Goal: Task Accomplishment & Management: Complete application form

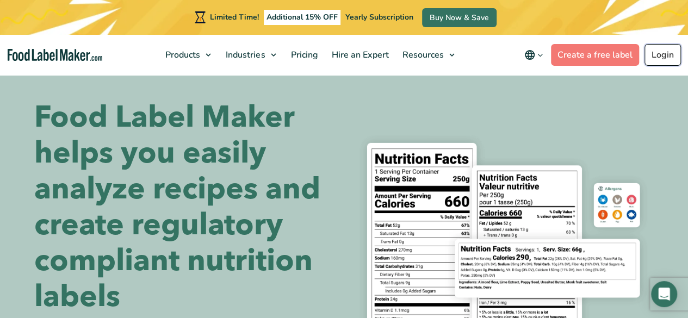
click at [663, 50] on link "Login" at bounding box center [663, 55] width 36 height 22
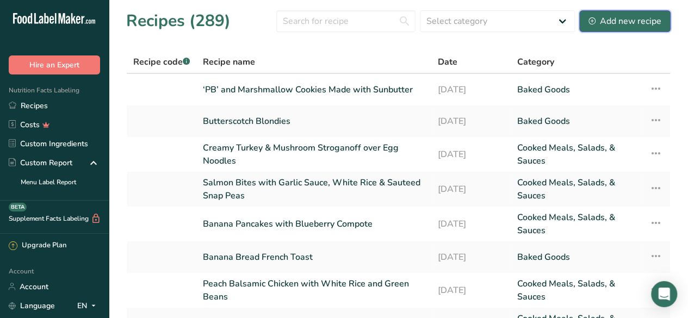
click at [630, 17] on div "Add new recipe" at bounding box center [625, 21] width 73 height 13
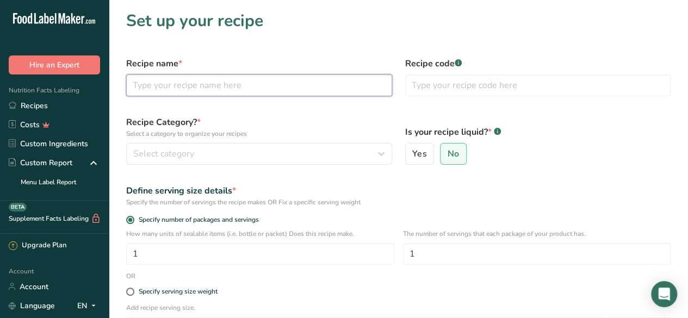
click at [189, 87] on input "text" at bounding box center [259, 86] width 266 height 22
type input "Mushroom Bourguignon with Egg Noodles"
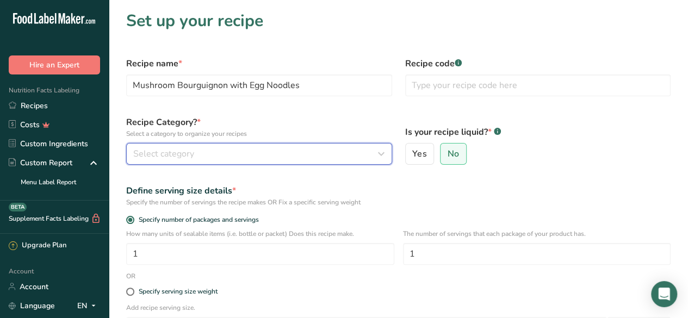
click at [232, 156] on div "Select category" at bounding box center [255, 153] width 245 height 13
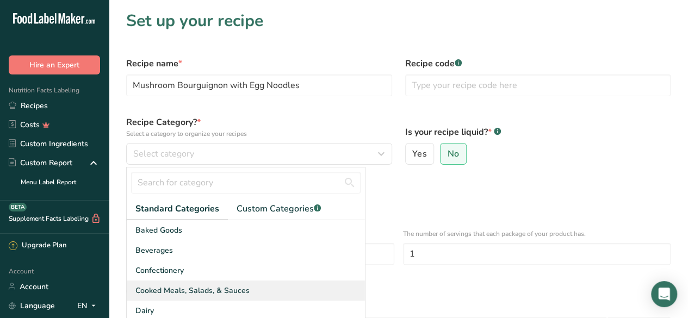
click at [225, 292] on span "Cooked Meals, Salads, & Sauces" at bounding box center [192, 290] width 114 height 11
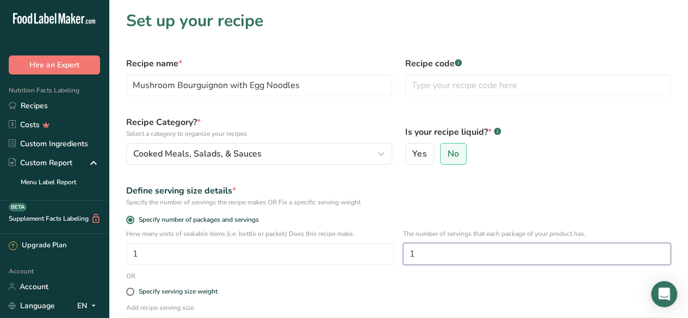
click at [432, 259] on input "1" at bounding box center [537, 254] width 268 height 22
type input "6"
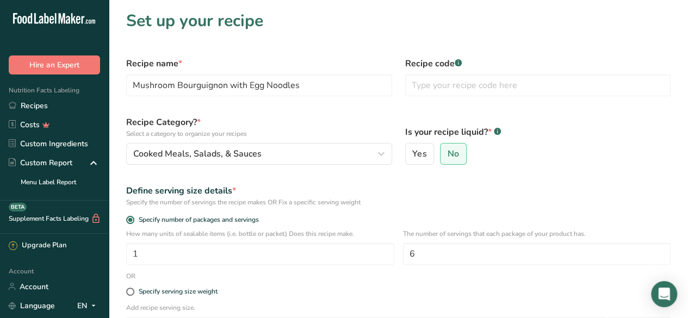
click at [513, 174] on form "Recipe name * Mushroom Bourguignon with Egg Noodles Recipe code .a-a{fill:#3473…" at bounding box center [399, 236] width 558 height 371
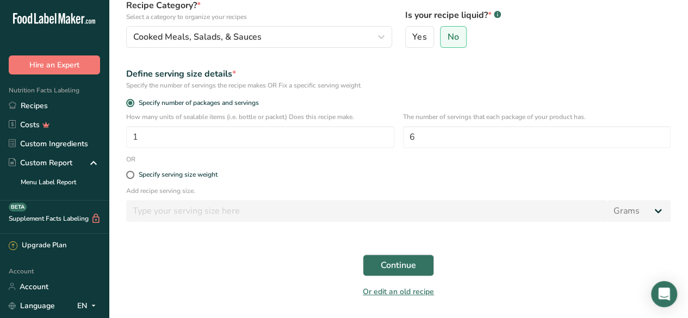
scroll to position [118, 0]
click at [396, 272] on button "Continue" at bounding box center [398, 265] width 71 height 22
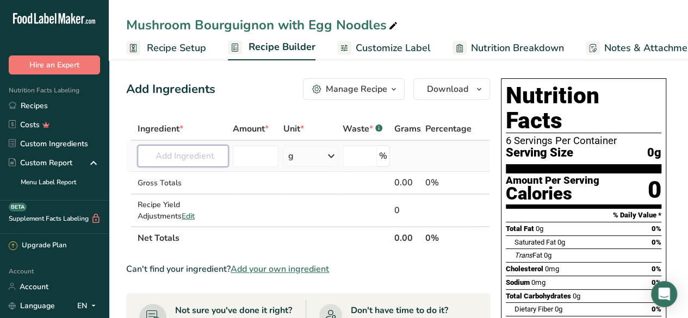
click at [163, 158] on input "text" at bounding box center [183, 156] width 91 height 22
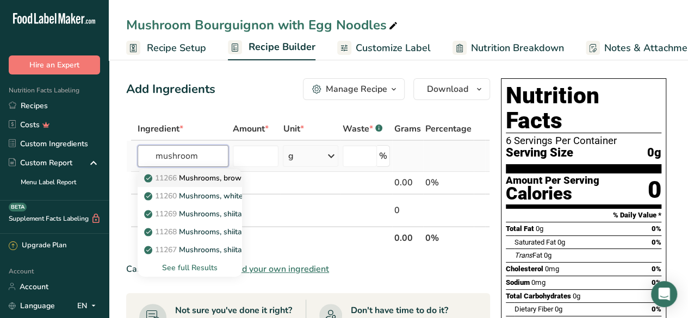
type input "mushroom"
click at [217, 180] on p "11266 Mushrooms, brown, italian, or crimini, raw" at bounding box center [234, 178] width 177 height 11
type input "Mushrooms, brown, italian, or crimini, raw"
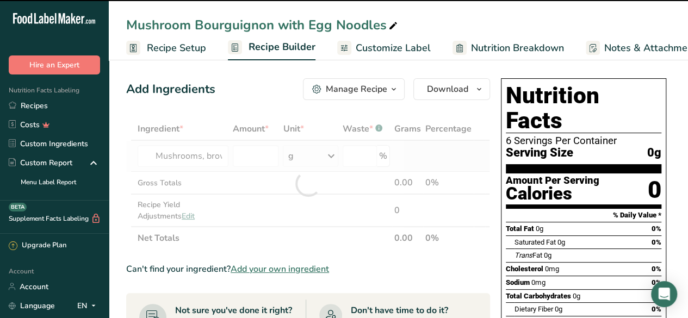
type input "0"
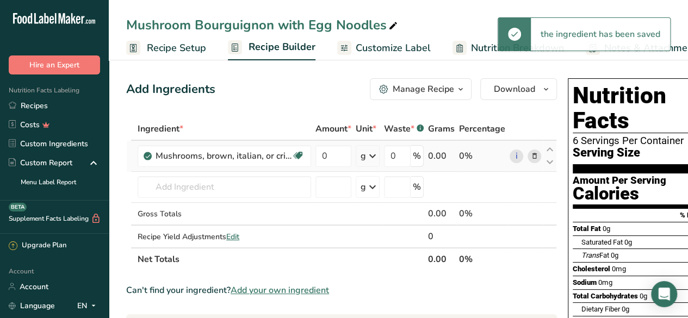
click at [369, 158] on icon at bounding box center [372, 156] width 13 height 20
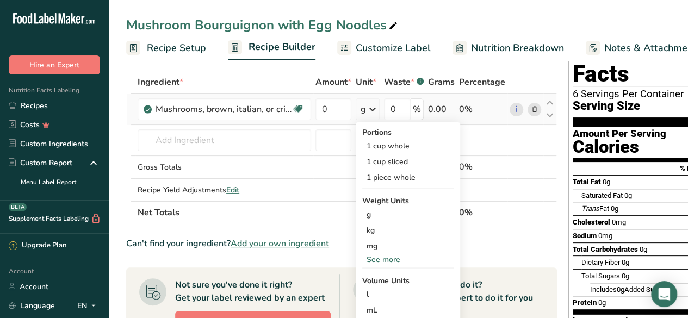
scroll to position [49, 0]
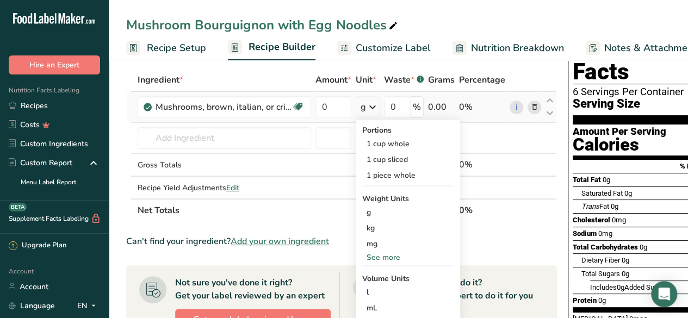
click at [387, 257] on div "See more" at bounding box center [407, 257] width 91 height 11
click at [379, 287] on div "oz" at bounding box center [407, 292] width 91 height 16
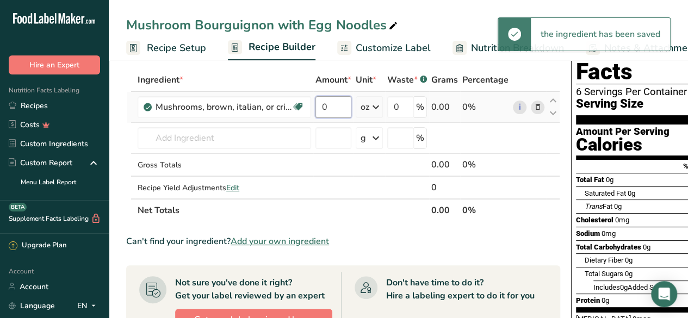
click at [333, 107] on input "0" at bounding box center [334, 107] width 36 height 22
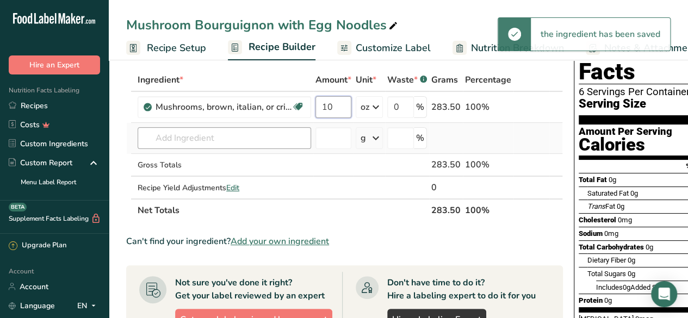
type input "10"
click at [235, 138] on div "Ingredient * Amount * Unit * Waste * .a-a{fill:#347362;}.b-a{fill:#fff;} Grams …" at bounding box center [344, 145] width 437 height 153
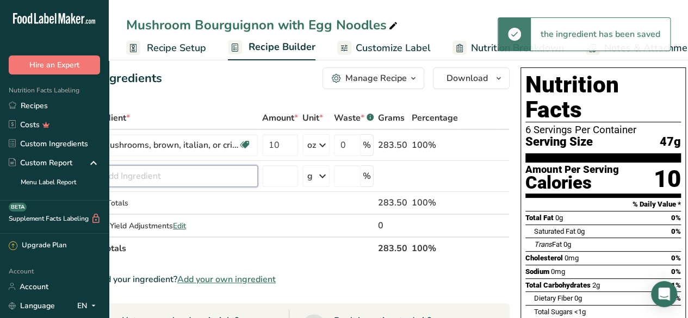
scroll to position [0, 0]
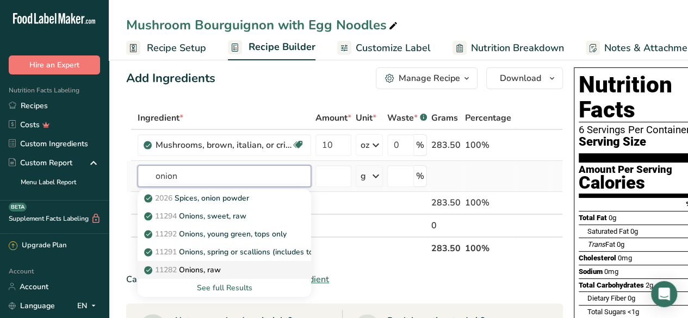
type input "onion"
click at [232, 264] on div "11282 Onions, raw" at bounding box center [215, 269] width 139 height 11
type input "Onions, raw"
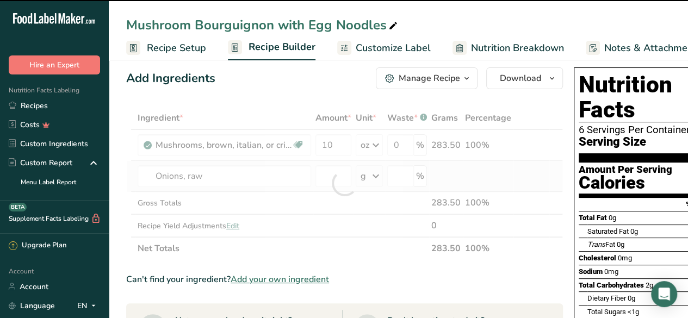
type input "0"
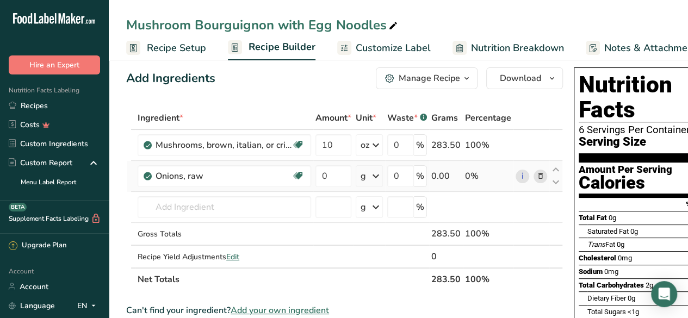
click at [374, 179] on icon at bounding box center [375, 177] width 13 height 20
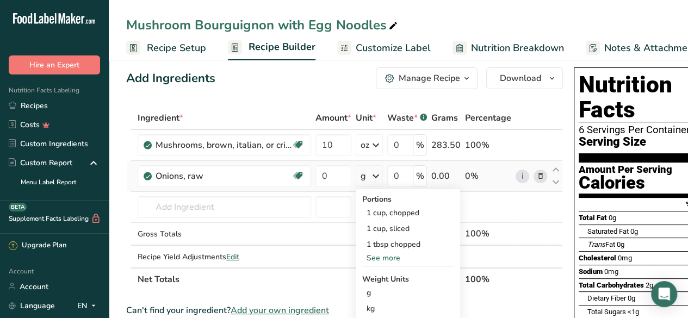
click at [397, 257] on div "See more" at bounding box center [407, 257] width 91 height 11
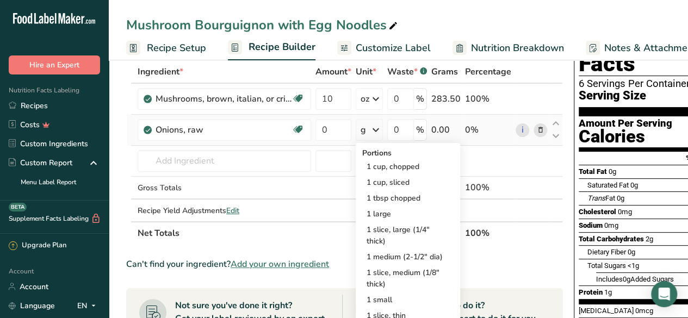
scroll to position [58, 0]
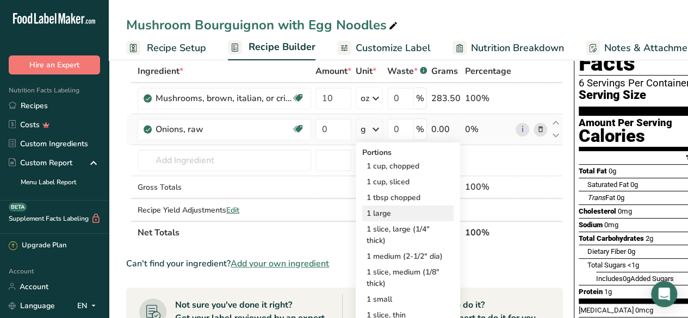
click at [404, 211] on div "1 large" at bounding box center [407, 214] width 91 height 16
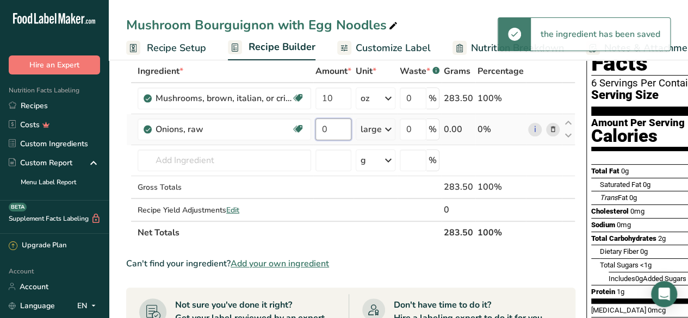
click at [336, 131] on input "0" at bounding box center [334, 130] width 36 height 22
type input "0.5"
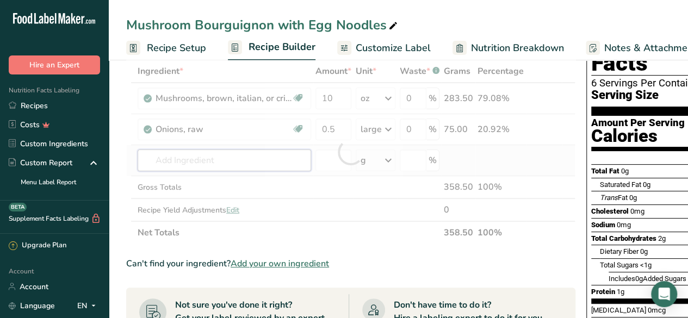
click at [206, 157] on div "Ingredient * Amount * Unit * Waste * .a-a{fill:#347362;}.b-a{fill:#fff;} Grams …" at bounding box center [350, 152] width 449 height 184
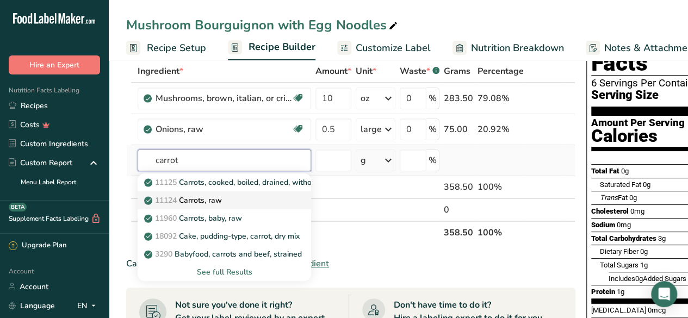
type input "carrot"
click at [256, 198] on div "11124 [GEOGRAPHIC_DATA], raw" at bounding box center [215, 200] width 139 height 11
type input "Carrots, raw"
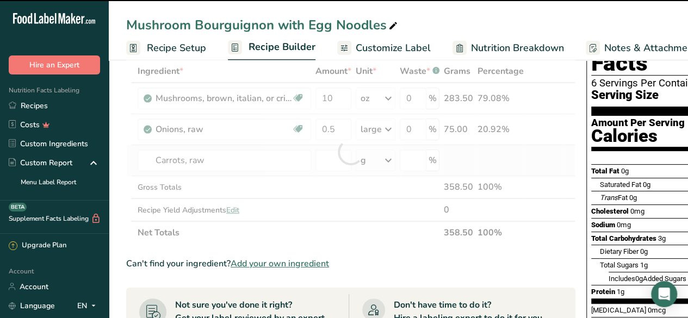
type input "0"
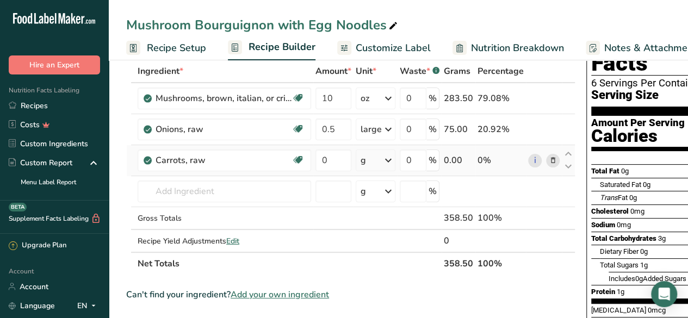
click at [375, 164] on div "g" at bounding box center [376, 161] width 40 height 22
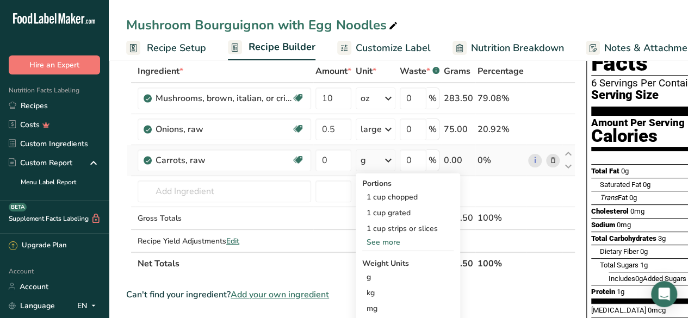
click at [393, 241] on div "See more" at bounding box center [407, 242] width 91 height 11
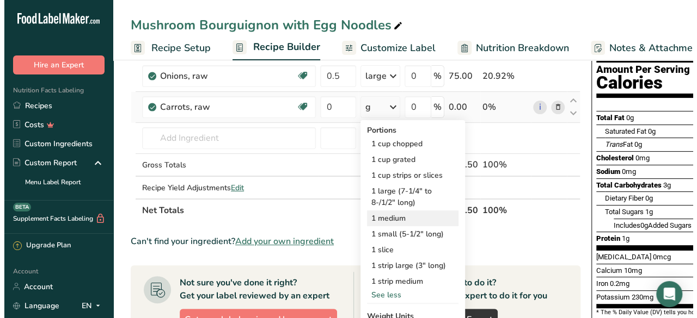
scroll to position [112, 0]
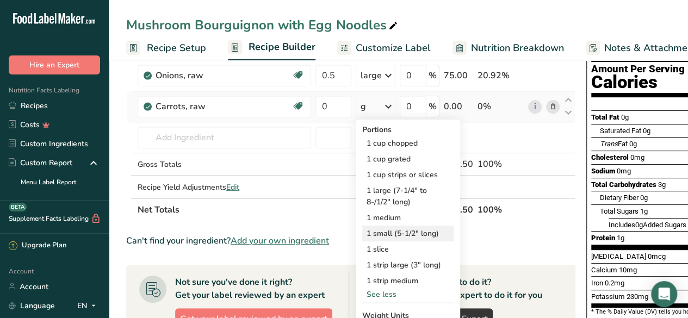
click at [424, 236] on div "1 small (5-1/2" long)" at bounding box center [407, 234] width 91 height 16
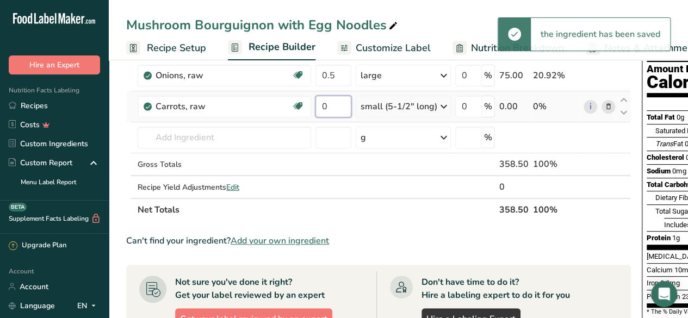
click at [335, 108] on input "0" at bounding box center [334, 107] width 36 height 22
type input "2"
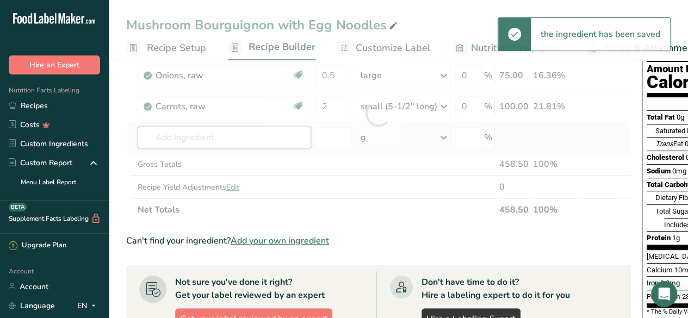
click at [227, 142] on div "Ingredient * Amount * Unit * Waste * .a-a{fill:#347362;}.b-a{fill:#fff;} Grams …" at bounding box center [378, 113] width 505 height 215
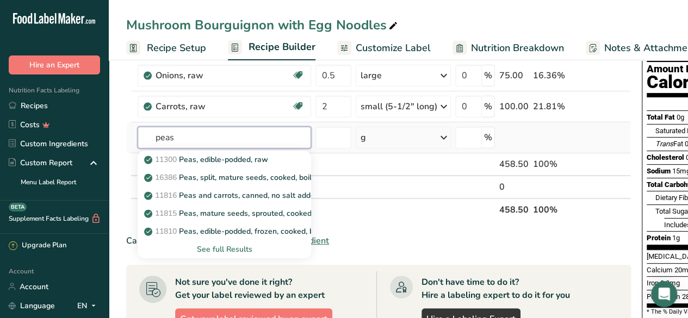
type input "peas"
click at [234, 248] on div "See full Results" at bounding box center [224, 249] width 156 height 11
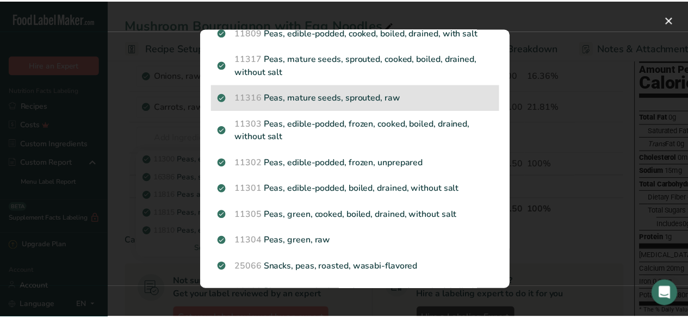
scroll to position [202, 0]
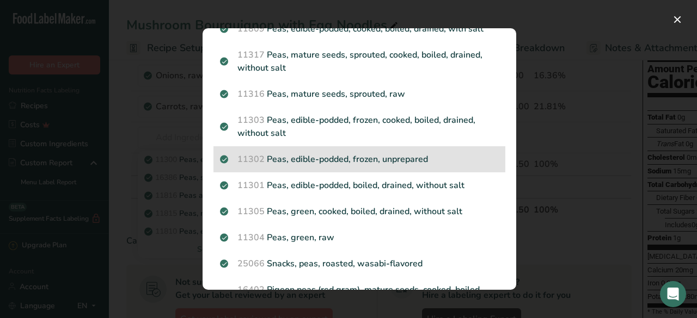
click at [415, 166] on p "11302 Peas, edible-podded, frozen, unprepared" at bounding box center [359, 159] width 279 height 13
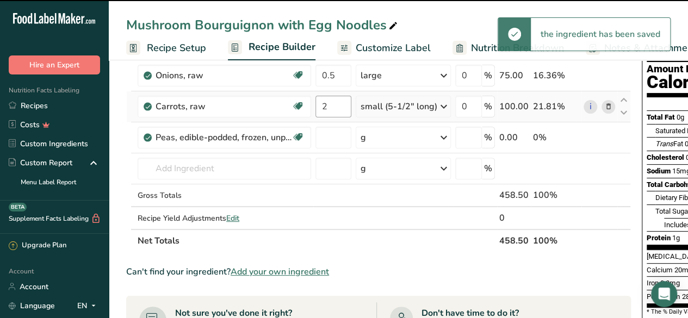
type input "0"
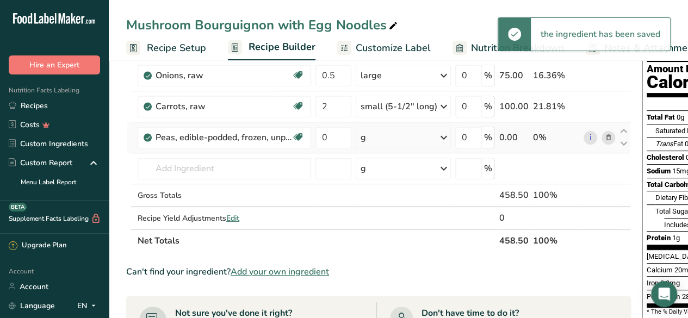
click at [370, 137] on div "g" at bounding box center [403, 138] width 95 height 22
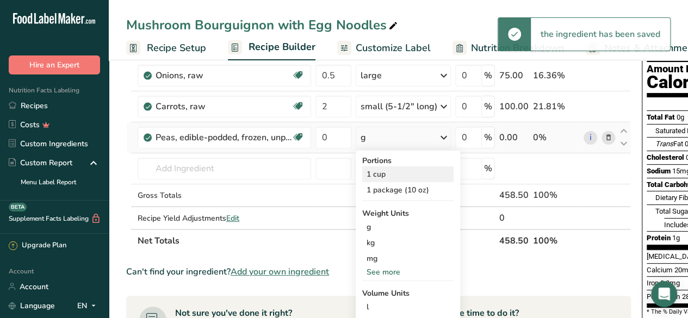
click at [400, 177] on div "1 cup" at bounding box center [407, 175] width 91 height 16
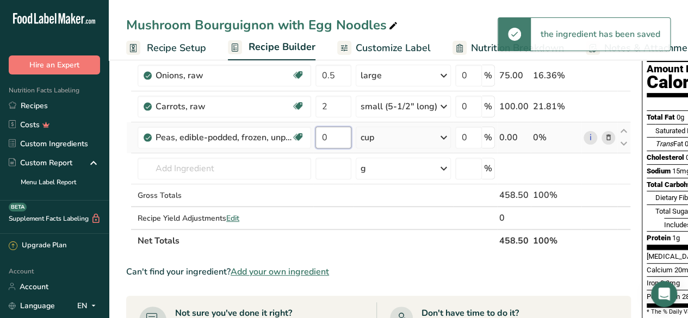
click at [339, 135] on input "0" at bounding box center [334, 138] width 36 height 22
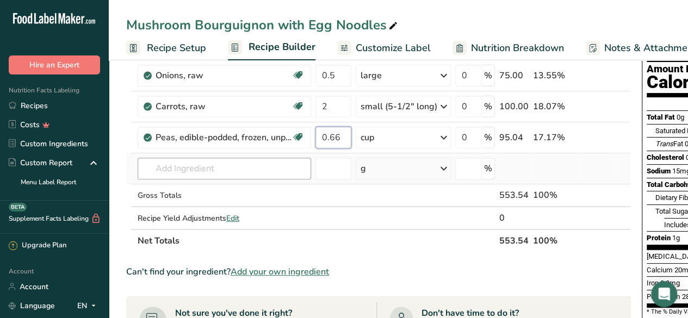
type input "0.66"
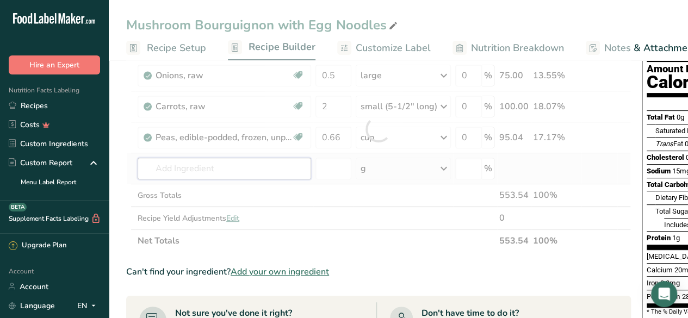
click at [236, 169] on div "Ingredient * Amount * Unit * Waste * .a-a{fill:#347362;}.b-a{fill:#fff;} Grams …" at bounding box center [378, 129] width 505 height 247
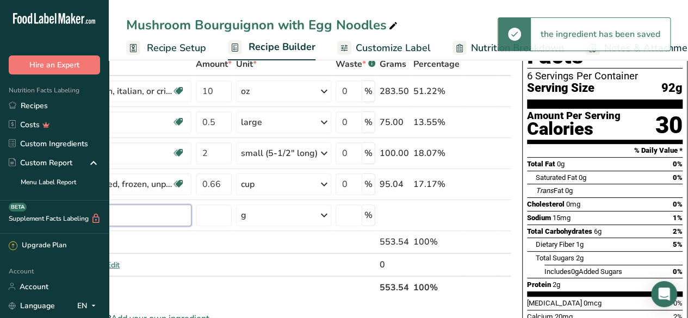
scroll to position [0, 0]
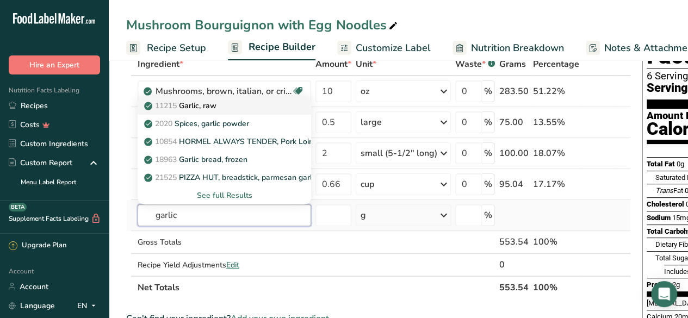
type input "garlic"
click at [237, 103] on div "11215 Garlic, raw" at bounding box center [215, 105] width 139 height 11
type input "Garlic, raw"
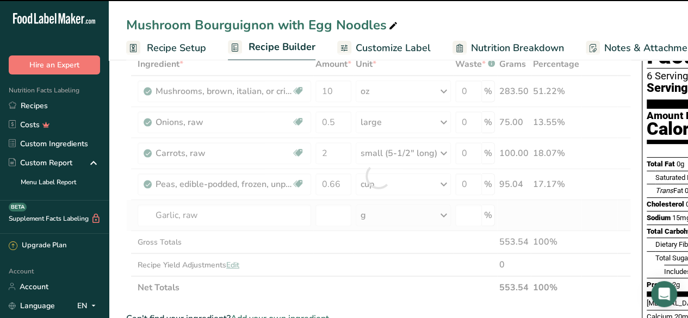
type input "0"
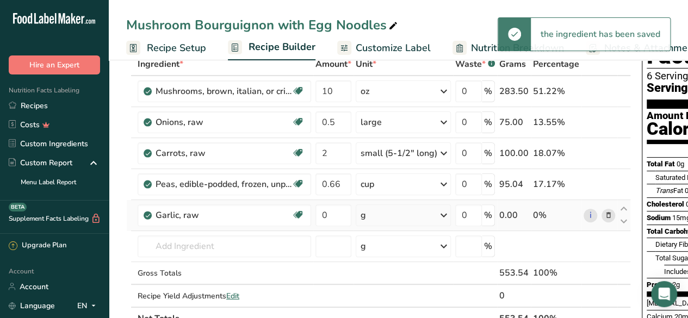
click at [387, 217] on div "g" at bounding box center [403, 216] width 95 height 22
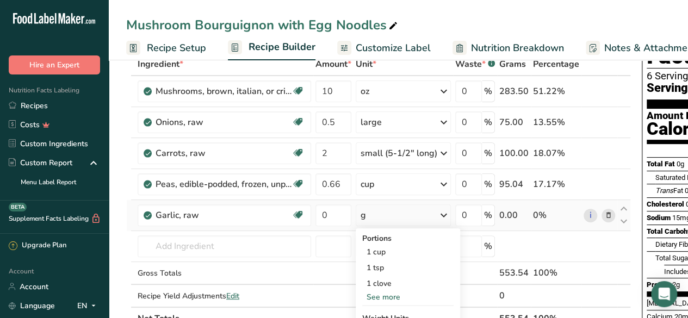
click at [392, 292] on div "See more" at bounding box center [407, 297] width 91 height 11
click at [401, 294] on div "3 cloves" at bounding box center [407, 300] width 91 height 16
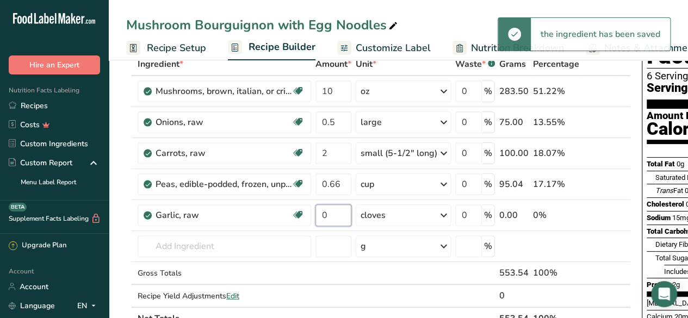
click at [334, 215] on input "0" at bounding box center [334, 216] width 36 height 22
type input "1"
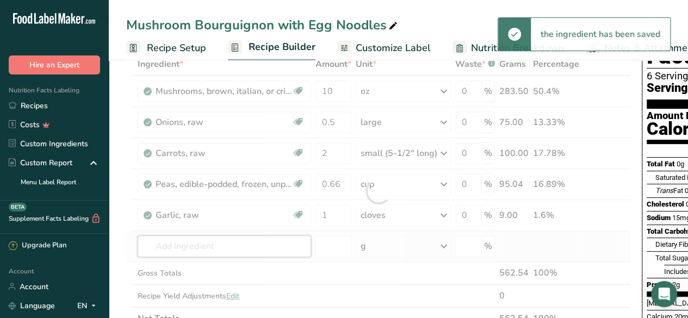
click at [208, 243] on div "Ingredient * Amount * Unit * Waste * .a-a{fill:#347362;}.b-a{fill:#fff;} Grams …" at bounding box center [378, 192] width 505 height 278
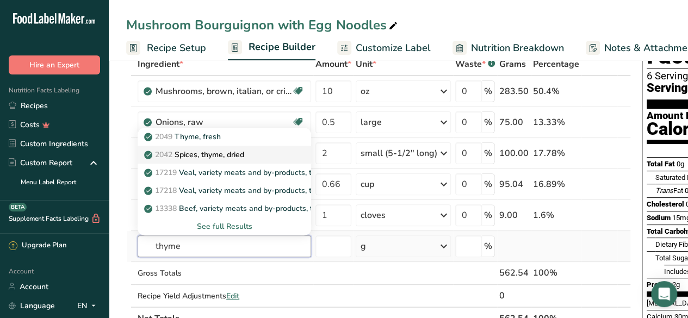
type input "thyme"
click at [244, 151] on p "2042 Spices, thyme, dried" at bounding box center [195, 154] width 98 height 11
type input "Spices, thyme, dried"
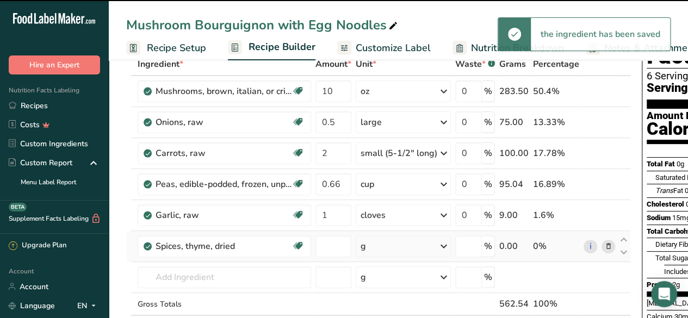
type input "0"
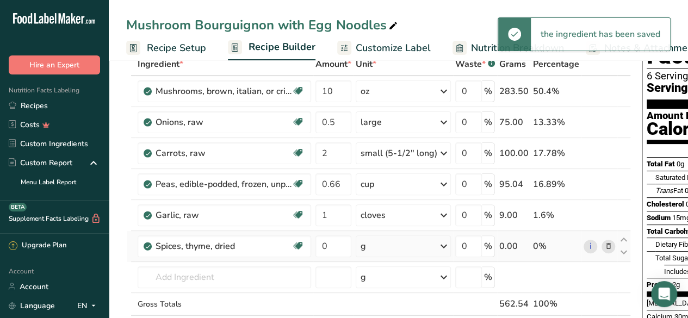
click at [398, 243] on div "g" at bounding box center [403, 247] width 95 height 22
click at [393, 279] on div "1 tsp, leaves" at bounding box center [407, 283] width 91 height 16
click at [335, 244] on input "0" at bounding box center [334, 247] width 36 height 22
type input "1"
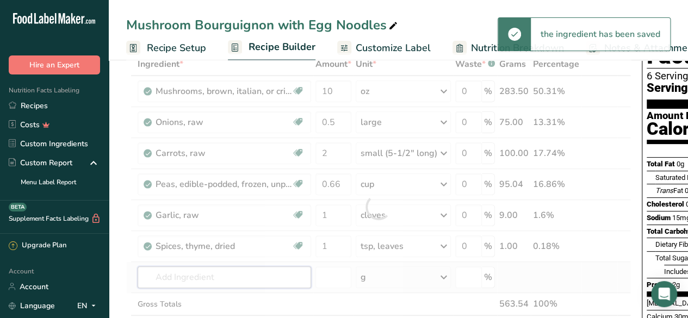
click at [208, 276] on div "Ingredient * Amount * Unit * Waste * .a-a{fill:#347362;}.b-a{fill:#fff;} Grams …" at bounding box center [378, 207] width 505 height 309
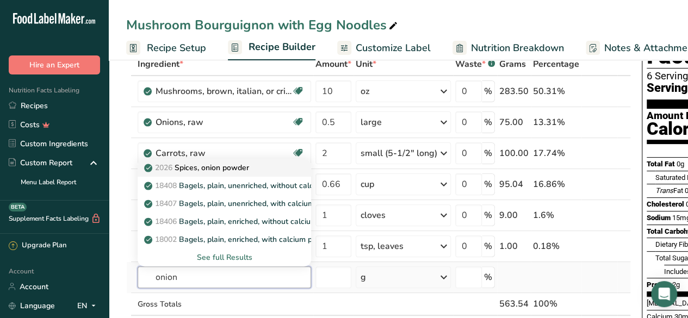
type input "onion"
click at [254, 167] on div "2026 Spices, onion powder" at bounding box center [215, 167] width 139 height 11
type input "Spices, onion powder"
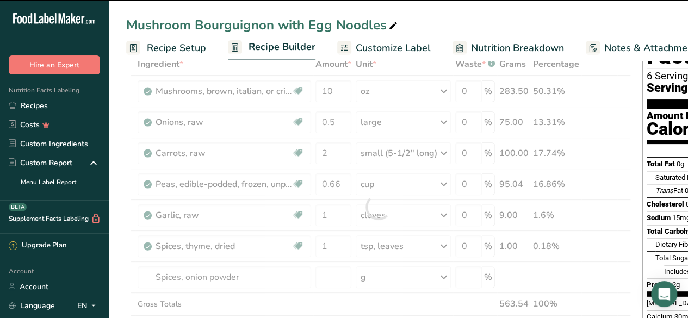
type input "0"
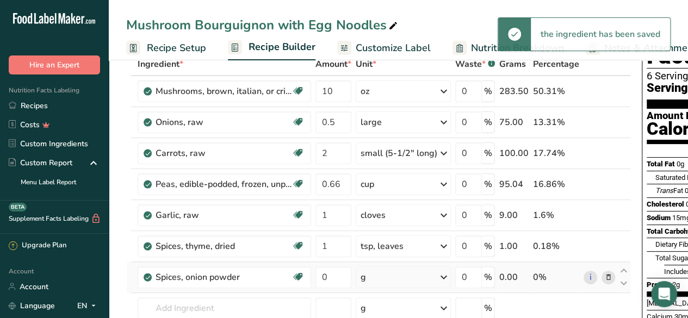
click at [408, 278] on div "g" at bounding box center [403, 278] width 95 height 22
click at [392, 309] on div "1 tsp" at bounding box center [407, 314] width 91 height 16
click at [330, 275] on input "0" at bounding box center [334, 278] width 36 height 22
type input "1"
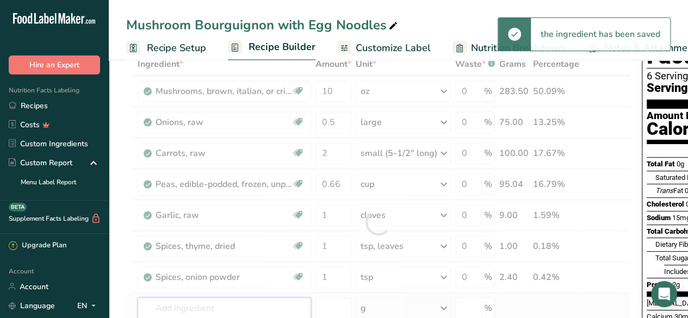
click at [233, 302] on div "Ingredient * Amount * Unit * Waste * .a-a{fill:#347362;}.b-a{fill:#fff;} Grams …" at bounding box center [378, 223] width 505 height 340
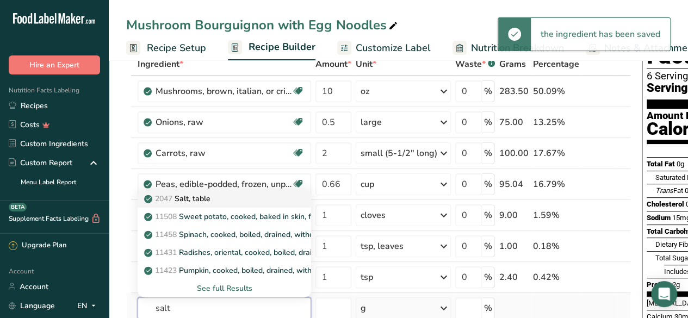
type input "salt"
click at [247, 196] on div "2047 Salt, table" at bounding box center [215, 198] width 139 height 11
type input "Salt, table"
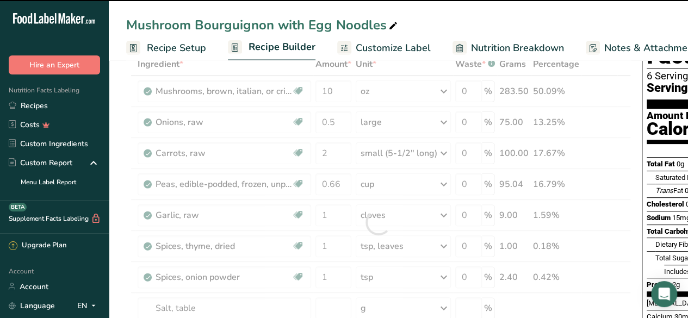
scroll to position [161, 0]
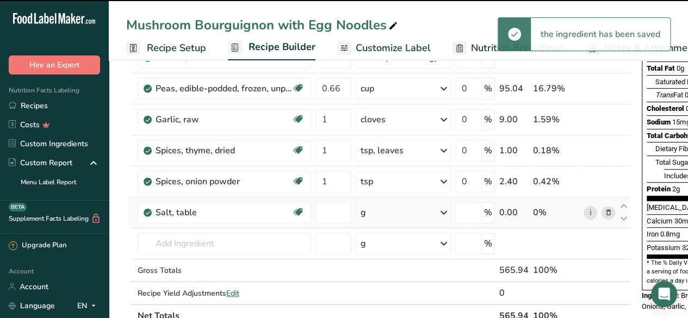
type input "0"
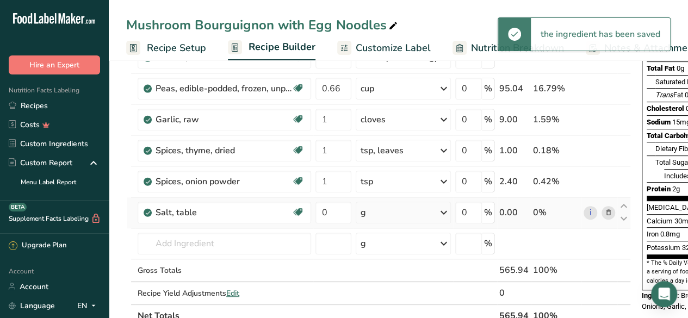
click at [382, 208] on div "g" at bounding box center [403, 213] width 95 height 22
click at [385, 244] on div "1 tsp" at bounding box center [407, 250] width 91 height 16
click at [331, 209] on input "0" at bounding box center [334, 213] width 36 height 22
type input "1"
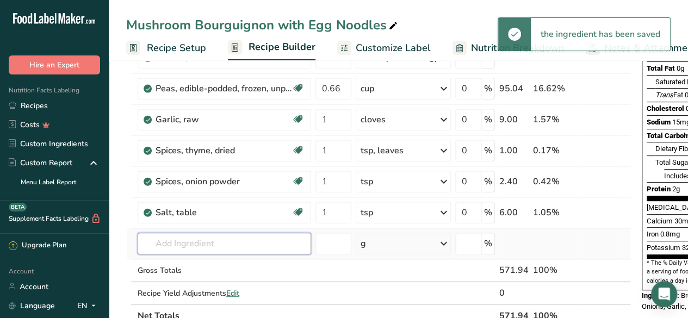
click at [230, 244] on div "Ingredient * Amount * Unit * Waste * .a-a{fill:#347362;}.b-a{fill:#fff;} Grams …" at bounding box center [378, 142] width 505 height 371
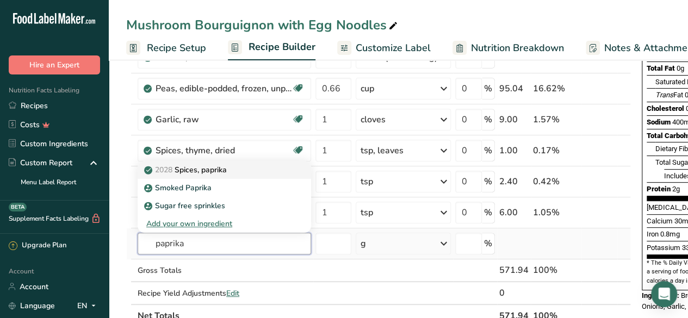
type input "paprika"
click at [241, 171] on div "2028 Spices, paprika" at bounding box center [215, 169] width 139 height 11
type input "Spices, paprika"
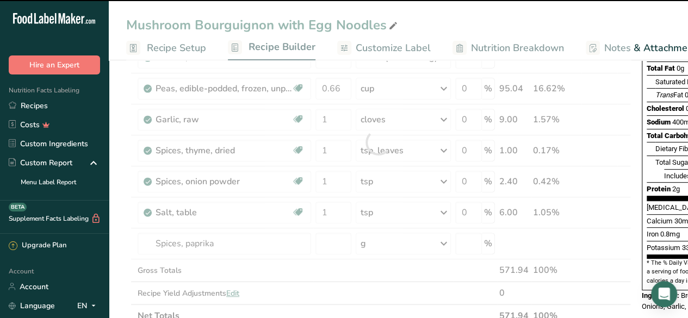
type input "0"
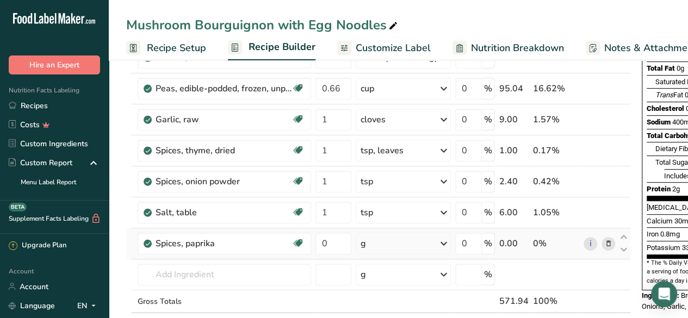
click at [411, 245] on div "g" at bounding box center [403, 244] width 95 height 22
click at [398, 276] on div "1 tsp" at bounding box center [407, 281] width 91 height 16
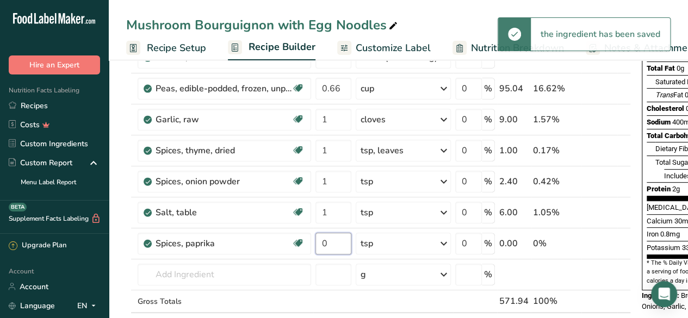
click at [330, 241] on input "0" at bounding box center [334, 244] width 36 height 22
type input "1"
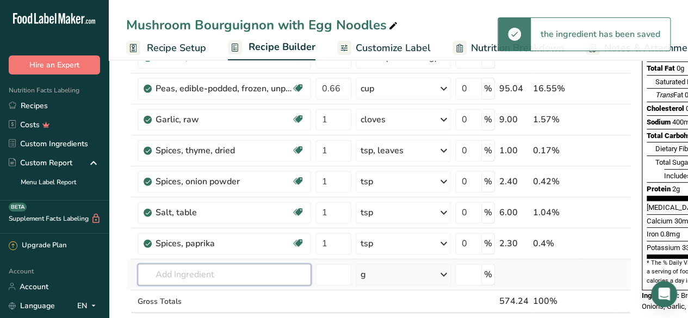
click at [214, 274] on div "Ingredient * Amount * Unit * Waste * .a-a{fill:#347362;}.b-a{fill:#fff;} Grams …" at bounding box center [378, 158] width 505 height 402
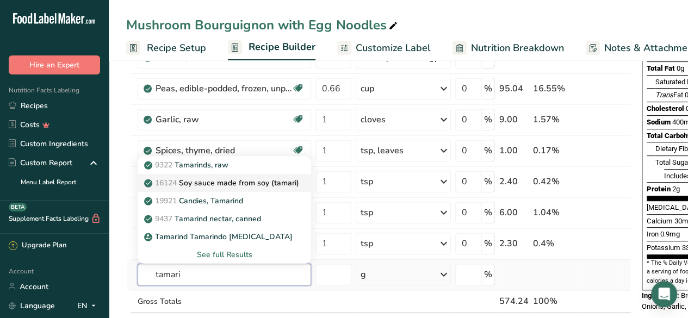
type input "tamari"
click at [273, 181] on p "16124 Soy sauce made from soy (tamari)" at bounding box center [222, 182] width 153 height 11
type input "Soy sauce made from soy (tamari)"
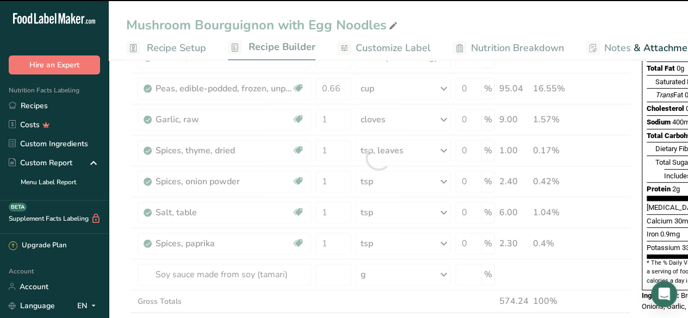
type input "0"
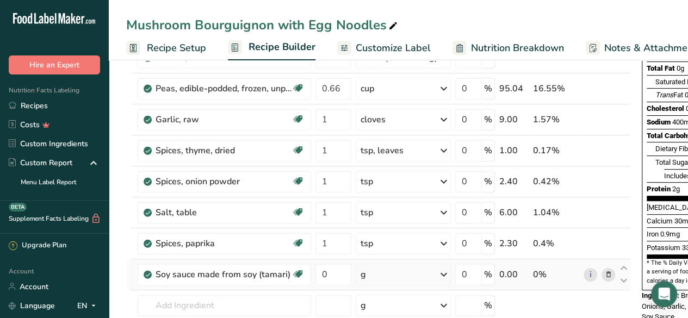
click at [395, 274] on div "g" at bounding box center [403, 275] width 95 height 22
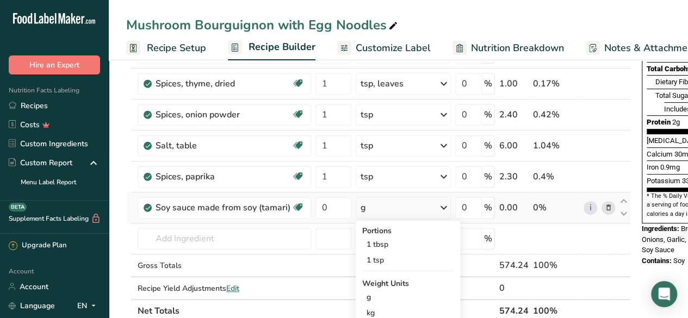
scroll to position [228, 0]
click at [396, 247] on div "1 tbsp" at bounding box center [407, 244] width 91 height 16
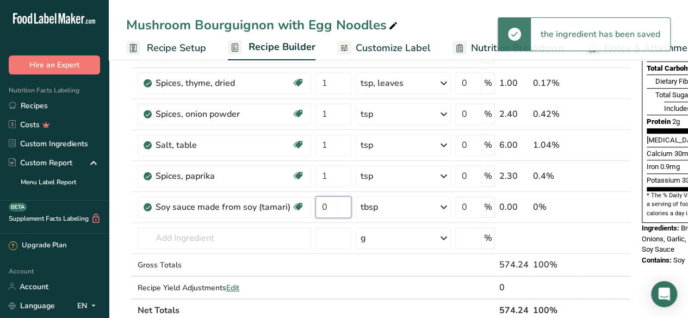
click at [332, 205] on input "0" at bounding box center [334, 207] width 36 height 22
type input "0.5"
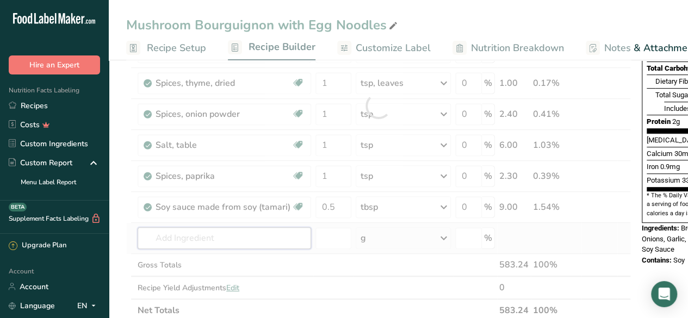
click at [223, 236] on div "Ingredient * Amount * Unit * Waste * .a-a{fill:#347362;}.b-a{fill:#fff;} Grams …" at bounding box center [378, 106] width 505 height 433
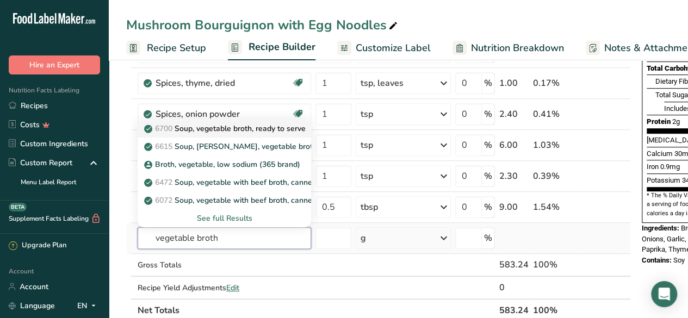
type input "vegetable broth"
click at [263, 129] on p "6700 Soup, vegetable broth, ready to serve" at bounding box center [225, 128] width 159 height 11
type input "Soup, vegetable broth, ready to serve"
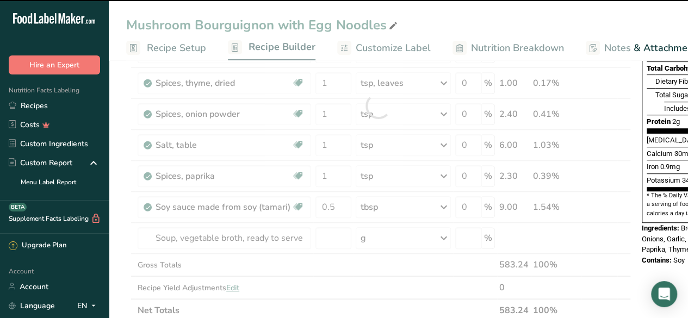
type input "0"
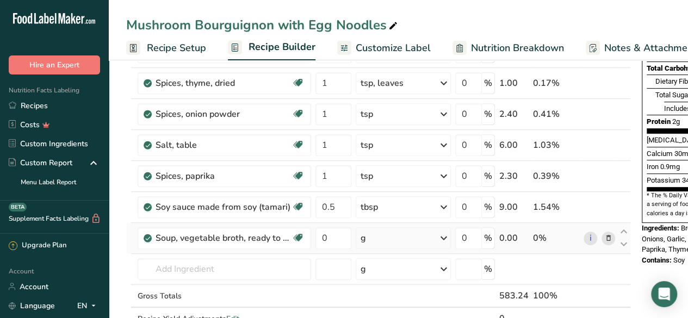
click at [405, 235] on div "g" at bounding box center [403, 238] width 95 height 22
click at [406, 272] on div "1 cup" at bounding box center [407, 275] width 91 height 16
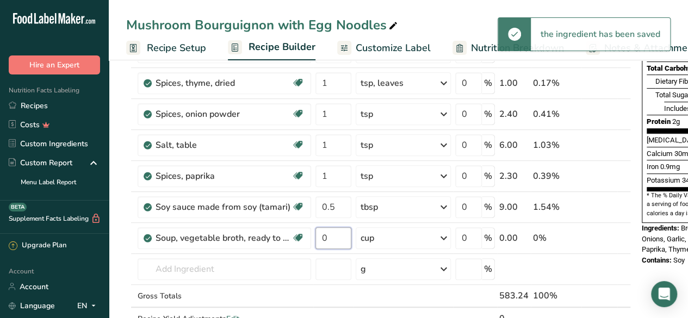
click at [329, 238] on input "0" at bounding box center [334, 238] width 36 height 22
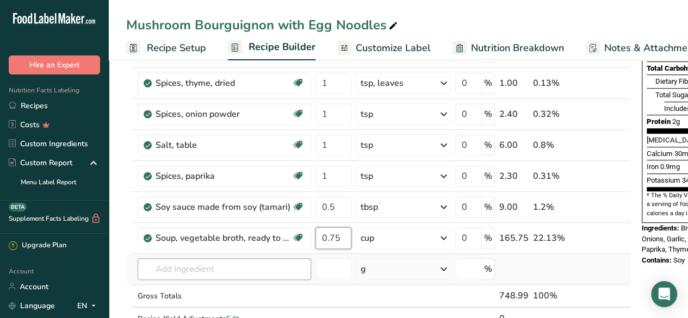
type input "0.75"
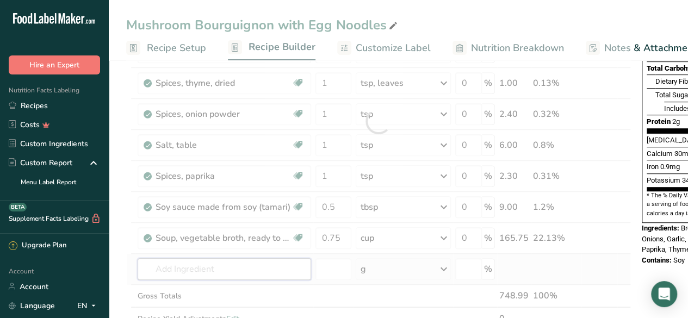
click at [229, 266] on div "Ingredient * Amount * Unit * Waste * .a-a{fill:#347362;}.b-a{fill:#fff;} Grams …" at bounding box center [378, 122] width 505 height 464
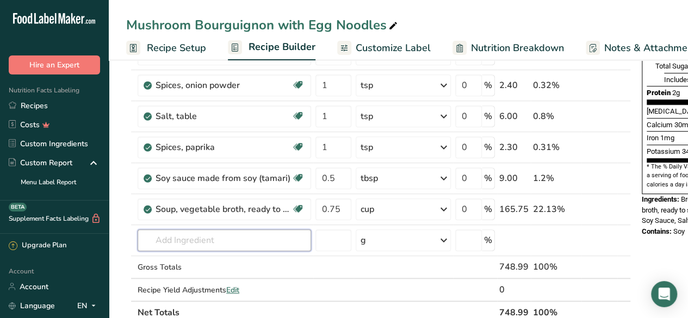
scroll to position [257, 0]
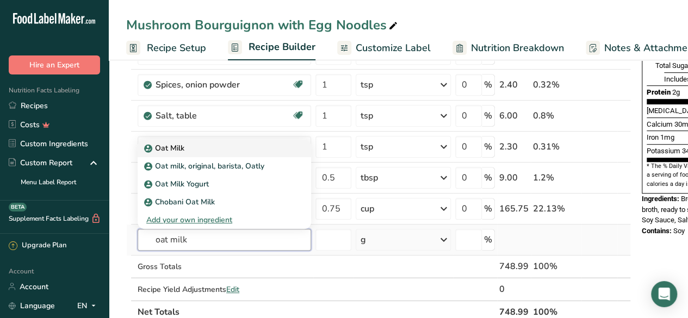
type input "oat milk"
click at [215, 149] on div "Oat Milk" at bounding box center [215, 148] width 139 height 11
type input "Oat Milk"
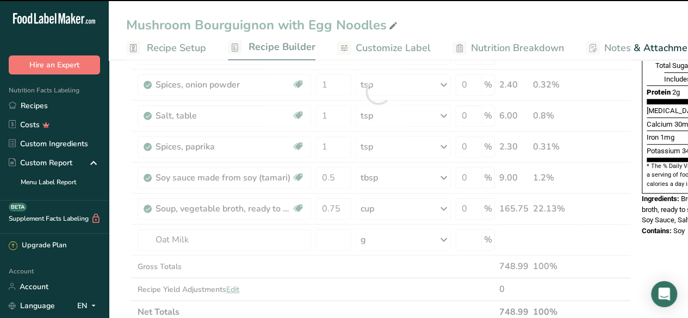
type input "0"
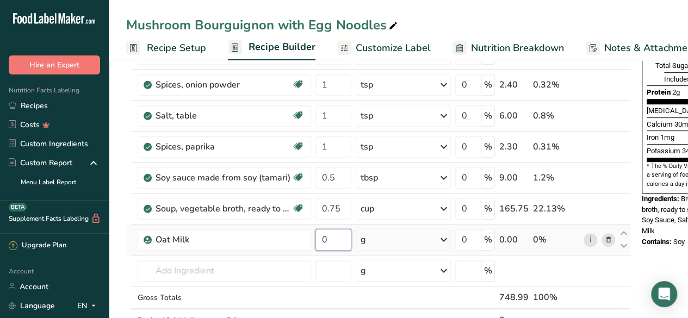
click at [329, 235] on input "0" at bounding box center [334, 240] width 36 height 22
type input "62"
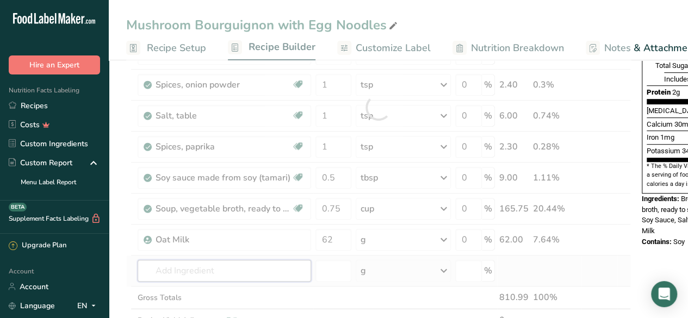
click at [247, 270] on div "Ingredient * Amount * Unit * Waste * .a-a{fill:#347362;}.b-a{fill:#fff;} Grams …" at bounding box center [378, 107] width 505 height 495
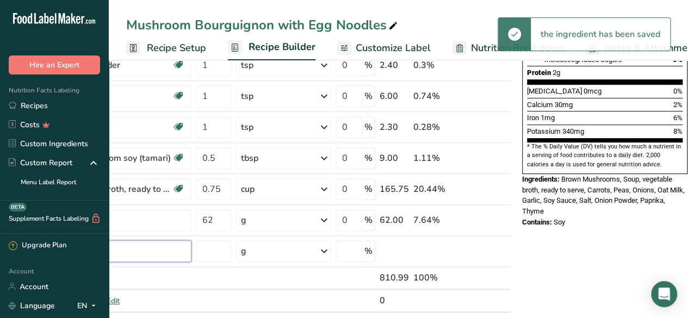
scroll to position [0, 0]
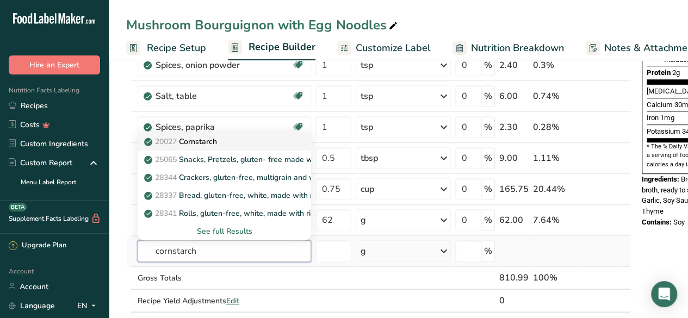
type input "cornstarch"
click at [229, 136] on div "20027 [GEOGRAPHIC_DATA]" at bounding box center [215, 141] width 139 height 11
type input "Cornstarch"
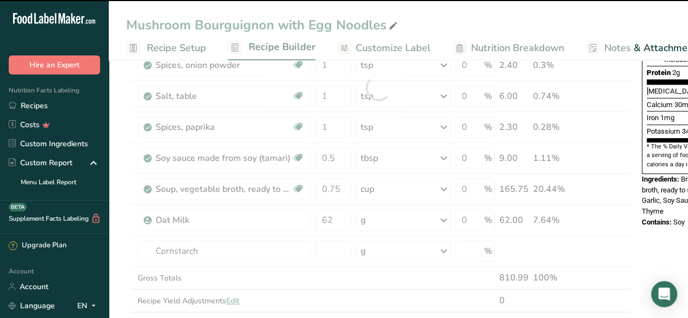
type input "0"
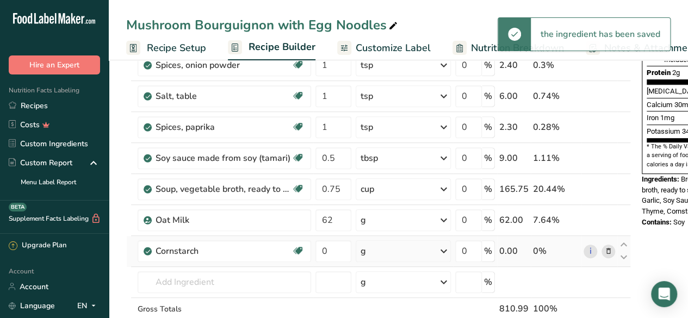
click at [380, 248] on div "g" at bounding box center [403, 252] width 95 height 22
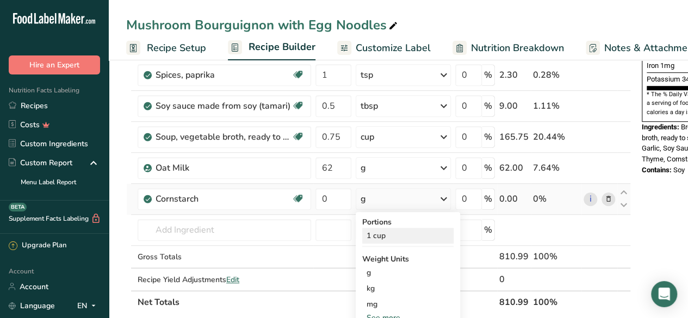
scroll to position [332, 0]
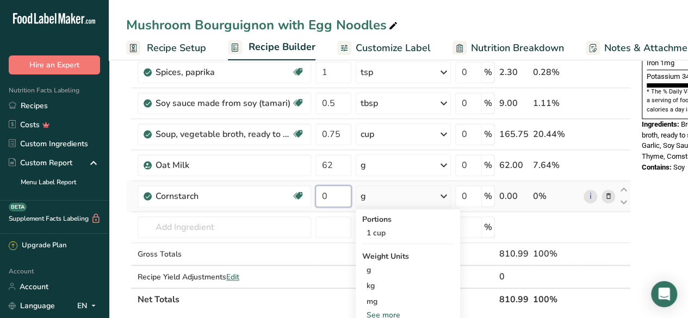
click at [344, 195] on input "0" at bounding box center [334, 197] width 36 height 22
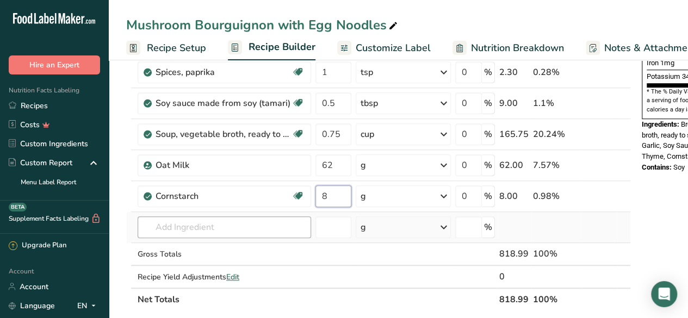
type input "8"
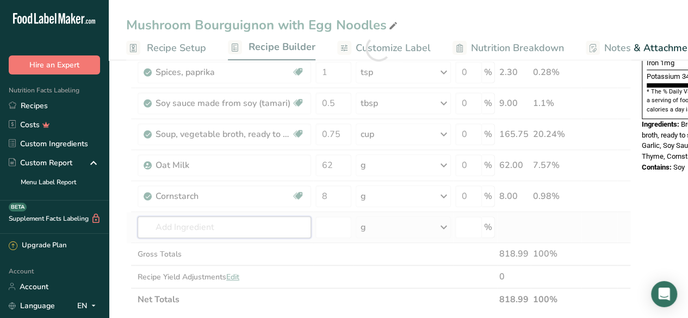
click at [207, 229] on div "Ingredient * Amount * Unit * Waste * .a-a{fill:#347362;}.b-a{fill:#fff;} Grams …" at bounding box center [378, 49] width 505 height 526
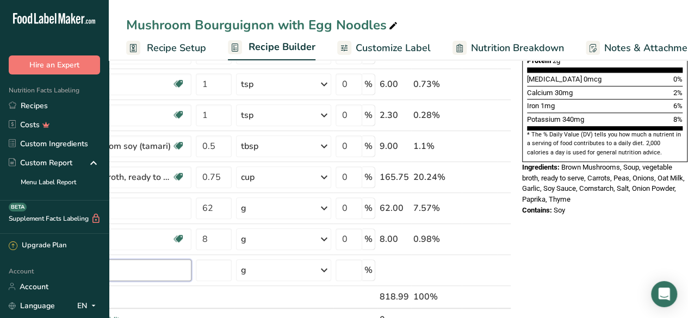
scroll to position [0, 0]
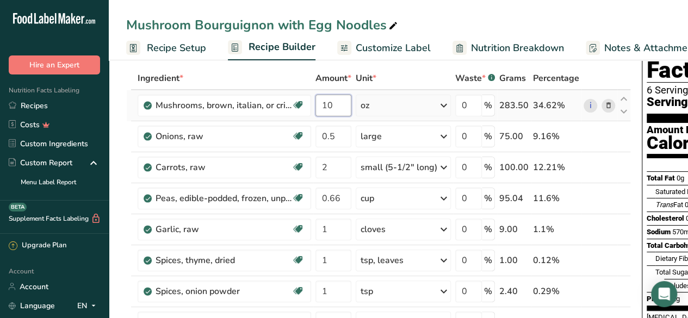
click at [335, 104] on input "10" at bounding box center [334, 106] width 36 height 22
type input "1"
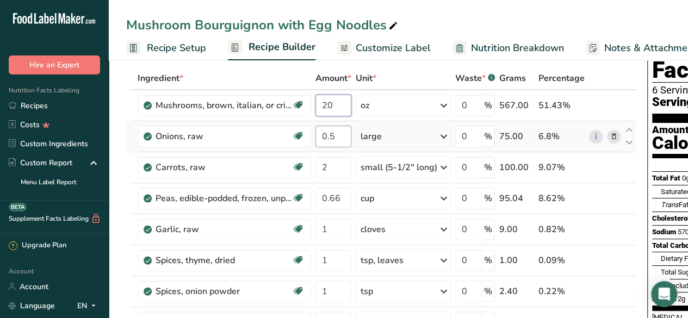
type input "20"
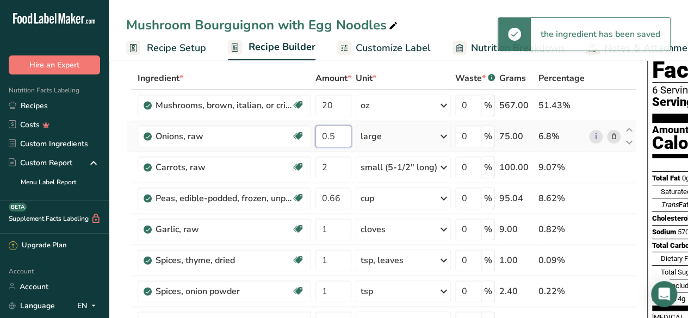
type input "0"
type input "1"
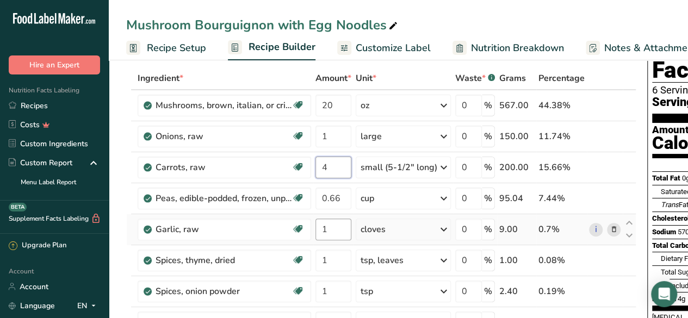
type input "4"
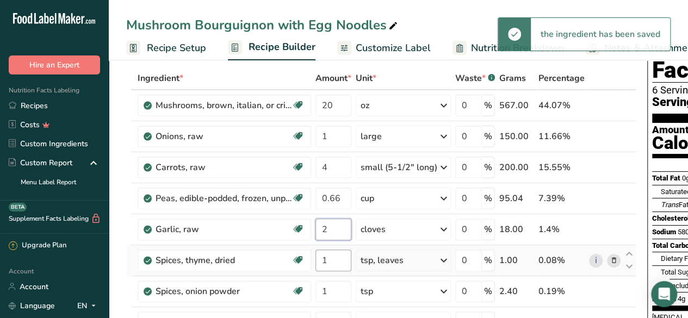
type input "2"
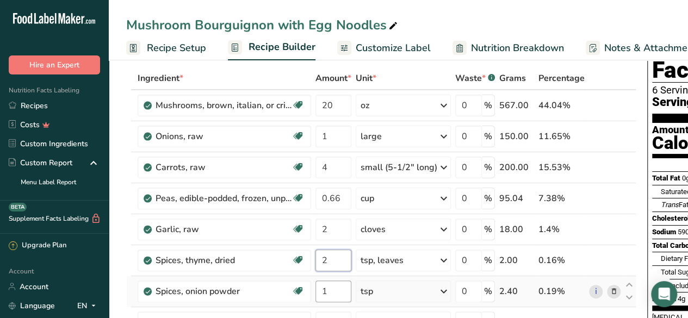
type input "2"
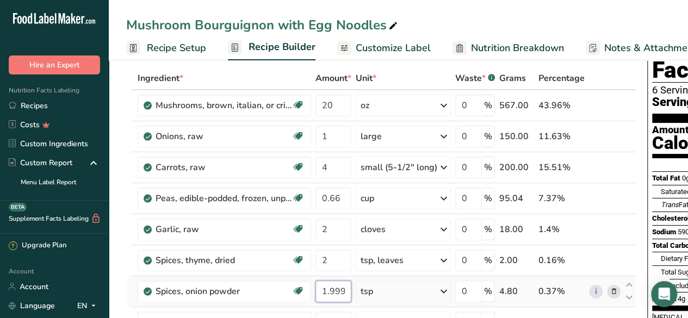
scroll to position [115, 0]
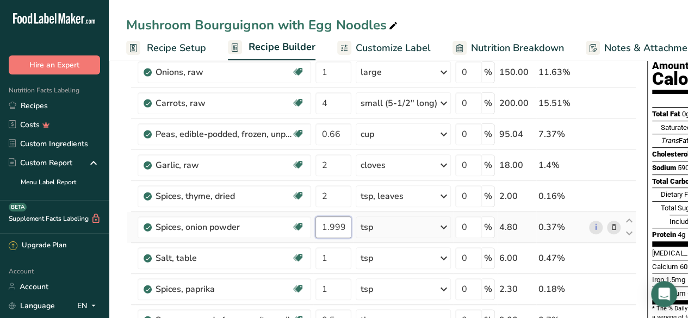
click at [330, 232] on input "1.999998" at bounding box center [334, 228] width 36 height 22
type input "2"
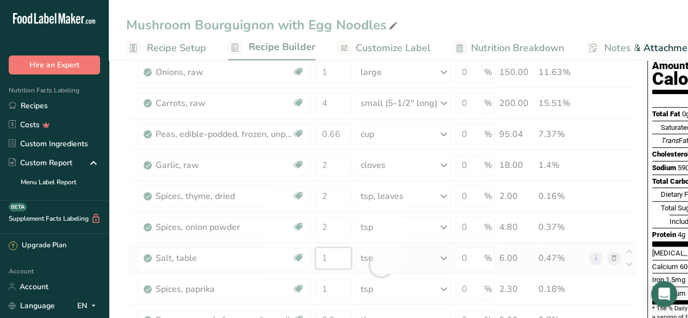
click at [330, 261] on div "Ingredient * Amount * Unit * Waste * .a-a{fill:#347362;}.b-a{fill:#fff;} Grams …" at bounding box center [381, 266] width 510 height 526
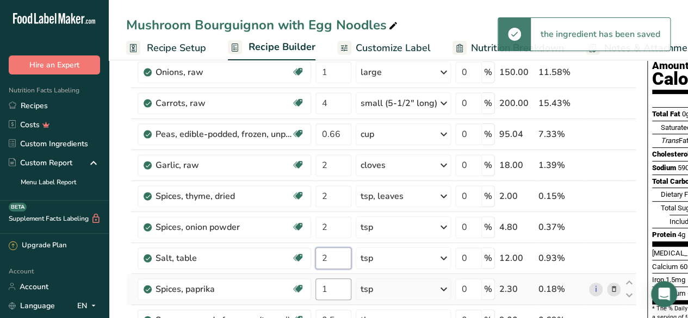
type input "2"
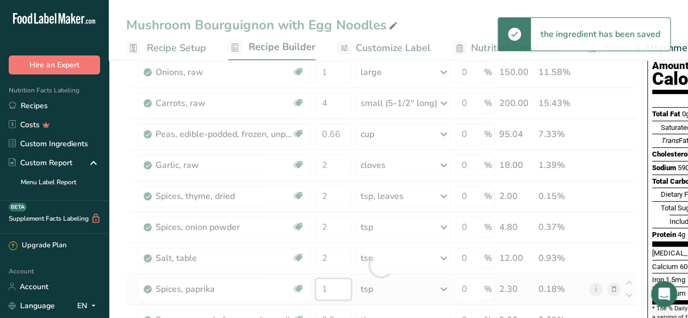
click at [330, 294] on div "Ingredient * Amount * Unit * Waste * .a-a{fill:#347362;}.b-a{fill:#fff;} Grams …" at bounding box center [381, 266] width 510 height 526
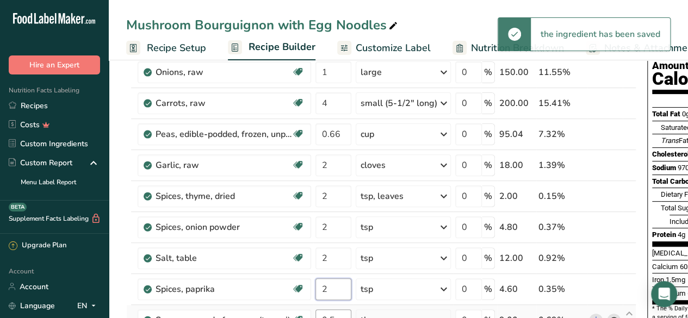
type input "2"
click at [337, 315] on div "Ingredient * Amount * Unit * Waste * .a-a{fill:#347362;}.b-a{fill:#fff;} Grams …" at bounding box center [381, 266] width 510 height 526
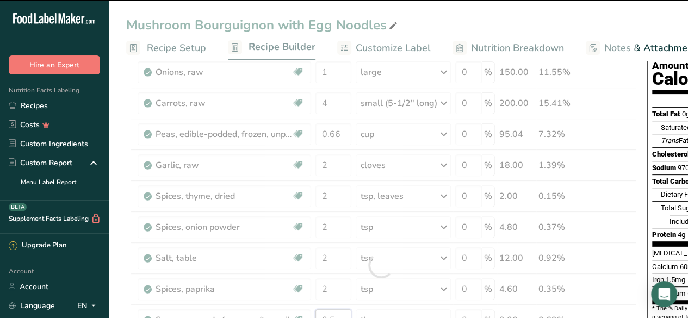
scroll to position [170, 0]
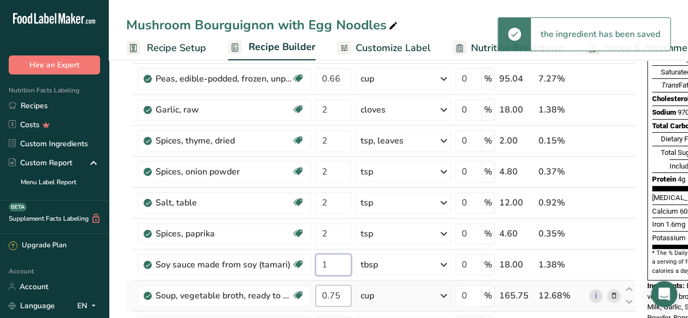
type input "1"
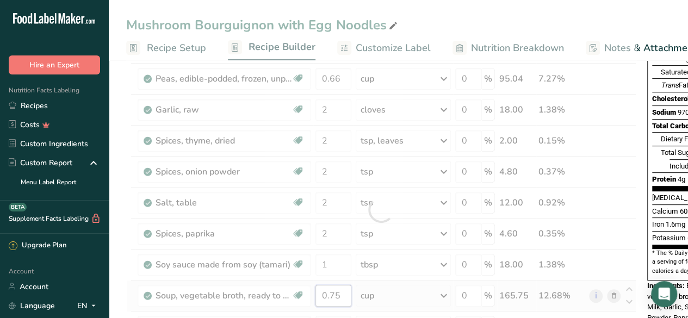
click at [343, 295] on div "Ingredient * Amount * Unit * Waste * .a-a{fill:#347362;}.b-a{fill:#fff;} Grams …" at bounding box center [381, 210] width 510 height 526
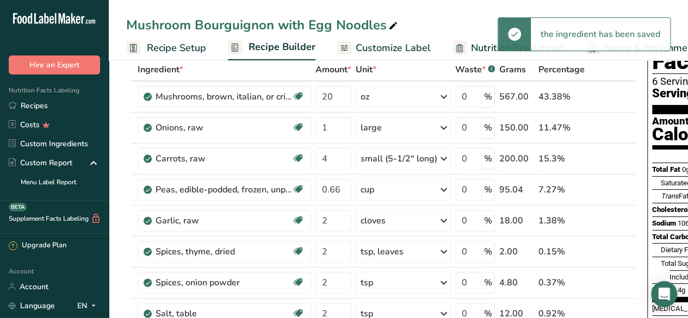
scroll to position [56, 0]
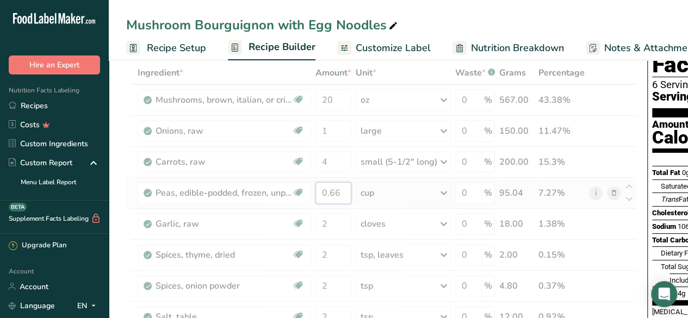
click at [338, 194] on div "Ingredient * Amount * Unit * Waste * .a-a{fill:#347362;}.b-a{fill:#fff;} Grams …" at bounding box center [381, 324] width 510 height 526
click at [338, 194] on div at bounding box center [381, 324] width 510 height 526
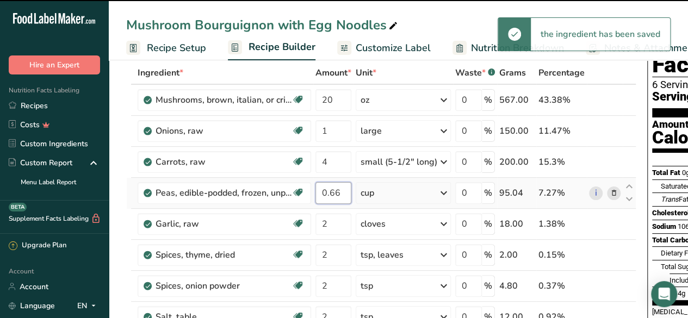
click at [338, 192] on input "0.66" at bounding box center [334, 193] width 36 height 22
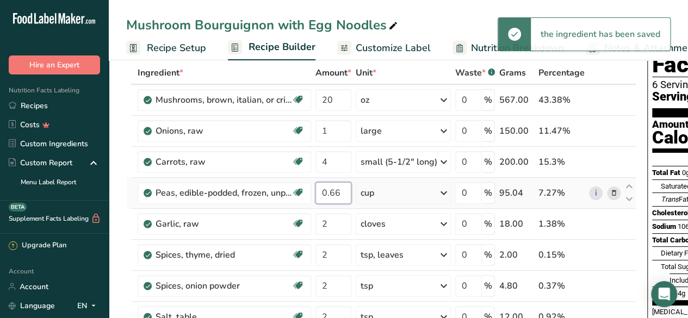
click at [338, 192] on input "0.66" at bounding box center [334, 193] width 36 height 22
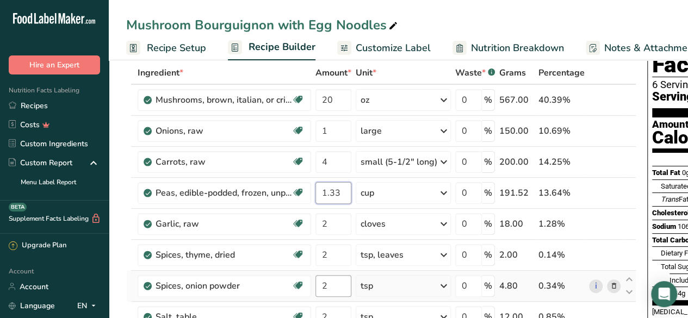
type input "1.33"
click at [336, 289] on div "Ingredient * Amount * Unit * Waste * .a-a{fill:#347362;}.b-a{fill:#fff;} Grams …" at bounding box center [381, 324] width 510 height 526
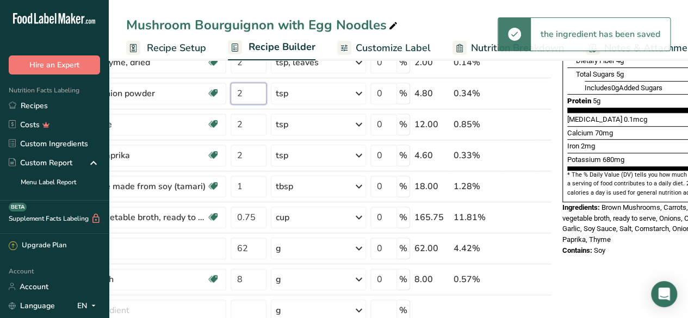
scroll to position [0, 0]
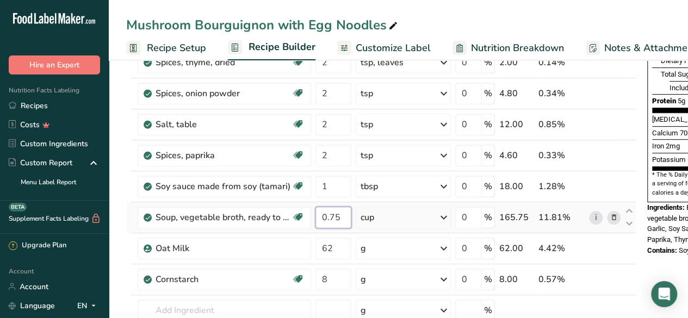
click at [330, 212] on div "Ingredient * Amount * Unit * Waste * .a-a{fill:#347362;}.b-a{fill:#fff;} Grams …" at bounding box center [381, 132] width 510 height 526
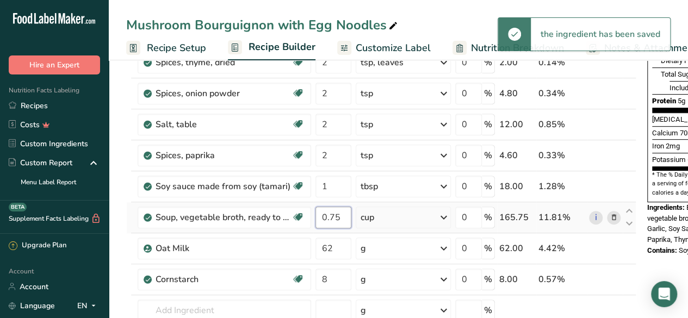
click at [329, 218] on input "0.75" at bounding box center [334, 218] width 36 height 22
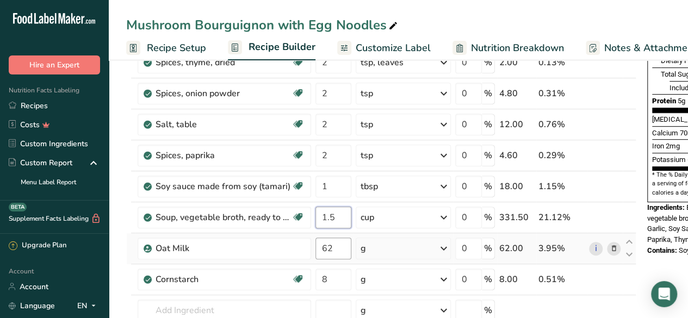
type input "1.5"
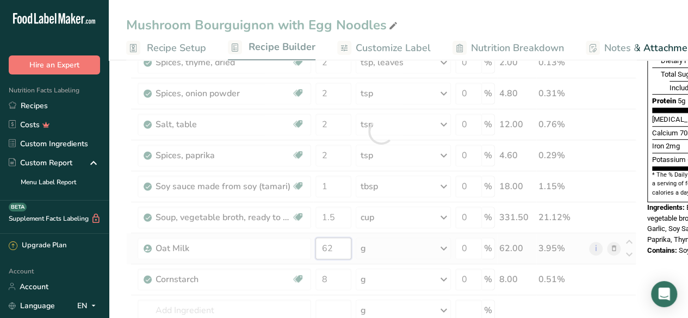
click at [337, 249] on div "Ingredient * Amount * Unit * Waste * .a-a{fill:#347362;}.b-a{fill:#fff;} Grams …" at bounding box center [381, 132] width 510 height 526
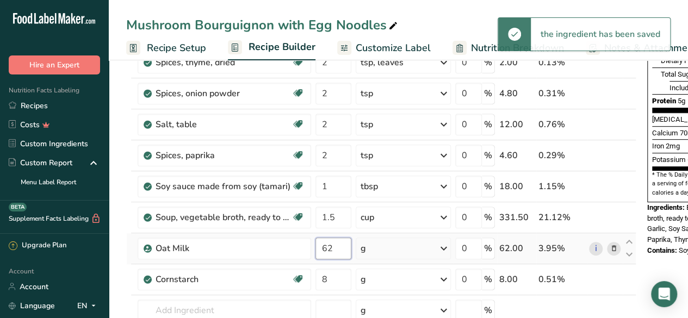
type input "6"
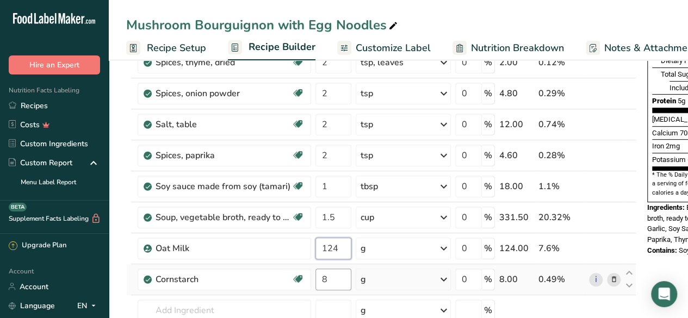
type input "124"
click at [331, 277] on div "Ingredient * Amount * Unit * Waste * .a-a{fill:#347362;}.b-a{fill:#fff;} Grams …" at bounding box center [381, 132] width 510 height 526
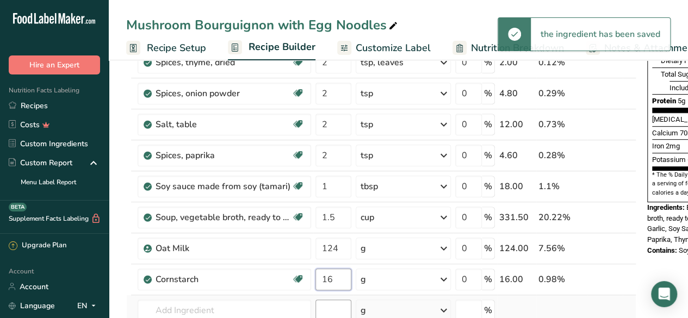
type input "16"
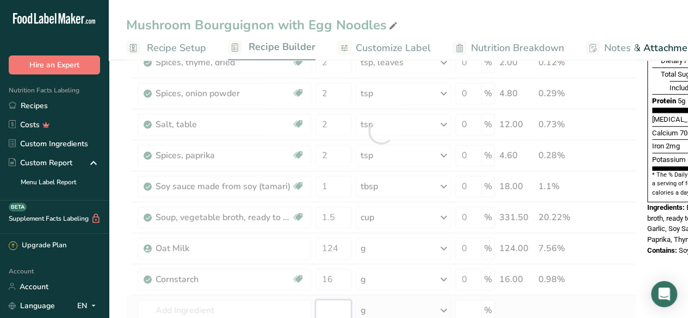
click at [328, 307] on div "Ingredient * Amount * Unit * Waste * .a-a{fill:#347362;}.b-a{fill:#fff;} Grams …" at bounding box center [381, 132] width 510 height 526
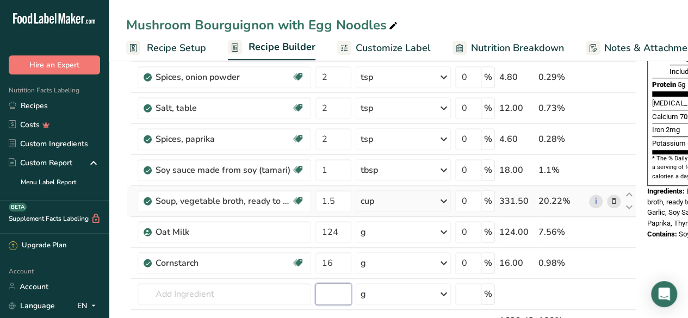
scroll to position [266, 0]
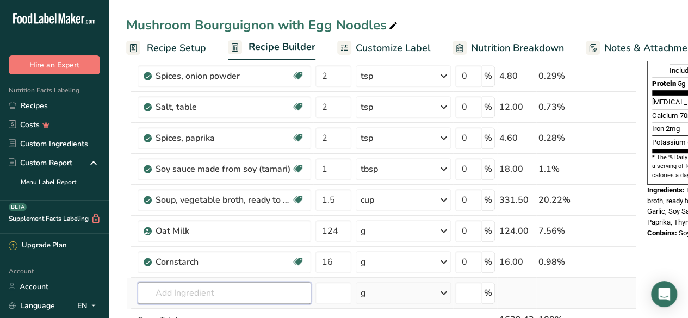
click at [187, 285] on input "text" at bounding box center [225, 293] width 174 height 22
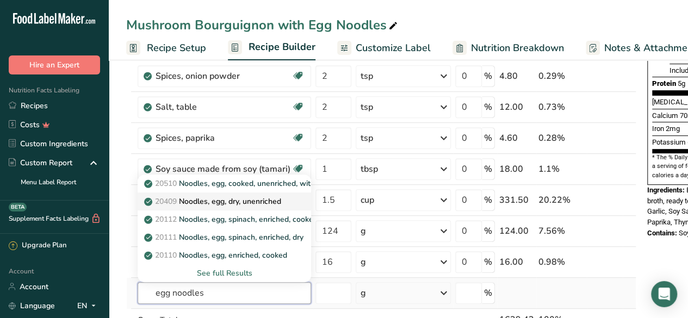
type input "egg noodles"
click at [259, 198] on p "20409 Noodles, egg, dry, unenriched" at bounding box center [213, 201] width 135 height 11
type input "Noodles, egg, dry, unenriched"
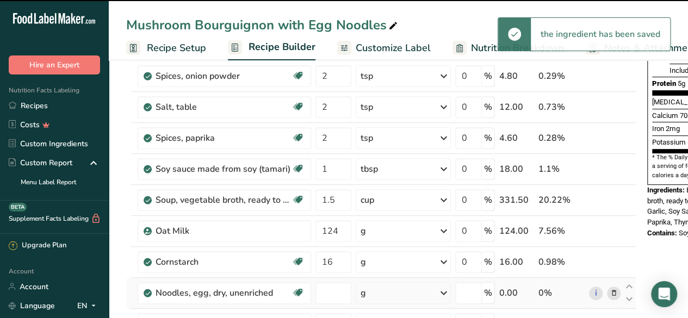
type input "0"
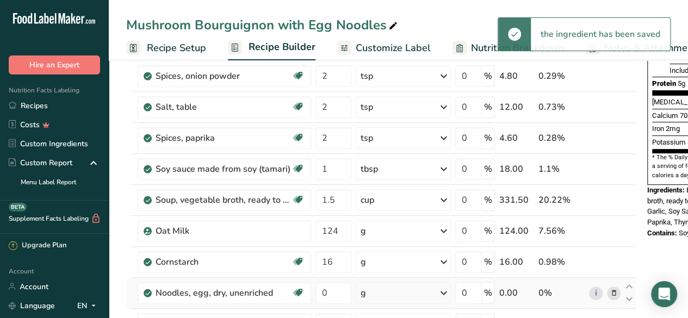
click at [383, 295] on div "g" at bounding box center [403, 293] width 95 height 22
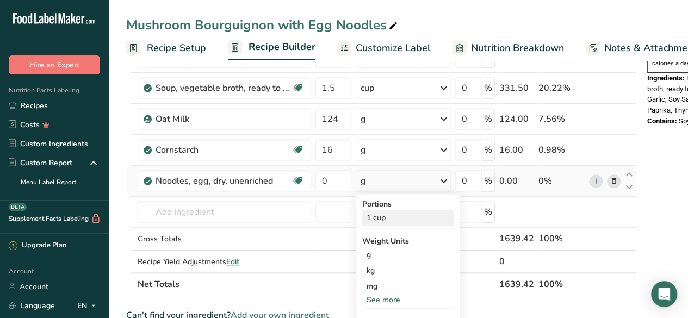
click at [387, 218] on div "1 cup" at bounding box center [407, 218] width 91 height 16
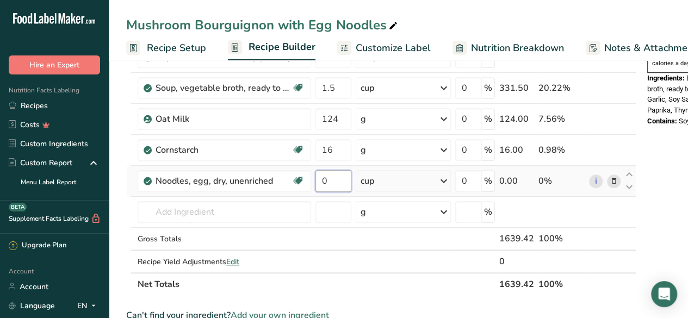
click at [329, 177] on input "0" at bounding box center [334, 181] width 36 height 22
type input "2"
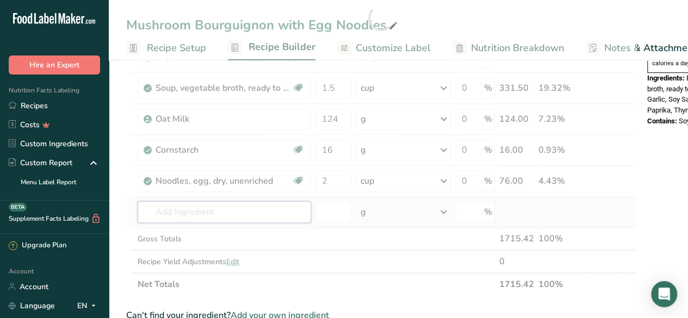
click at [202, 212] on div "Ingredient * Amount * Unit * Waste * .a-a{fill:#347362;}.b-a{fill:#fff;} Grams …" at bounding box center [381, 17] width 510 height 557
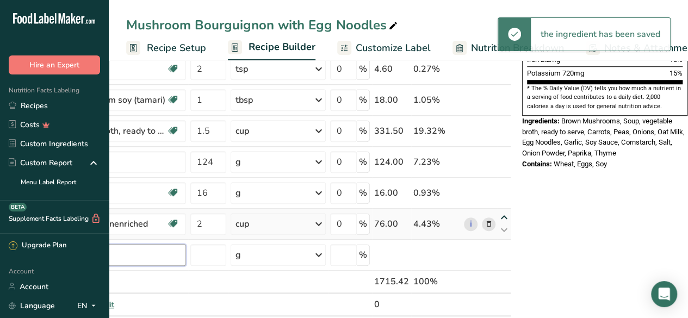
scroll to position [0, 0]
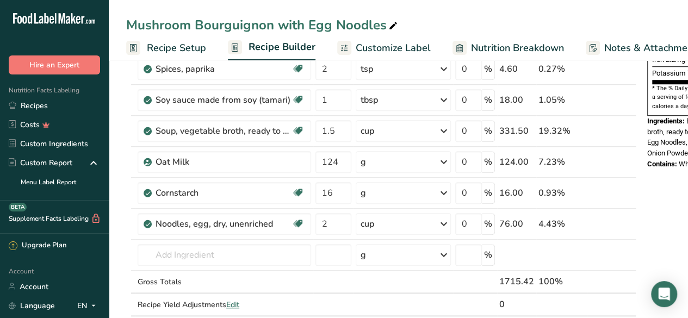
click at [180, 52] on span "Recipe Setup" at bounding box center [176, 48] width 59 height 15
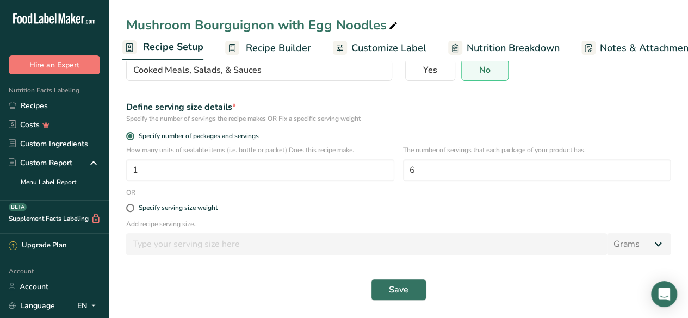
scroll to position [112, 0]
click at [269, 50] on span "Recipe Builder" at bounding box center [278, 48] width 65 height 15
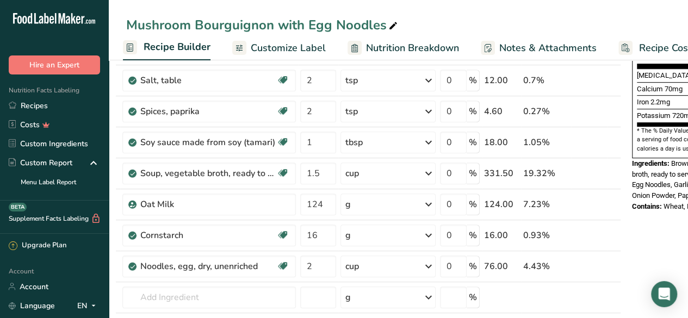
scroll to position [313, 0]
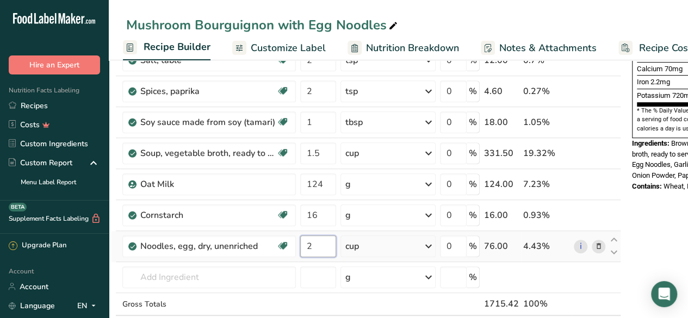
click at [327, 244] on input "2" at bounding box center [318, 247] width 36 height 22
type input "3"
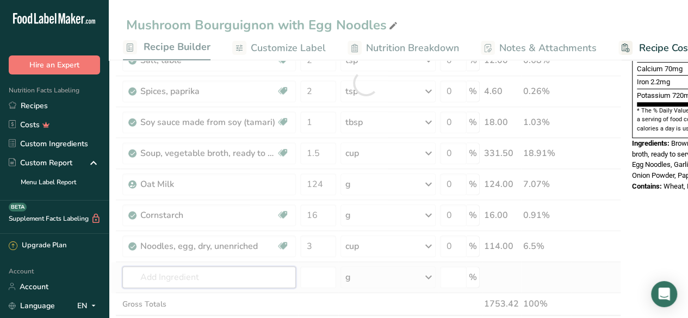
click at [245, 275] on div "Ingredient * Amount * Unit * Waste * .a-a{fill:#347362;}.b-a{fill:#fff;} Grams …" at bounding box center [366, 83] width 510 height 557
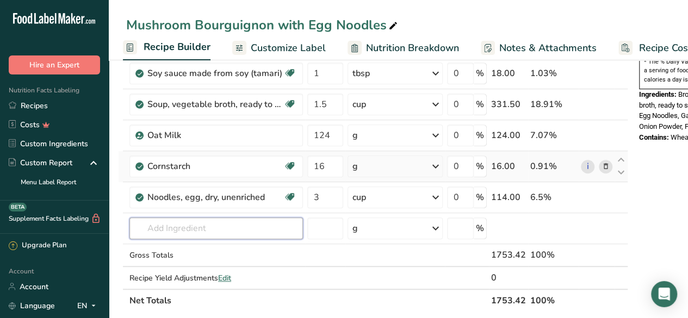
scroll to position [363, 0]
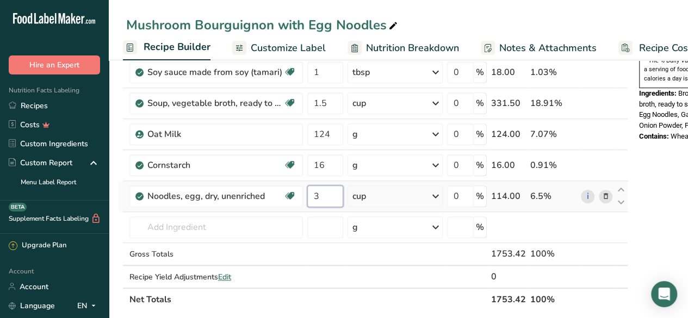
click at [327, 195] on input "3" at bounding box center [325, 197] width 36 height 22
type input "4"
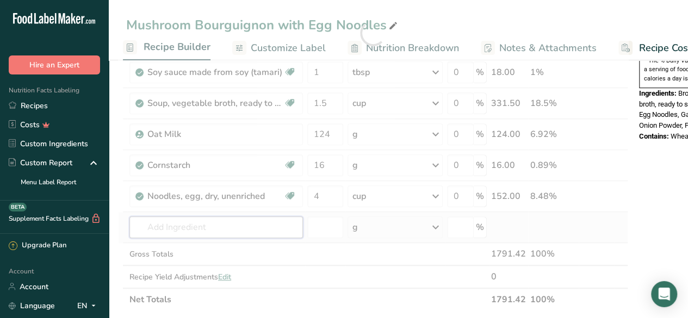
click at [235, 227] on div "Ingredient * Amount * Unit * Waste * .a-a{fill:#347362;}.b-a{fill:#fff;} Grams …" at bounding box center [373, 33] width 510 height 557
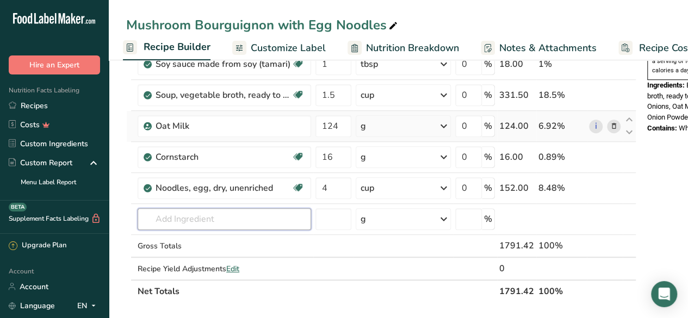
scroll to position [387, 0]
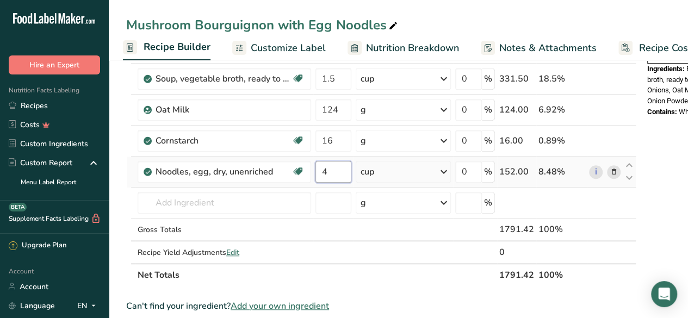
click at [332, 171] on input "4" at bounding box center [334, 172] width 36 height 22
type input "6"
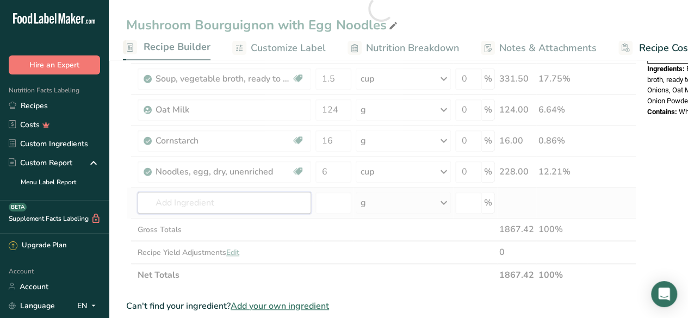
click at [259, 204] on div "Ingredient * Amount * Unit * Waste * .a-a{fill:#347362;}.b-a{fill:#fff;} Grams …" at bounding box center [381, 8] width 510 height 557
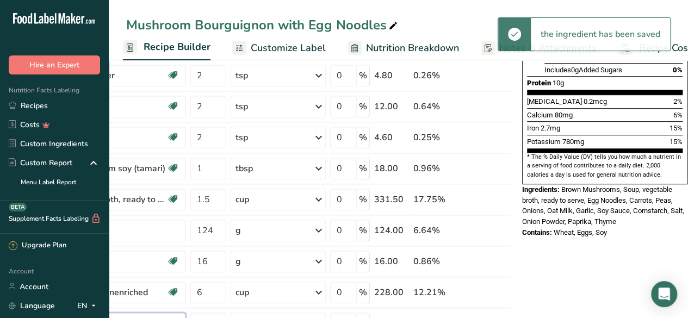
scroll to position [344, 0]
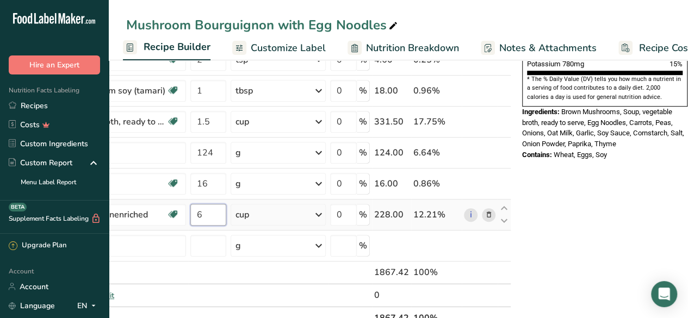
click at [212, 212] on input "6" at bounding box center [208, 215] width 36 height 22
type input "6"
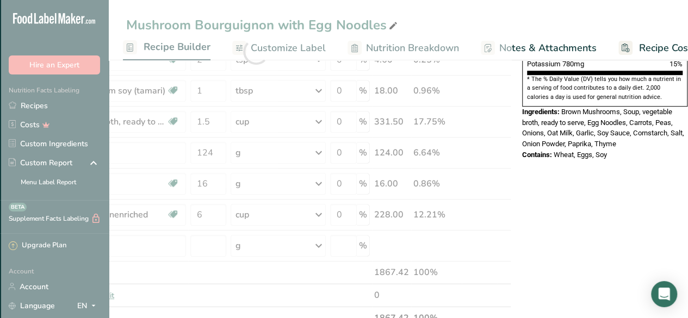
click at [627, 202] on div "Nutrition Facts 6 Servings Per Container Serving Size 311g Amount Per Serving C…" at bounding box center [605, 229] width 174 height 999
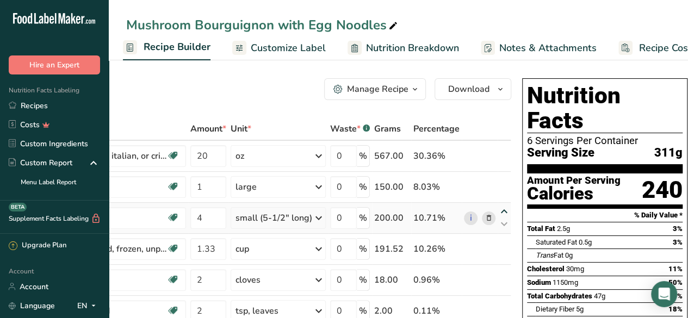
scroll to position [0, 0]
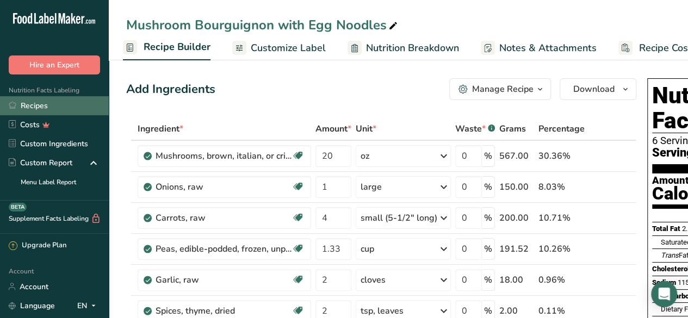
click at [67, 104] on link "Recipes" at bounding box center [54, 105] width 109 height 19
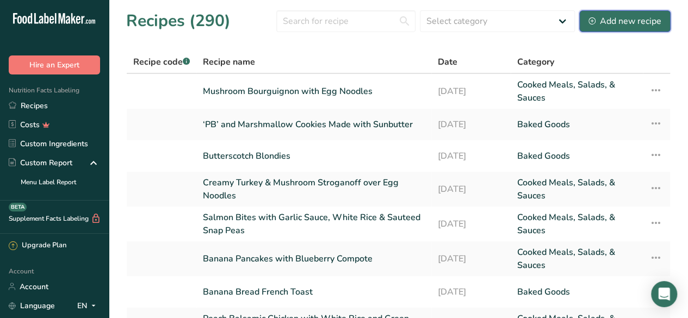
click at [619, 20] on div "Add new recipe" at bounding box center [625, 21] width 73 height 13
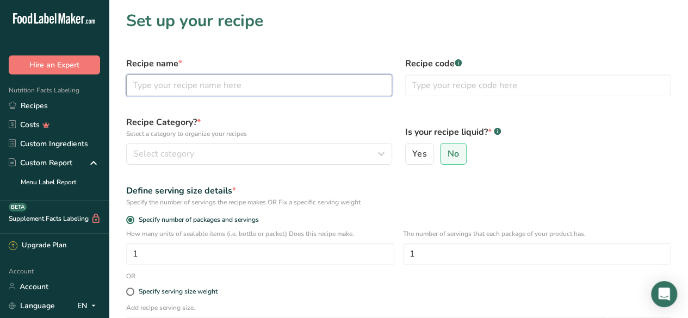
click at [217, 83] on input "text" at bounding box center [259, 86] width 266 height 22
type input "Cherry Cobbler Muffins"
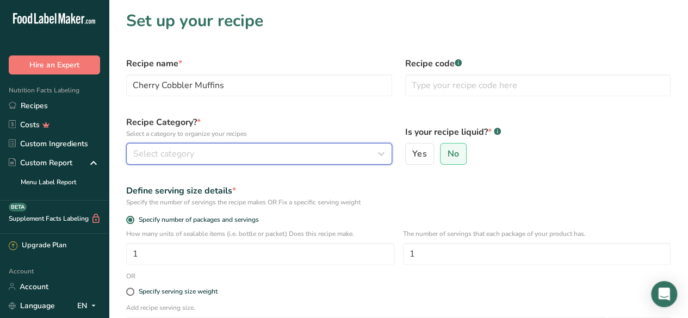
click at [233, 157] on div "Select category" at bounding box center [255, 153] width 245 height 13
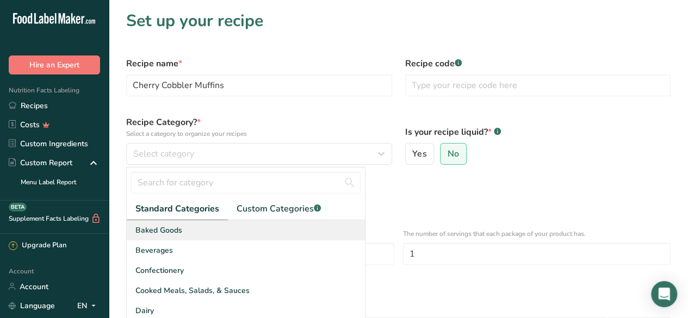
click at [223, 231] on div "Baked Goods" at bounding box center [246, 230] width 238 height 20
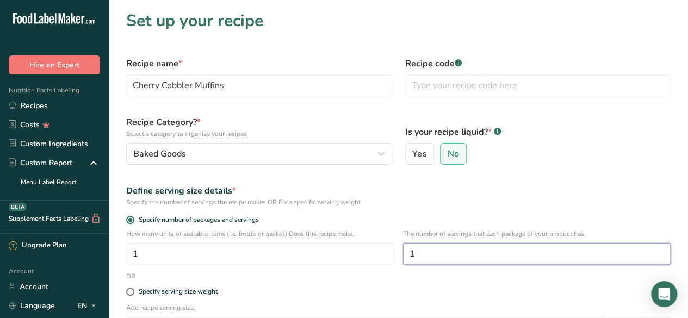
click at [447, 255] on input "1" at bounding box center [537, 254] width 268 height 22
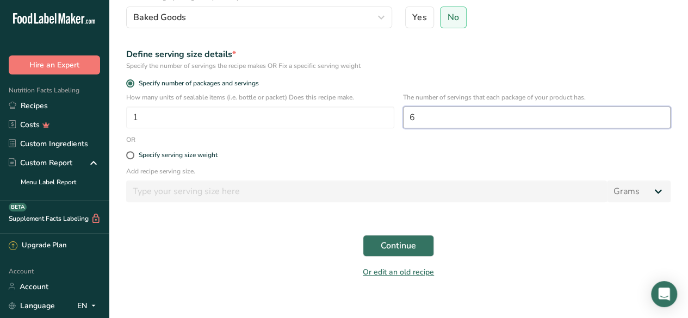
scroll to position [137, 0]
type input "6"
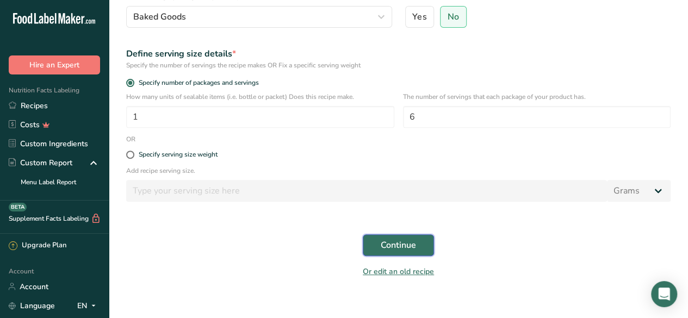
click at [409, 242] on span "Continue" at bounding box center [398, 245] width 35 height 13
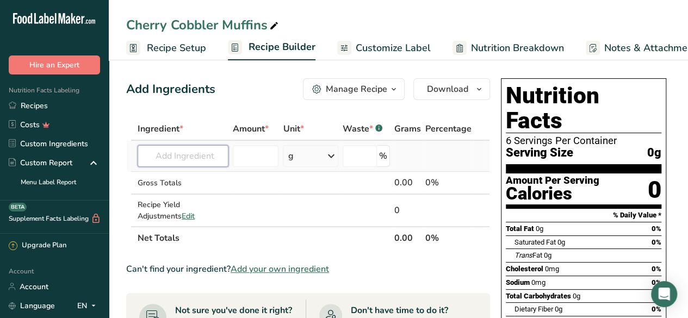
click at [176, 162] on input "text" at bounding box center [183, 156] width 91 height 22
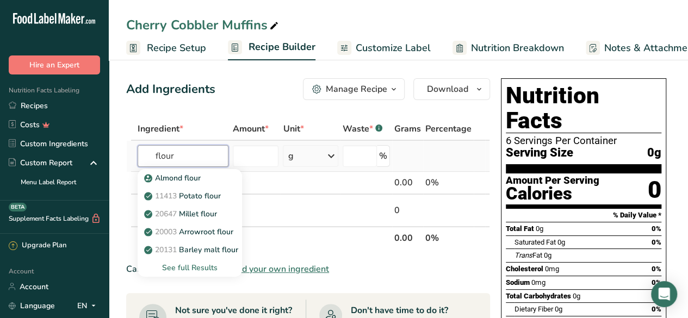
type input "flour"
click at [200, 268] on div "See full Results" at bounding box center [189, 267] width 87 height 11
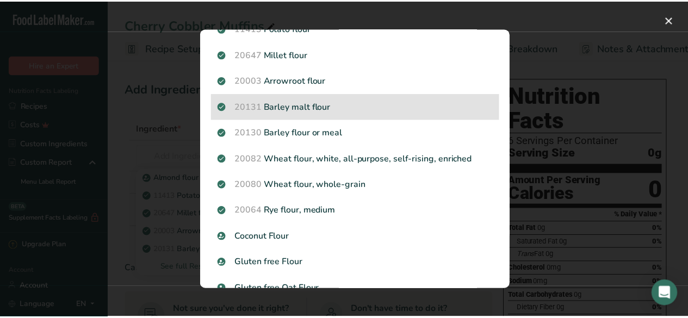
scroll to position [72, 0]
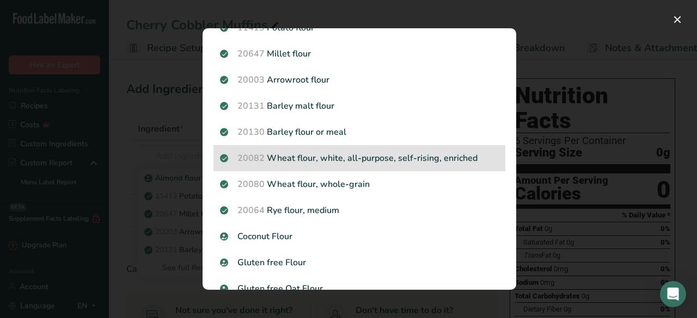
click at [436, 159] on p "20082 Wheat flour, white, all-purpose, self-rising, enriched" at bounding box center [359, 158] width 279 height 13
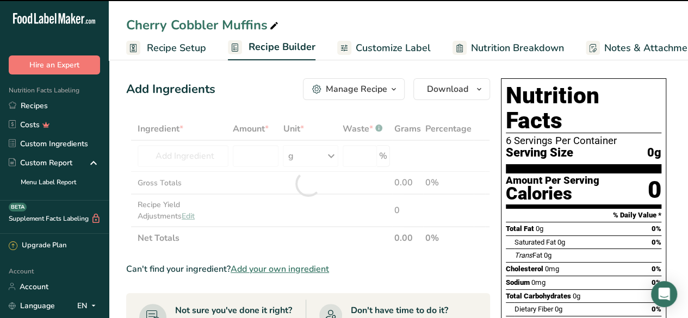
type input "0"
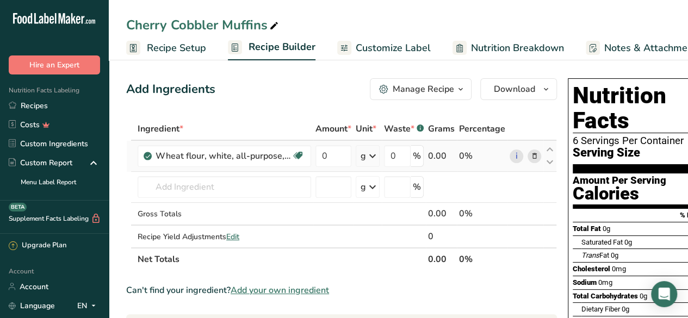
click at [377, 155] on icon at bounding box center [372, 156] width 13 height 20
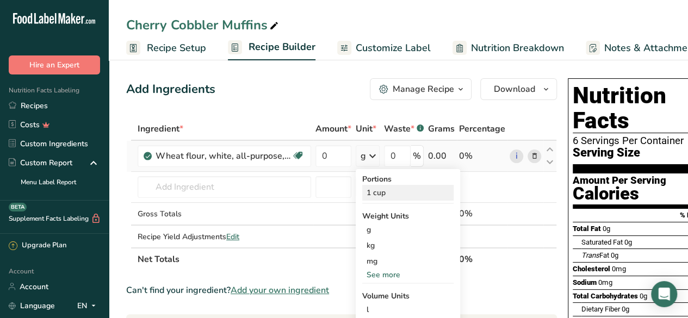
click at [386, 197] on div "1 cup" at bounding box center [407, 193] width 91 height 16
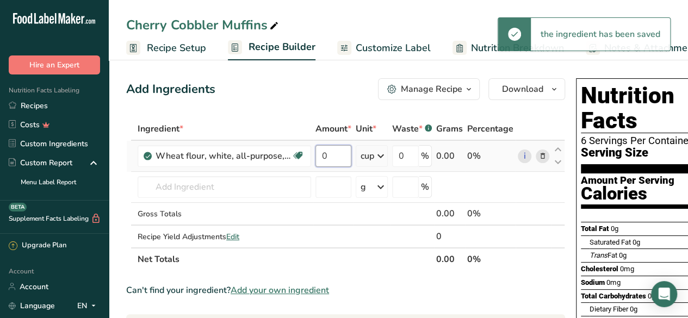
click at [340, 155] on input "0" at bounding box center [334, 156] width 36 height 22
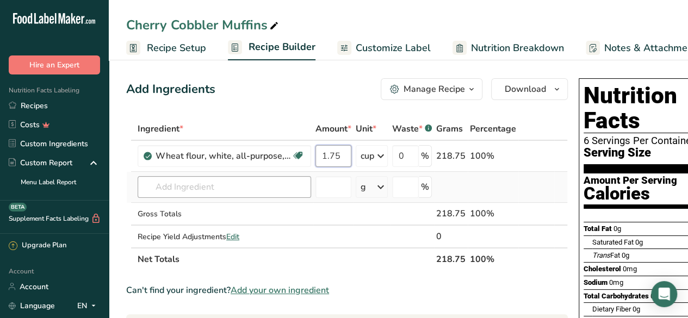
type input "1.75"
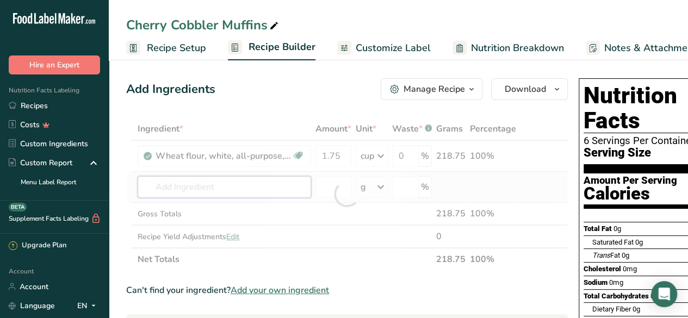
click at [250, 186] on div "Ingredient * Amount * Unit * Waste * .a-a{fill:#347362;}.b-a{fill:#fff;} Grams …" at bounding box center [347, 194] width 442 height 153
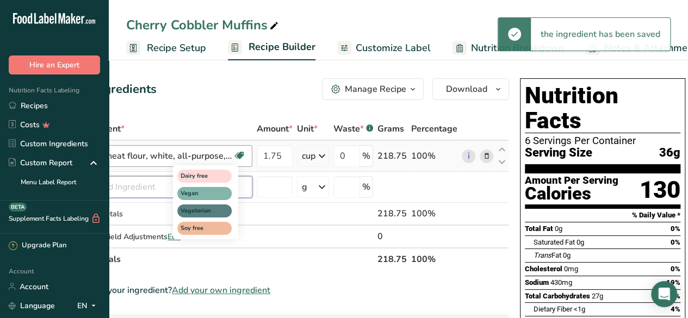
scroll to position [0, 0]
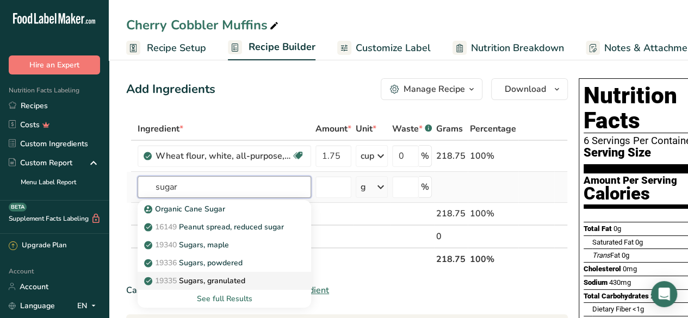
type input "sugar"
click at [257, 275] on div "19335 [GEOGRAPHIC_DATA], granulated" at bounding box center [215, 280] width 139 height 11
type input "Sugars, granulated"
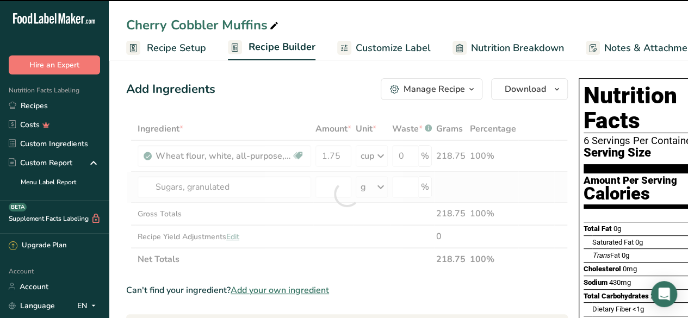
type input "0"
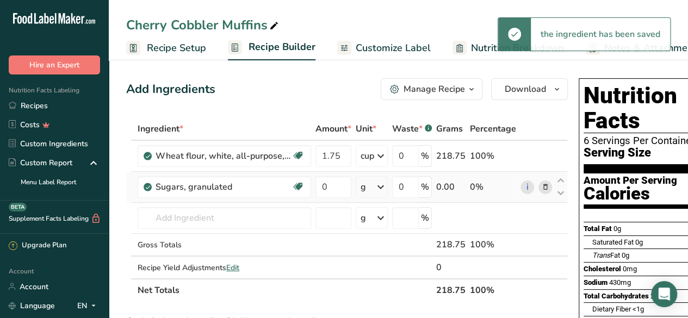
click at [378, 186] on icon at bounding box center [380, 187] width 13 height 20
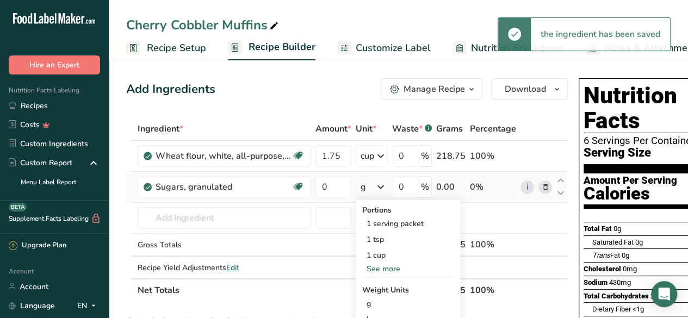
click at [390, 267] on div "See more" at bounding box center [407, 268] width 91 height 11
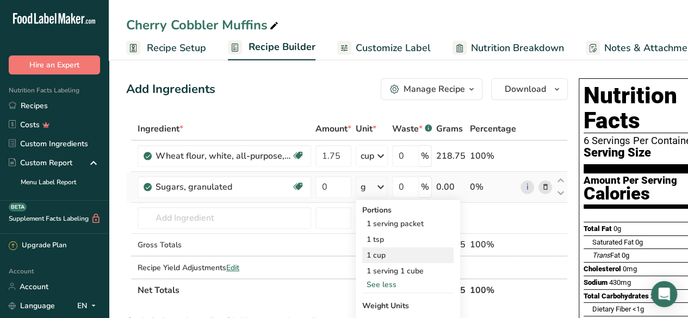
click at [395, 252] on div "1 cup" at bounding box center [407, 256] width 91 height 16
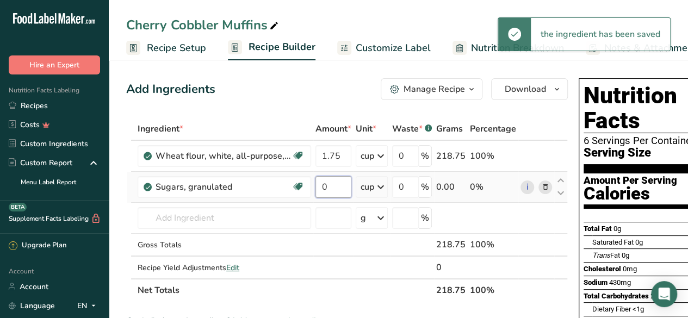
click at [331, 186] on input "0" at bounding box center [334, 187] width 36 height 22
type input "0.5"
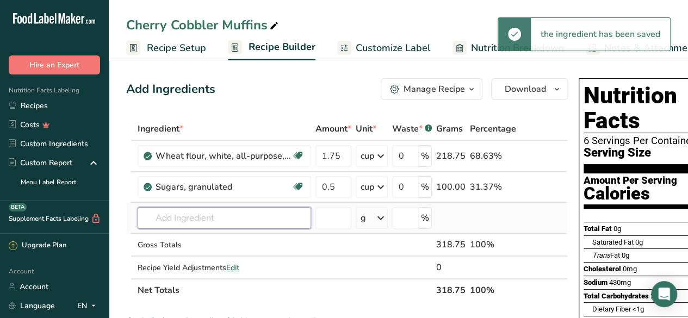
click at [252, 211] on div "Ingredient * Amount * Unit * Waste * .a-a{fill:#347362;}.b-a{fill:#fff;} Grams …" at bounding box center [347, 210] width 442 height 184
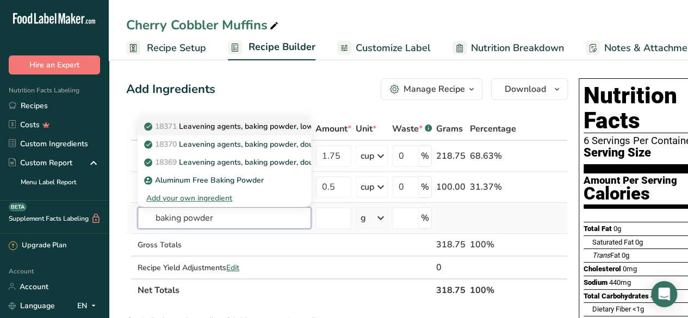
type input "baking powder"
click at [293, 128] on p "18371 Leavening agents, baking powder, low-sodium" at bounding box center [243, 126] width 195 height 11
type input "Leavening agents, baking powder, low-sodium"
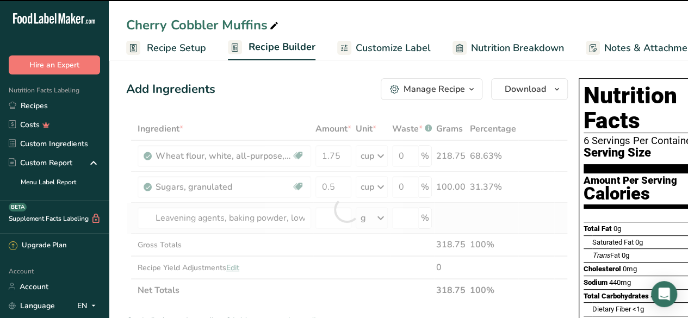
type input "0"
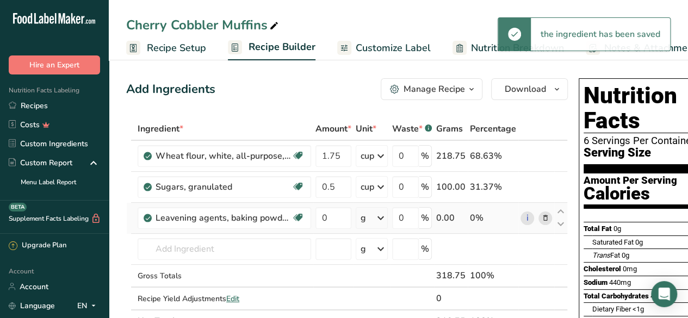
click at [372, 219] on div "g" at bounding box center [372, 218] width 32 height 22
click at [389, 255] on div "1 tsp" at bounding box center [407, 255] width 91 height 16
click at [331, 219] on input "0" at bounding box center [334, 218] width 36 height 22
type input "2"
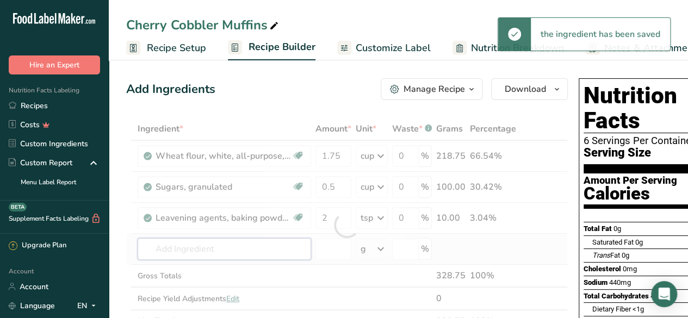
click at [237, 255] on div "Ingredient * Amount * Unit * Waste * .a-a{fill:#347362;}.b-a{fill:#fff;} Grams …" at bounding box center [347, 225] width 442 height 215
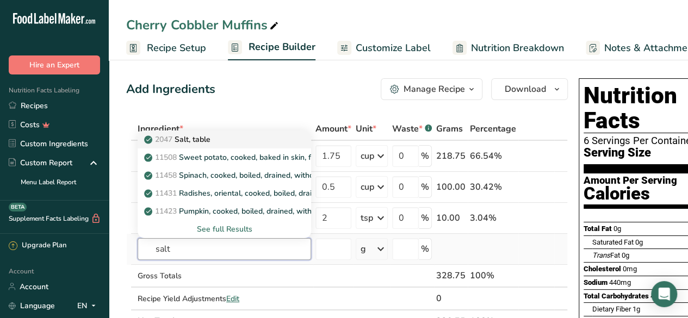
type input "salt"
click at [258, 137] on div "2047 Salt, table" at bounding box center [215, 139] width 139 height 11
type input "Salt, table"
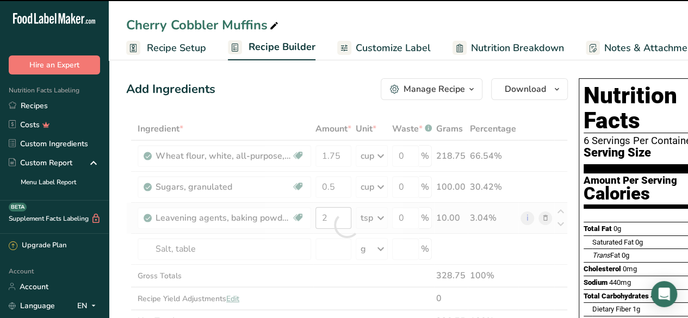
type input "0"
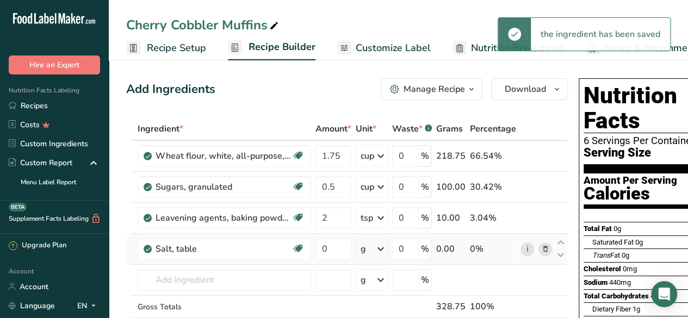
click at [373, 248] on div "g" at bounding box center [372, 249] width 32 height 22
click at [387, 280] on div "1 tsp" at bounding box center [407, 286] width 91 height 16
click at [332, 248] on input "0" at bounding box center [334, 249] width 36 height 22
type input "0.25"
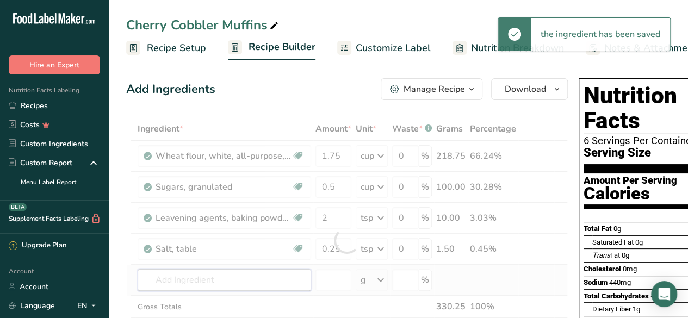
click at [241, 276] on div "Ingredient * Amount * Unit * Waste * .a-a{fill:#347362;}.b-a{fill:#fff;} Grams …" at bounding box center [347, 241] width 442 height 247
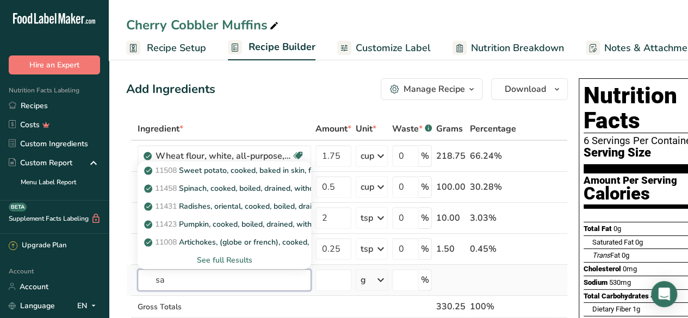
type input "s"
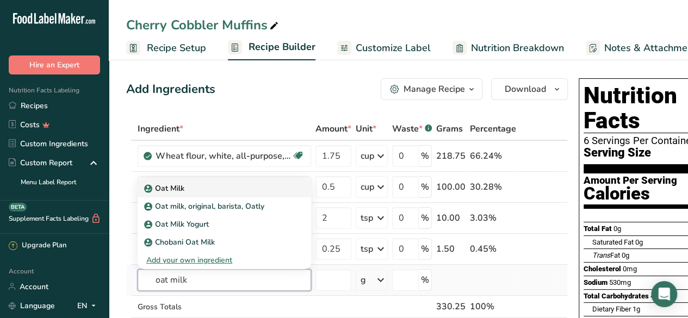
type input "oat milk"
click at [225, 186] on div "Oat Milk" at bounding box center [215, 188] width 139 height 11
type input "Oat Milk"
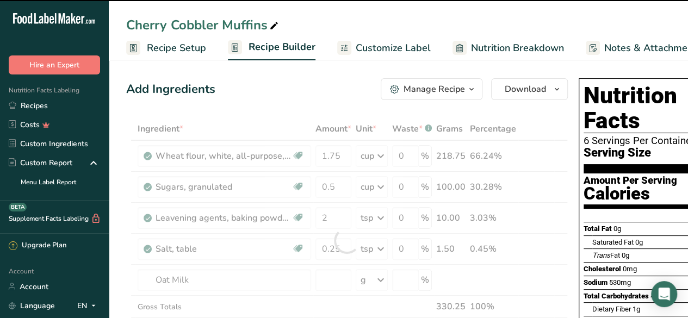
scroll to position [0, 59]
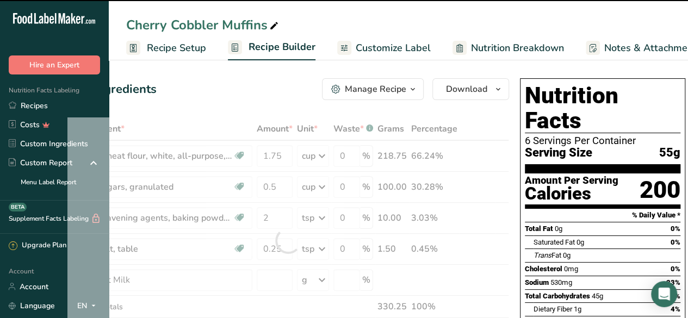
type input "0"
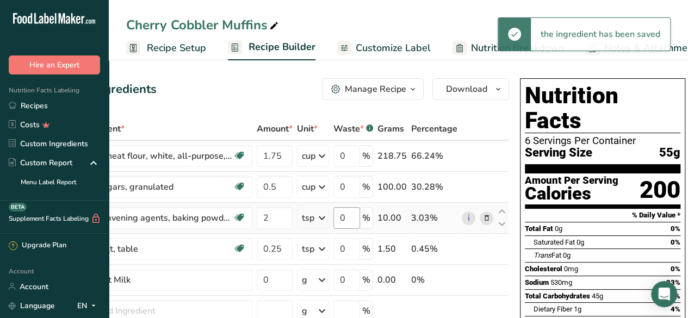
scroll to position [0, 0]
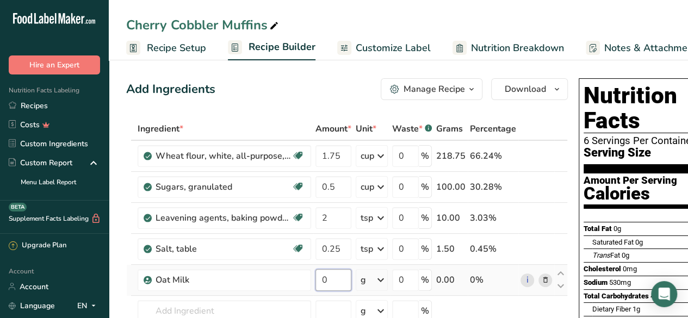
click at [331, 276] on input "0" at bounding box center [334, 280] width 36 height 22
type input "120"
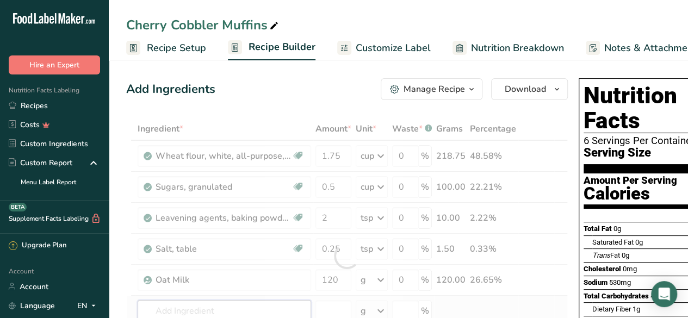
click at [273, 304] on div "Ingredient * Amount * Unit * Waste * .a-a{fill:#347362;}.b-a{fill:#fff;} Grams …" at bounding box center [347, 257] width 442 height 278
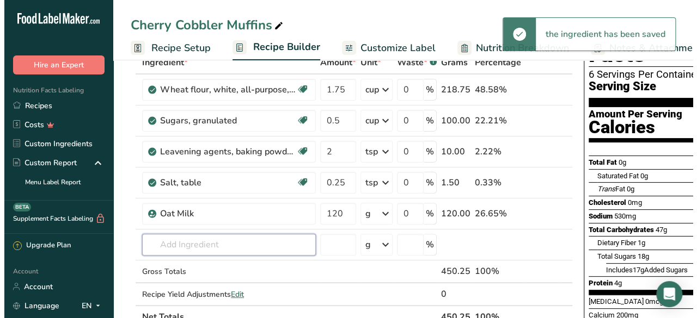
scroll to position [83, 0]
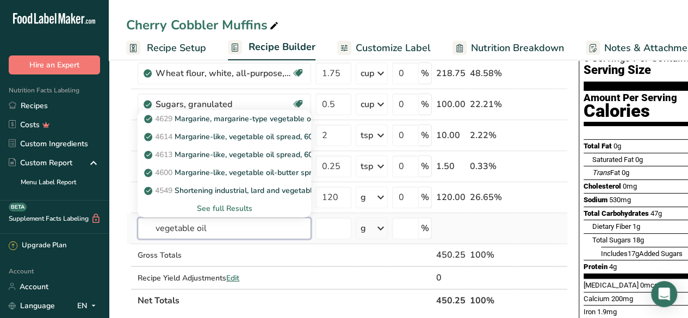
type input "vegetable oil"
click at [221, 207] on div "See full Results" at bounding box center [224, 208] width 156 height 11
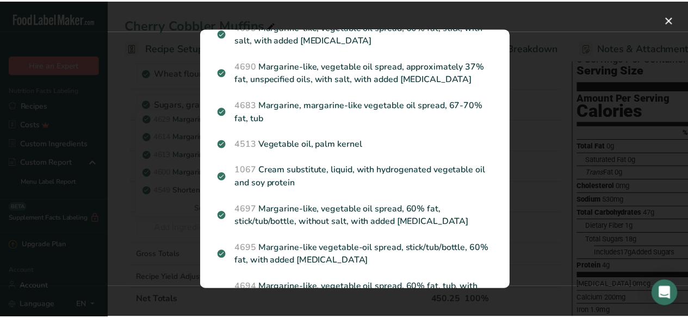
scroll to position [440, 0]
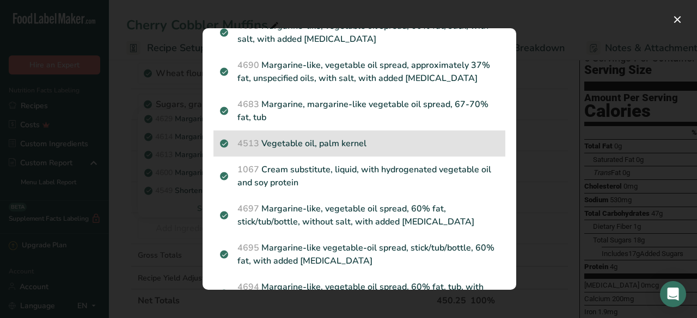
click at [360, 150] on p "4513 Vegetable oil, palm kernel" at bounding box center [359, 143] width 279 height 13
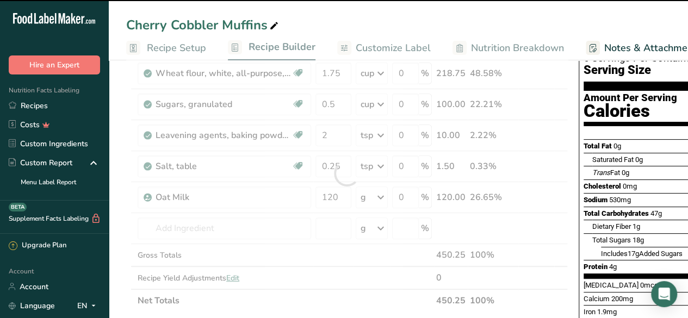
type input "0"
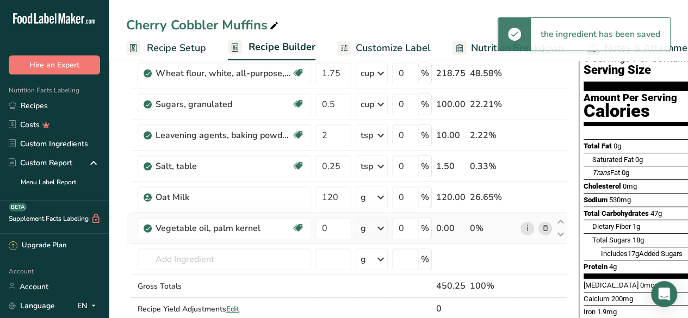
click at [369, 226] on div "g" at bounding box center [372, 229] width 32 height 22
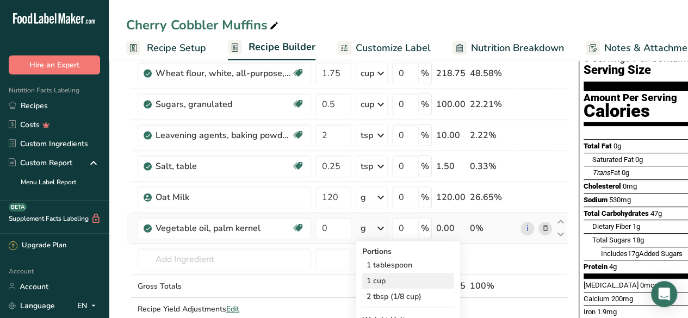
click at [395, 279] on div "1 cup" at bounding box center [407, 281] width 91 height 16
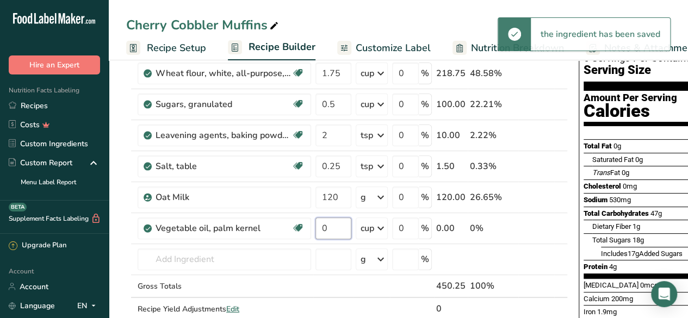
click at [332, 229] on input "0" at bounding box center [334, 229] width 36 height 22
type input "0.33"
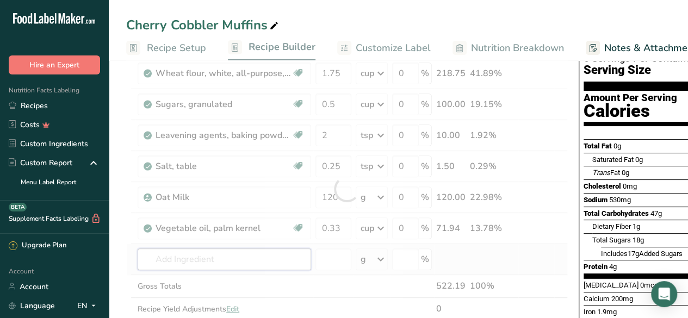
click at [261, 255] on div "Ingredient * Amount * Unit * Waste * .a-a{fill:#347362;}.b-a{fill:#fff;} Grams …" at bounding box center [347, 189] width 442 height 309
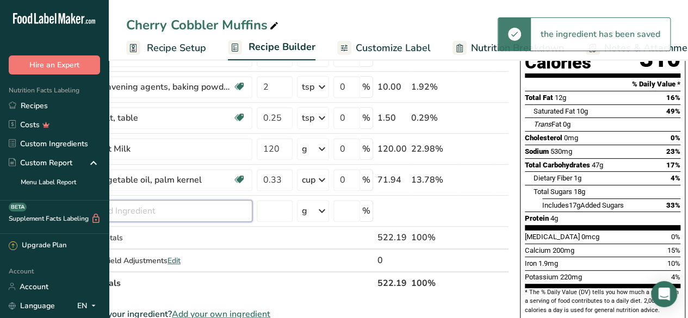
scroll to position [0, 0]
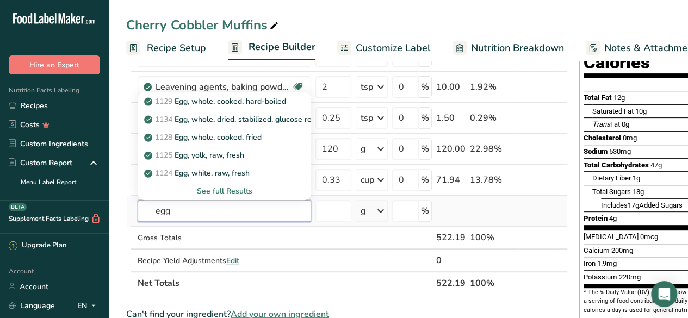
type input "egg"
click at [239, 189] on div "See full Results" at bounding box center [224, 191] width 156 height 11
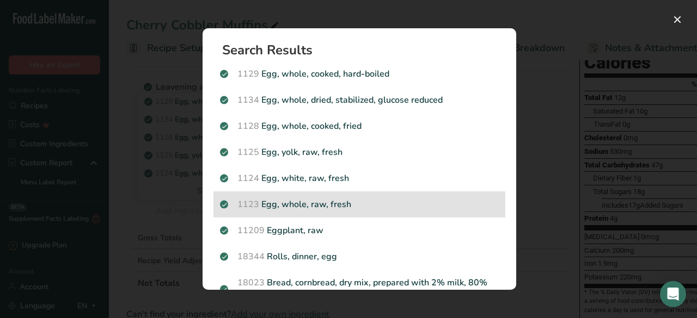
click at [399, 209] on p "1123 Egg, whole, raw, fresh" at bounding box center [359, 204] width 279 height 13
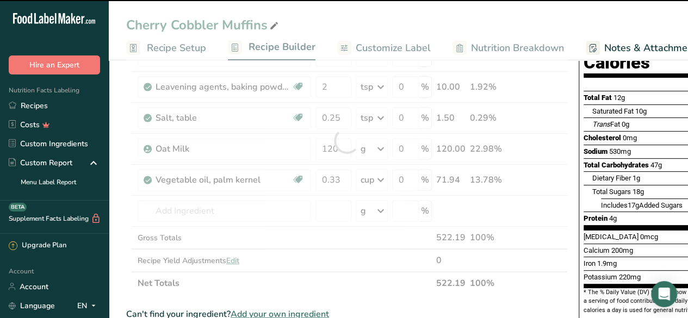
type input "0"
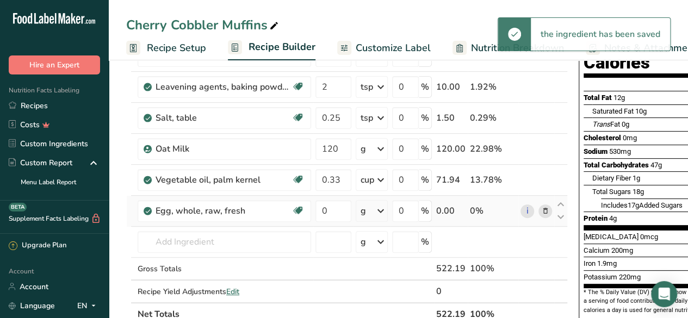
click at [372, 212] on div "g" at bounding box center [372, 211] width 32 height 22
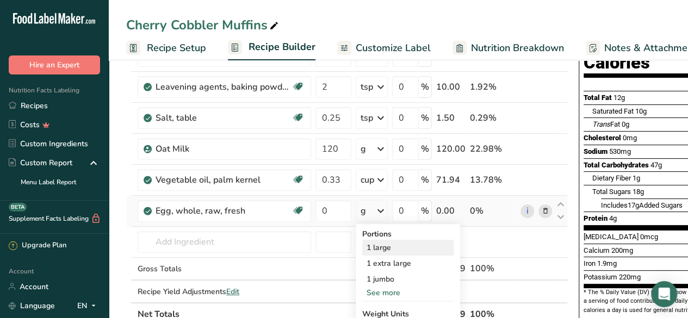
click at [390, 244] on div "1 large" at bounding box center [407, 248] width 91 height 16
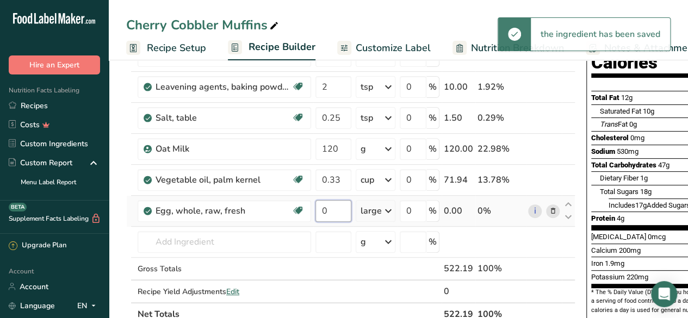
click at [336, 213] on input "0" at bounding box center [334, 211] width 36 height 22
type input "0.5"
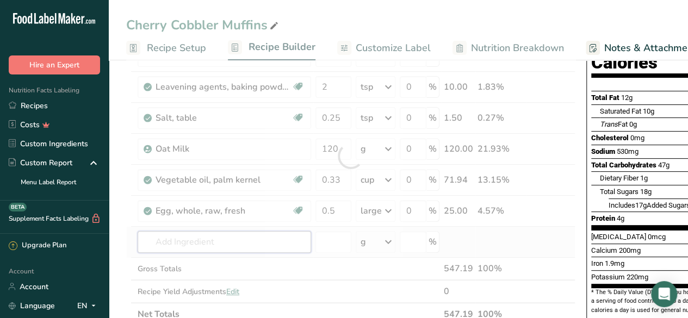
click at [242, 238] on div "Ingredient * Amount * Unit * Waste * .a-a{fill:#347362;}.b-a{fill:#fff;} Grams …" at bounding box center [350, 156] width 449 height 340
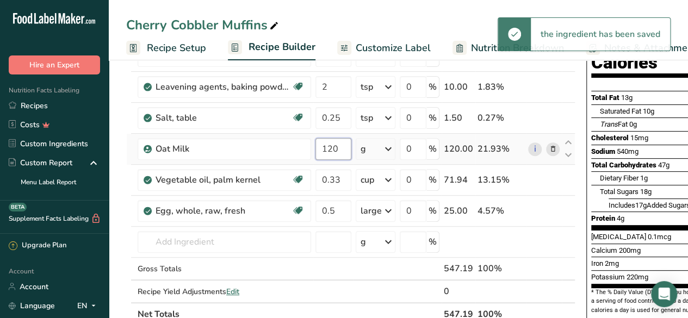
click at [337, 143] on input "120" at bounding box center [334, 149] width 36 height 22
type input "1"
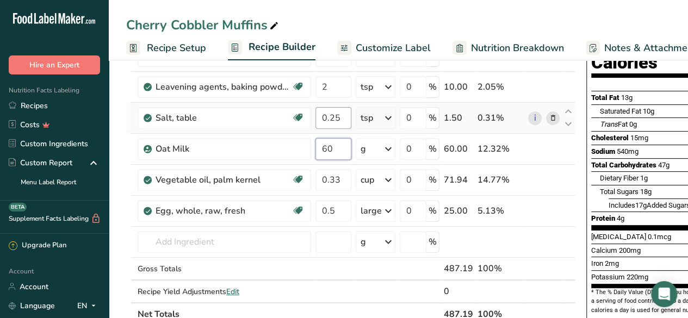
type input "60"
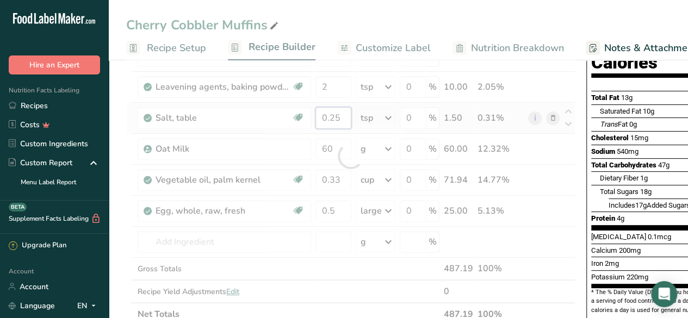
click at [341, 117] on div "Ingredient * Amount * Unit * Waste * .a-a{fill:#347362;}.b-a{fill:#fff;} Grams …" at bounding box center [350, 156] width 449 height 340
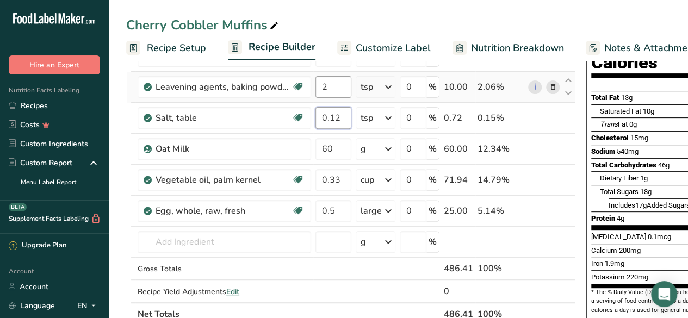
type input "0.12"
click at [342, 90] on div "Ingredient * Amount * Unit * Waste * .a-a{fill:#347362;}.b-a{fill:#fff;} Grams …" at bounding box center [350, 156] width 449 height 340
click at [331, 85] on input "1.000017" at bounding box center [334, 87] width 36 height 22
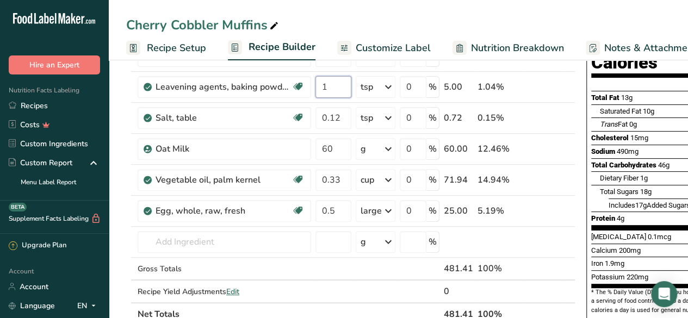
type input "1"
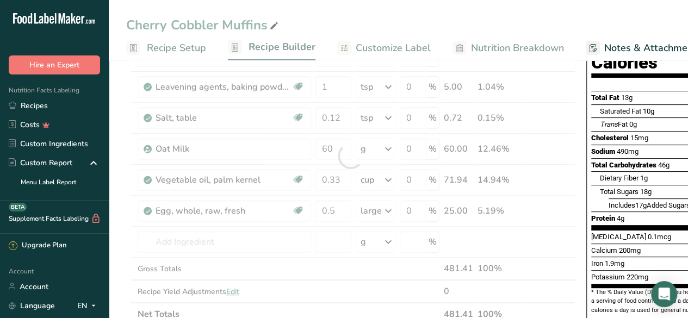
click at [592, 160] on div "Total Carbohydrates 46g" at bounding box center [631, 165] width 78 height 11
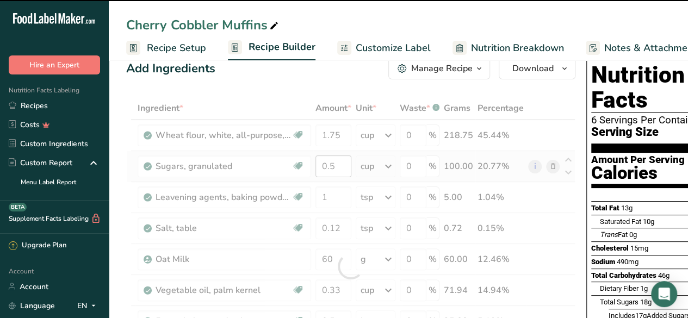
scroll to position [20, 0]
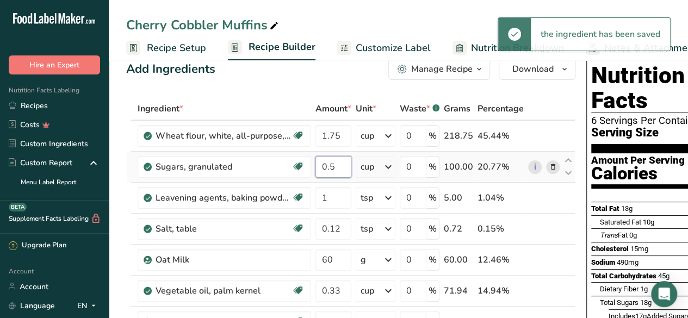
click at [338, 165] on input "0.5" at bounding box center [334, 167] width 36 height 22
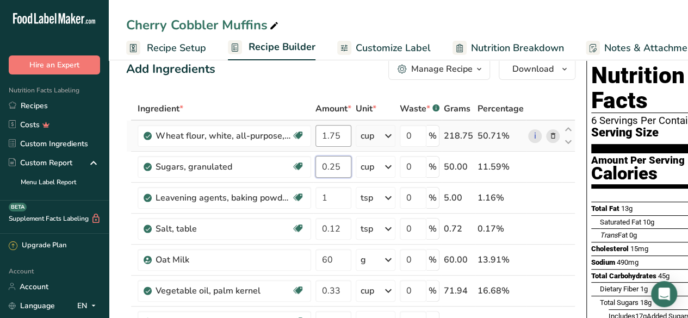
type input "0.25"
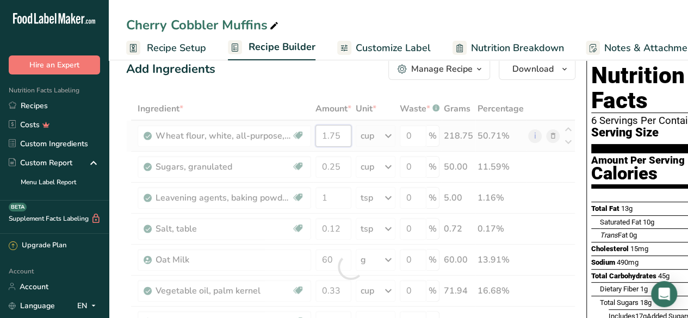
click at [341, 134] on div "Ingredient * Amount * Unit * Waste * .a-a{fill:#347362;}.b-a{fill:#fff;} Grams …" at bounding box center [350, 267] width 449 height 340
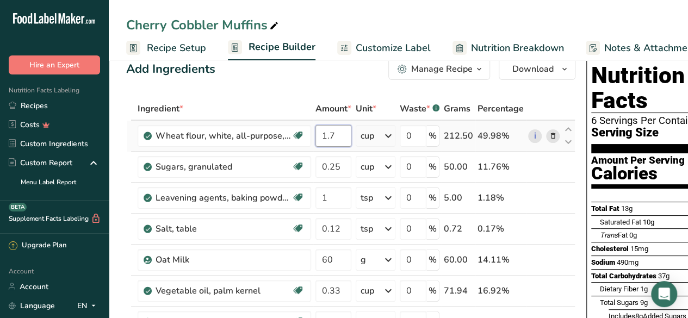
type input "1"
type input "0.875"
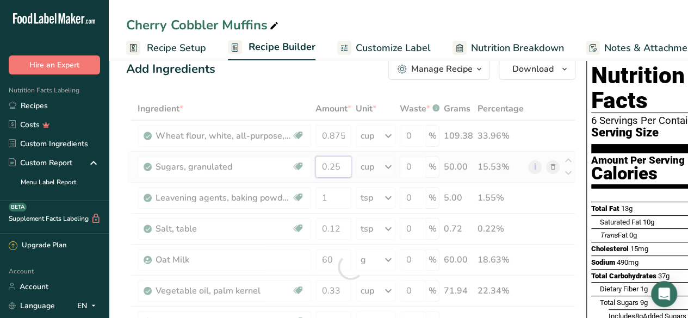
click at [343, 164] on div "Ingredient * Amount * Unit * Waste * .a-a{fill:#347362;}.b-a{fill:#fff;} Grams …" at bounding box center [350, 267] width 449 height 340
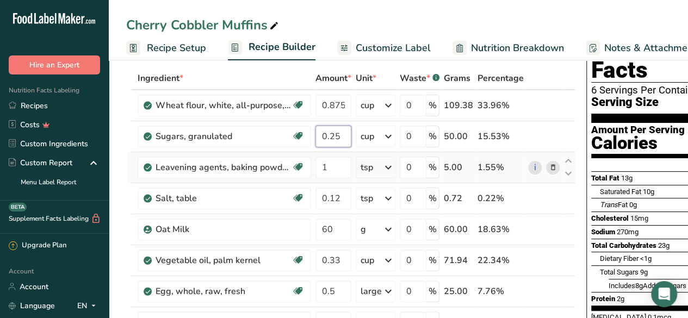
scroll to position [57, 0]
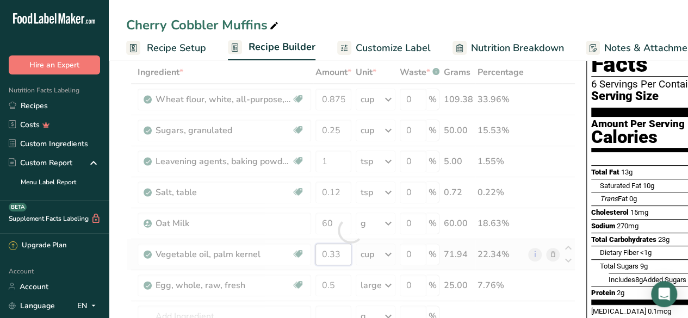
click at [338, 251] on div "Ingredient * Amount * Unit * Waste * .a-a{fill:#347362;}.b-a{fill:#fff;} Grams …" at bounding box center [350, 231] width 449 height 340
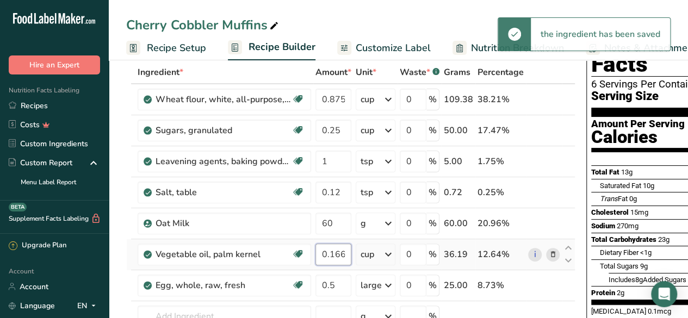
scroll to position [0, 4]
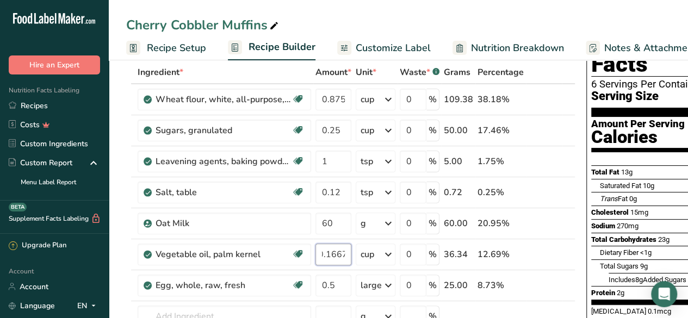
type input "0.1667"
click at [622, 182] on span "Saturated Fat" at bounding box center [620, 186] width 41 height 8
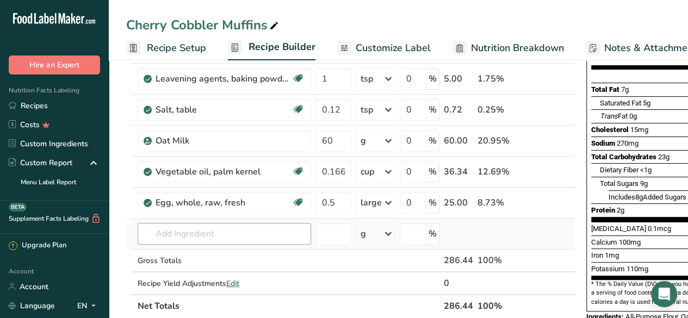
scroll to position [141, 0]
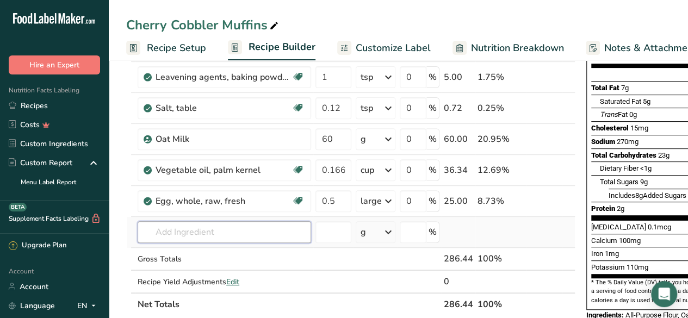
click at [245, 231] on input "text" at bounding box center [225, 232] width 174 height 22
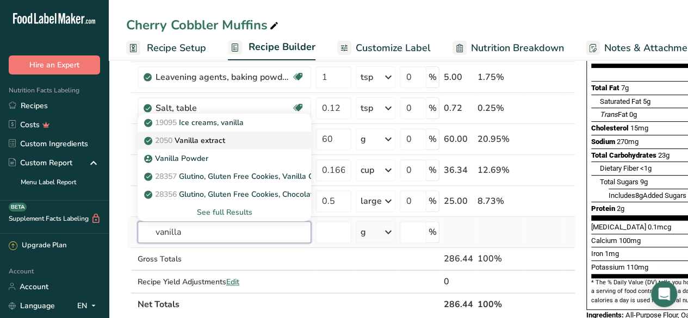
type input "vanilla"
click at [237, 140] on div "2050 Vanilla extract" at bounding box center [215, 140] width 139 height 11
type input "Vanilla extract"
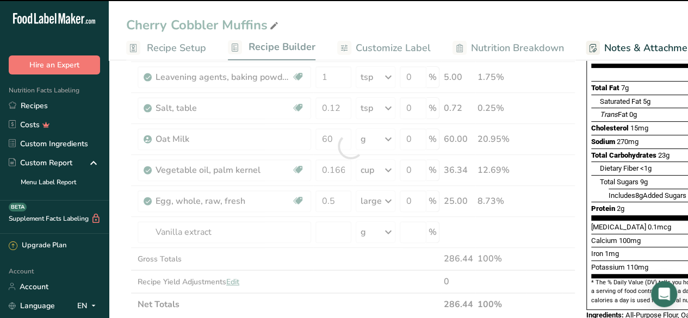
type input "0"
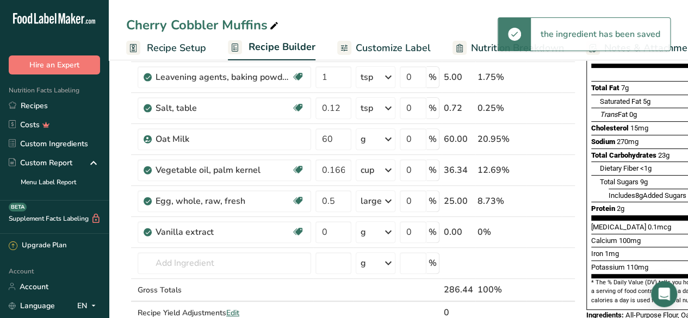
click at [383, 231] on icon at bounding box center [388, 233] width 13 height 20
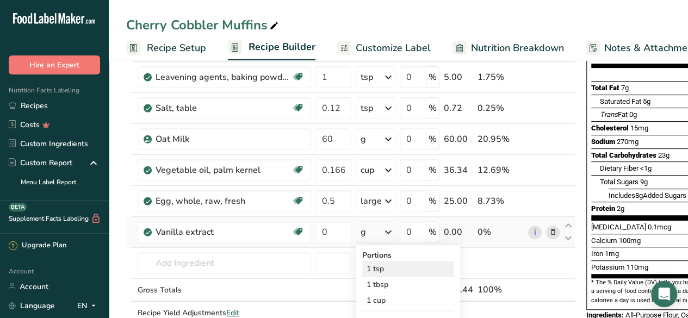
click at [389, 270] on div "1 tsp" at bounding box center [407, 269] width 91 height 16
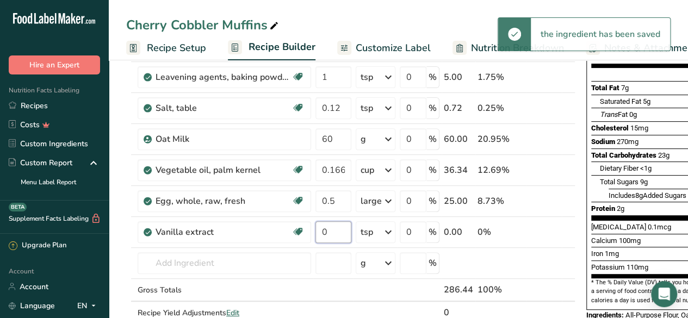
click at [335, 232] on input "0" at bounding box center [334, 232] width 36 height 22
type input "0.5"
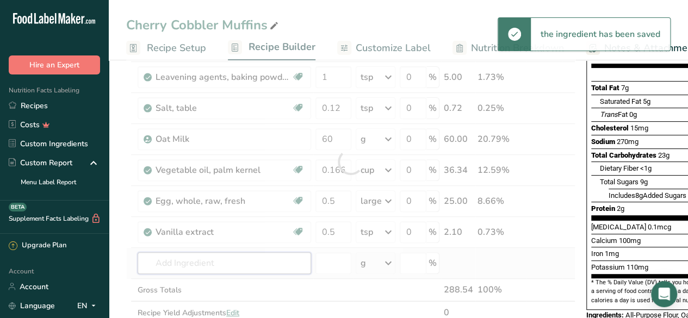
click at [250, 257] on div "Ingredient * Amount * Unit * Waste * .a-a{fill:#347362;}.b-a{fill:#fff;} Grams …" at bounding box center [350, 162] width 449 height 371
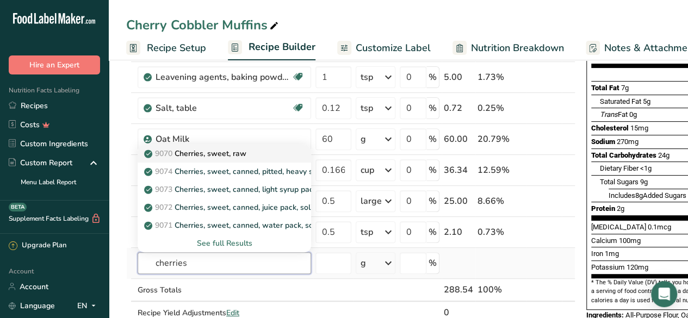
type input "cherries"
click at [264, 156] on div "9070 Cherries, sweet, raw" at bounding box center [215, 153] width 139 height 11
type input "Cherries, sweet, raw"
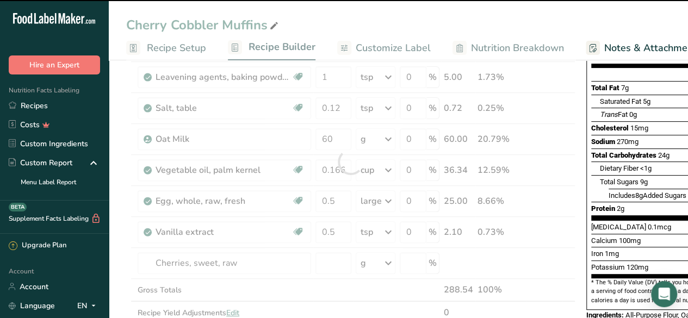
type input "0"
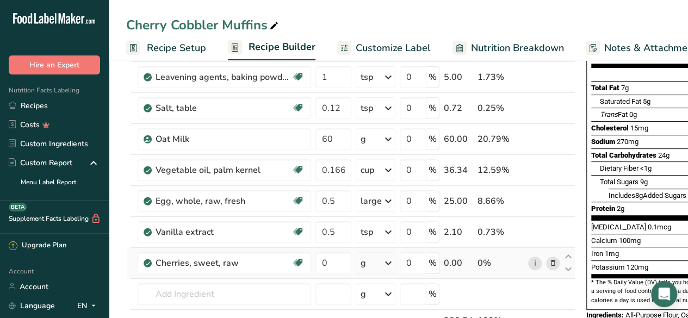
click at [374, 262] on div "g" at bounding box center [376, 263] width 40 height 22
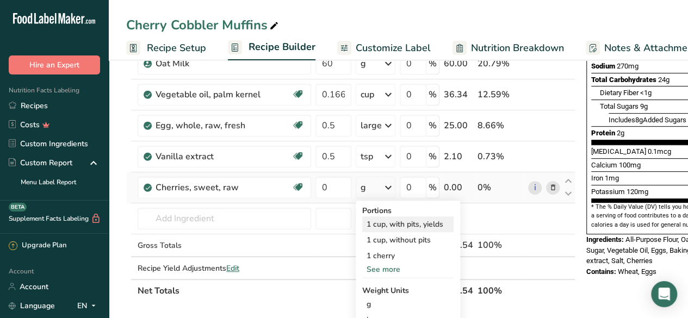
scroll to position [217, 0]
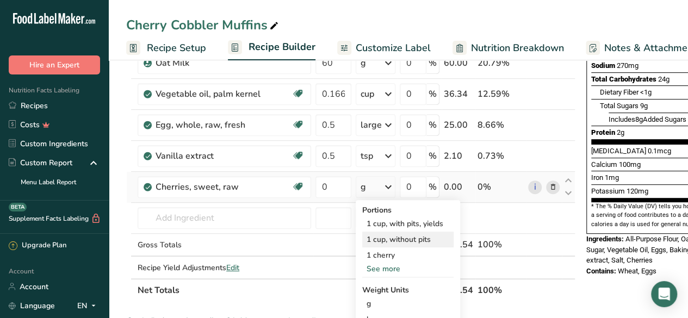
click at [430, 238] on div "1 cup, without pits" at bounding box center [407, 240] width 91 height 16
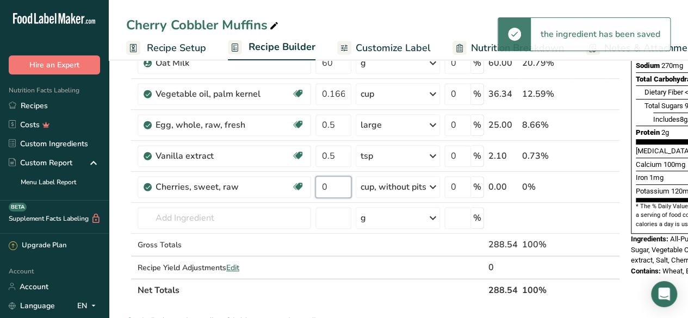
click at [334, 183] on input "0" at bounding box center [334, 187] width 36 height 22
type input "0.5"
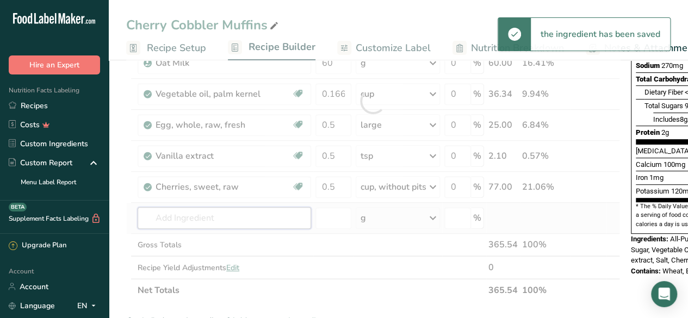
click at [242, 217] on div "Ingredient * Amount * Unit * Waste * .a-a{fill:#347362;}.b-a{fill:#fff;} Grams …" at bounding box center [373, 101] width 494 height 402
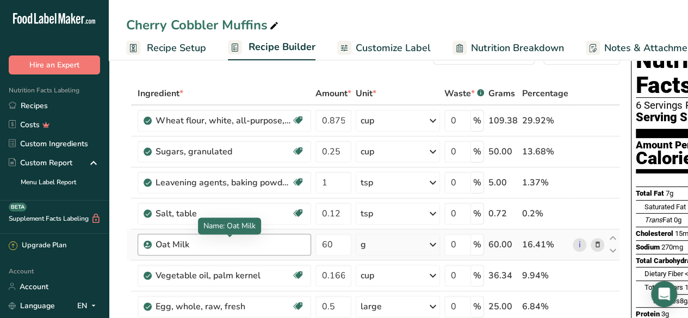
scroll to position [0, 0]
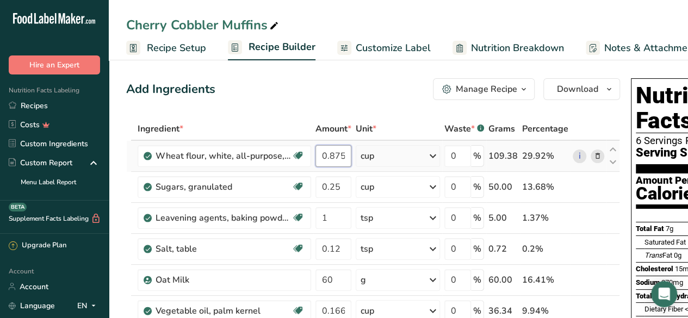
click at [343, 153] on input "0.875" at bounding box center [334, 156] width 36 height 22
type input "1.125"
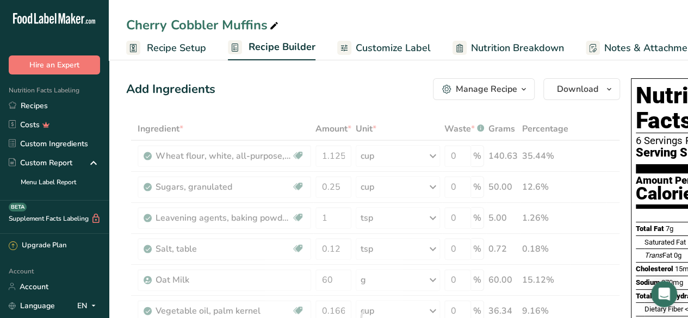
click at [417, 78] on div "Add Ingredients Manage Recipe Delete Recipe Duplicate Recipe Scale Recipe Save …" at bounding box center [373, 89] width 494 height 22
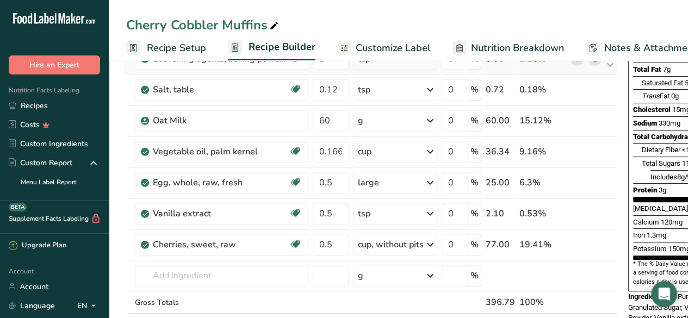
scroll to position [161, 0]
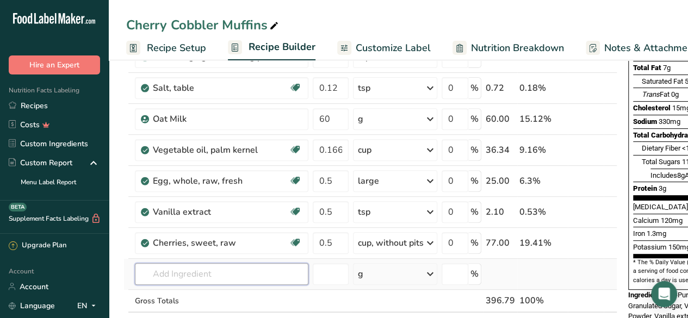
click at [197, 269] on input "text" at bounding box center [222, 274] width 174 height 22
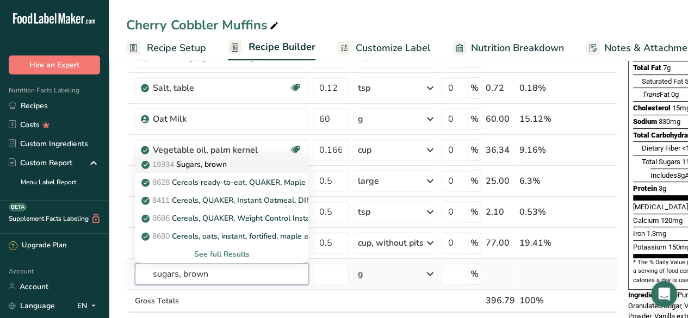
type input "sugars, brown"
click at [261, 163] on div "19334 Sugars, brown" at bounding box center [213, 164] width 139 height 11
type input "Sugars, brown"
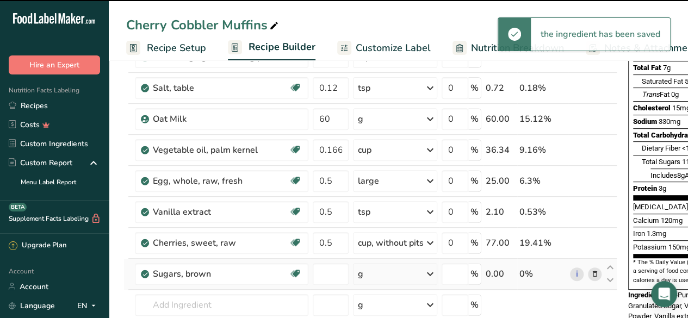
type input "0"
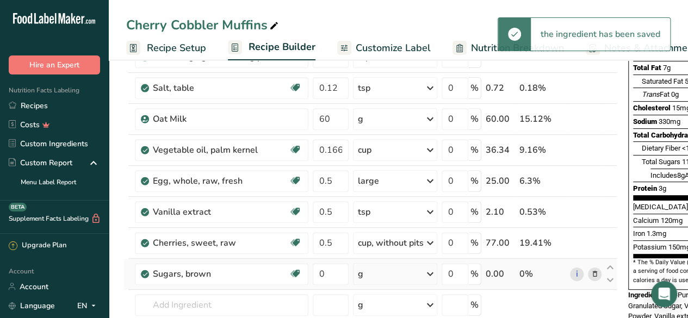
click at [403, 275] on div "g" at bounding box center [395, 274] width 84 height 22
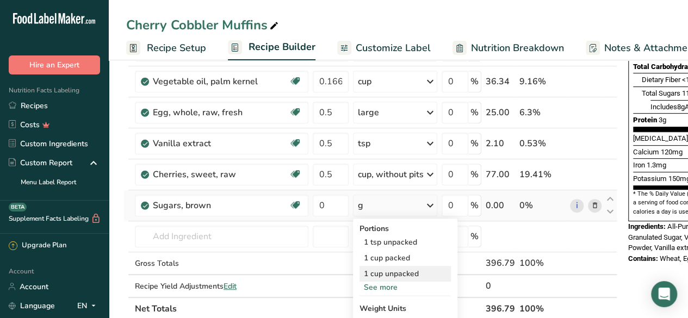
click at [414, 270] on div "1 cup unpacked" at bounding box center [405, 274] width 91 height 16
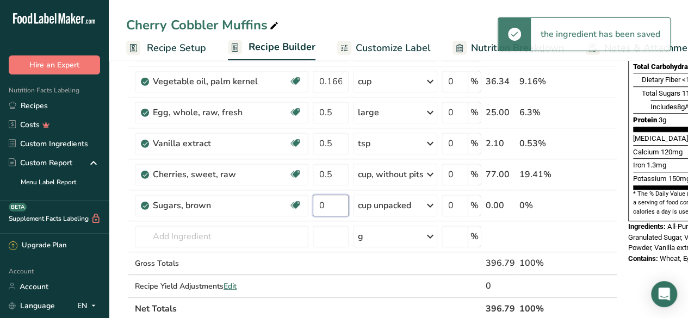
click at [330, 201] on input "0" at bounding box center [331, 206] width 36 height 22
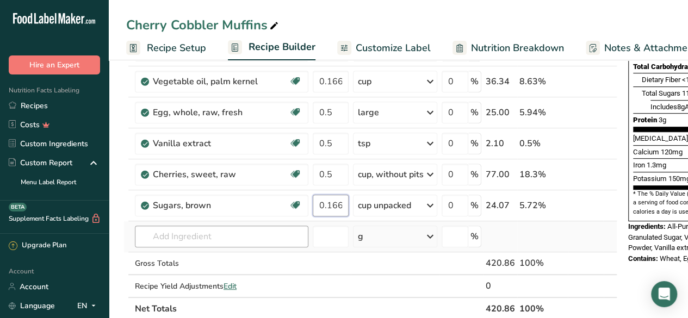
type input "0.166"
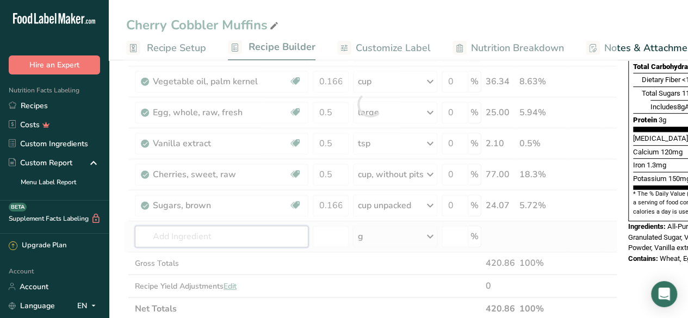
click at [243, 240] on div "Ingredient * Amount * Unit * Waste * .a-a{fill:#347362;}.b-a{fill:#fff;} Grams …" at bounding box center [371, 104] width 494 height 433
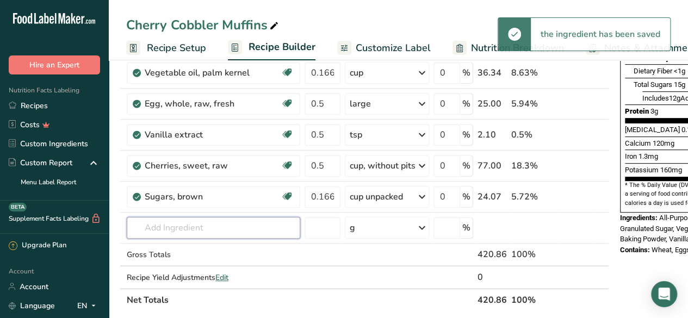
scroll to position [0, 10]
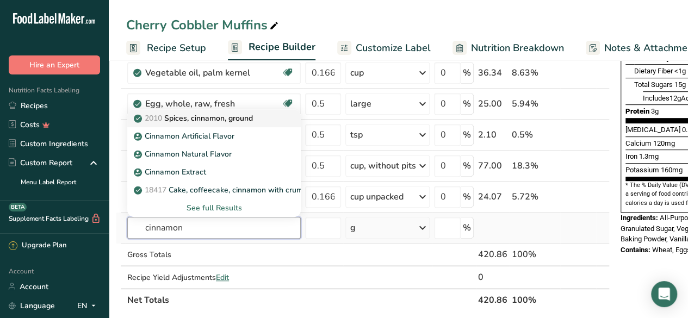
type input "cinnamon"
click at [275, 109] on link "2010 Spices, cinnamon, ground" at bounding box center [214, 118] width 174 height 18
type input "Spices, cinnamon, ground"
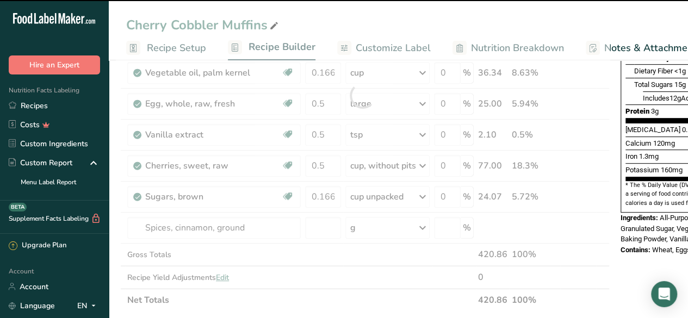
type input "0"
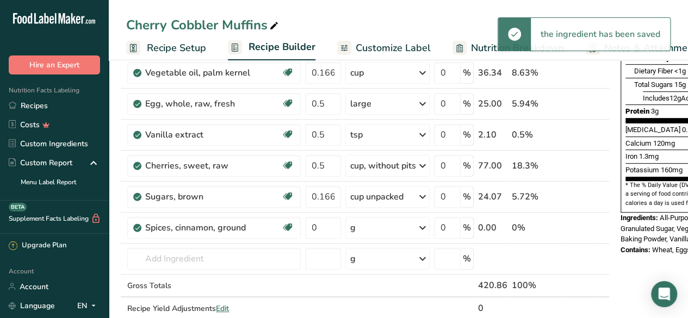
click at [403, 224] on div "g" at bounding box center [388, 228] width 84 height 22
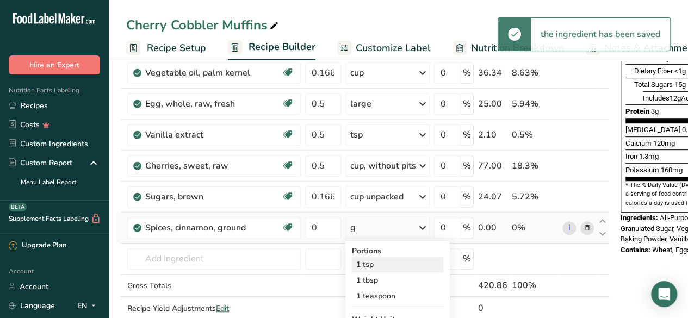
click at [387, 257] on div "1 tsp" at bounding box center [397, 265] width 91 height 16
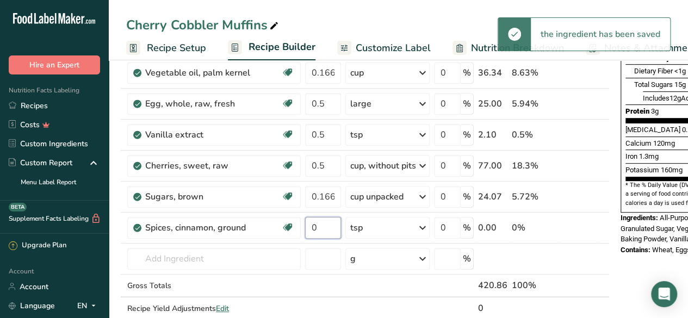
click at [322, 225] on input "0" at bounding box center [323, 228] width 36 height 22
type input "0.5"
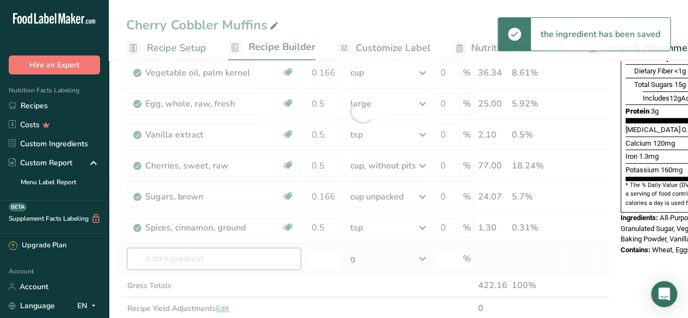
click at [234, 260] on div "Ingredient * Amount * Unit * Waste * .a-a{fill:#347362;}.b-a{fill:#fff;} Grams …" at bounding box center [363, 111] width 494 height 464
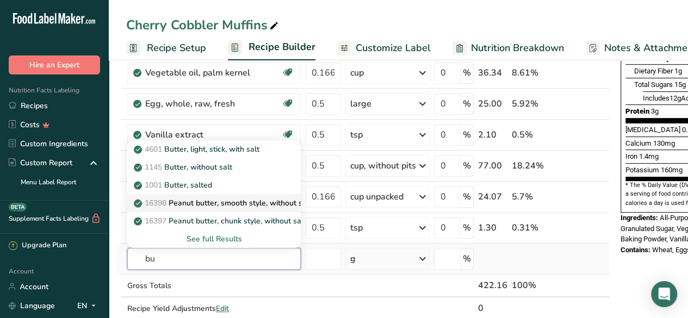
type input "b"
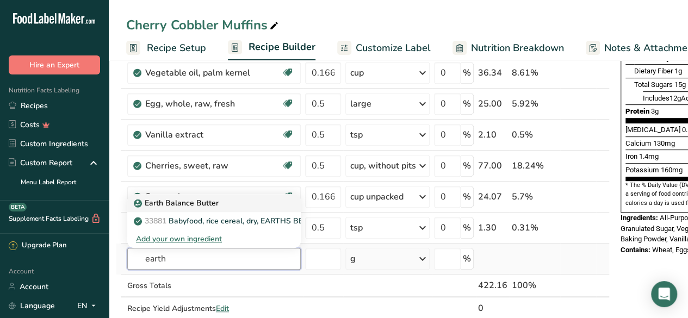
type input "earth"
click at [242, 201] on div "Earth Balance Butter" at bounding box center [205, 203] width 139 height 11
type input "Earth Balance Butter"
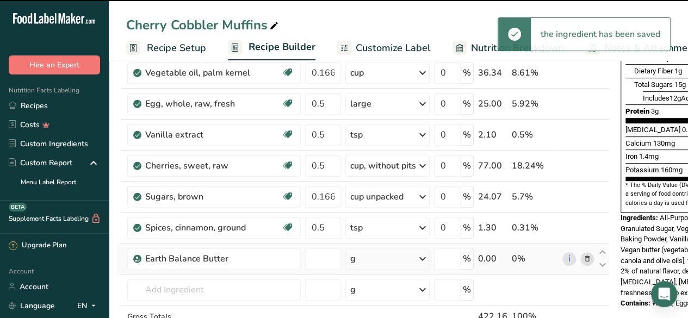
type input "0"
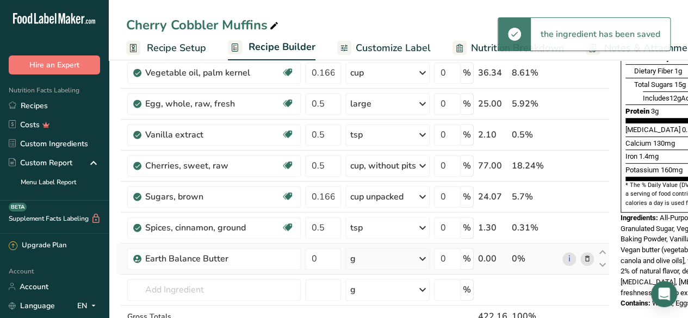
click at [394, 260] on div "g" at bounding box center [388, 259] width 84 height 22
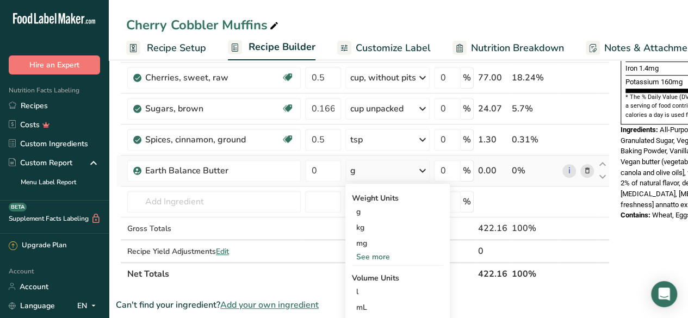
click at [379, 255] on div "See more" at bounding box center [397, 256] width 91 height 11
click at [379, 255] on div "mcg" at bounding box center [397, 259] width 91 height 16
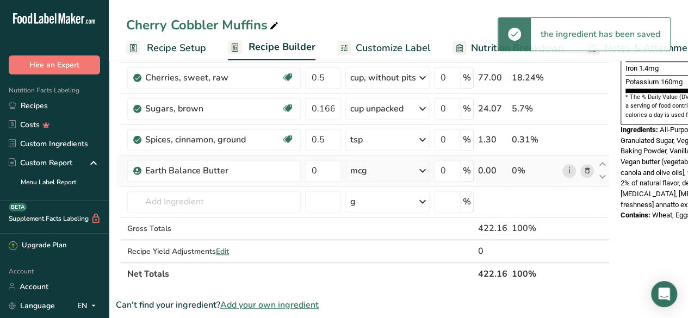
click at [391, 171] on div "mcg" at bounding box center [388, 171] width 84 height 22
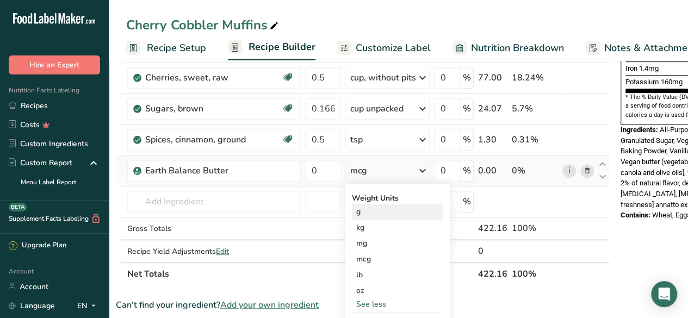
click at [403, 212] on div "g" at bounding box center [397, 212] width 91 height 16
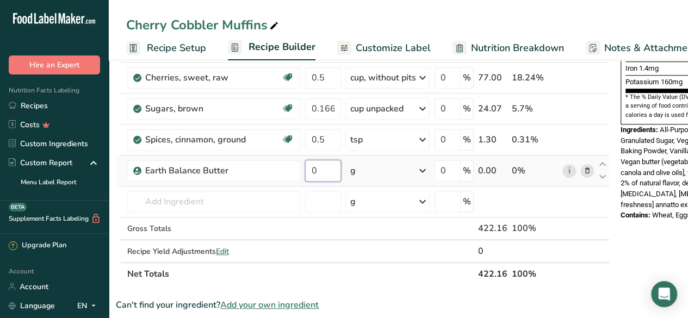
click at [327, 173] on input "0" at bounding box center [323, 171] width 36 height 22
type input "30"
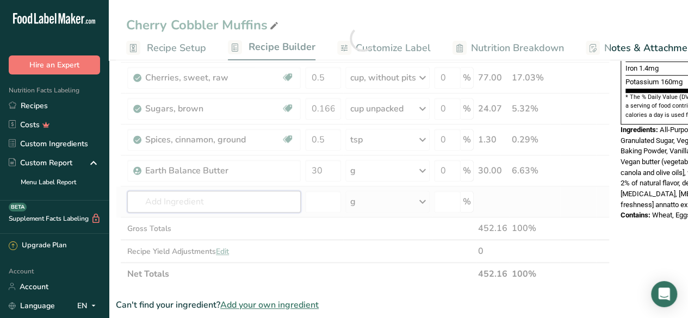
click at [230, 205] on div "Ingredient * Amount * Unit * Waste * .a-a{fill:#347362;}.b-a{fill:#fff;} Grams …" at bounding box center [363, 38] width 494 height 495
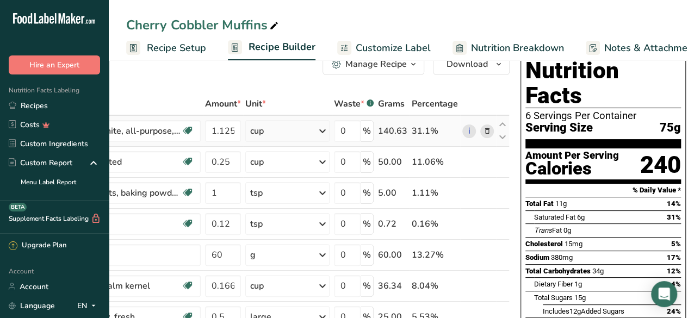
scroll to position [0, 0]
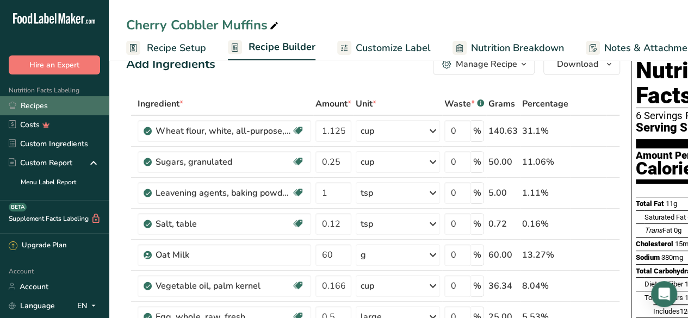
click at [41, 98] on link "Recipes" at bounding box center [54, 105] width 109 height 19
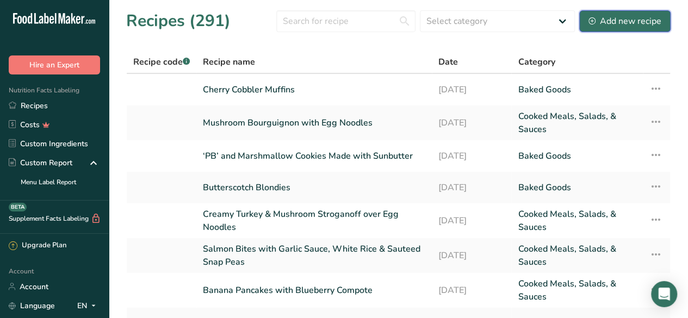
click at [623, 18] on div "Add new recipe" at bounding box center [625, 21] width 73 height 13
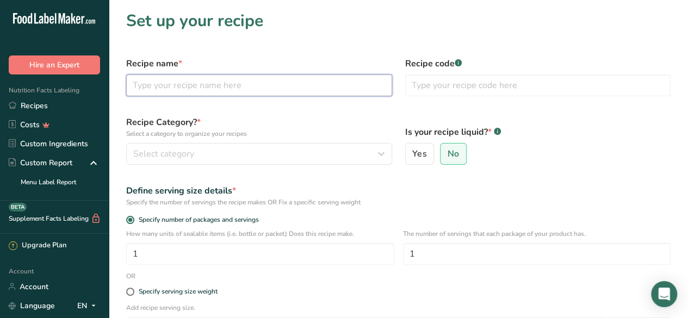
click at [194, 77] on input "text" at bounding box center [259, 86] width 266 height 22
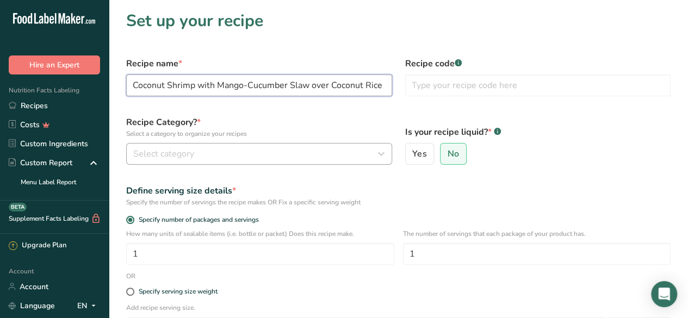
type input "Coconut Shrimp with Mango-Cucumber Slaw over Coconut Rice"
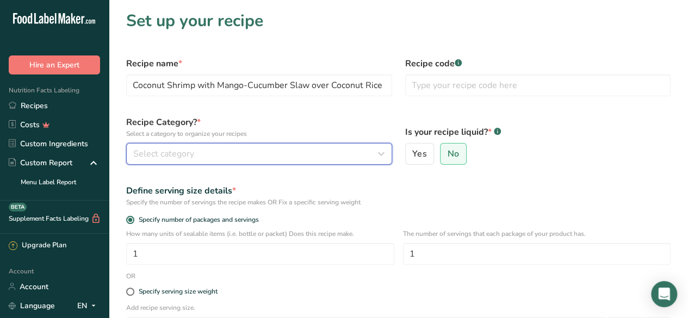
click at [242, 144] on button "Select category" at bounding box center [259, 154] width 266 height 22
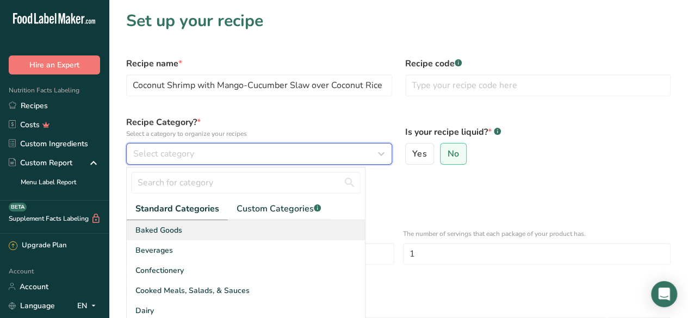
scroll to position [83, 0]
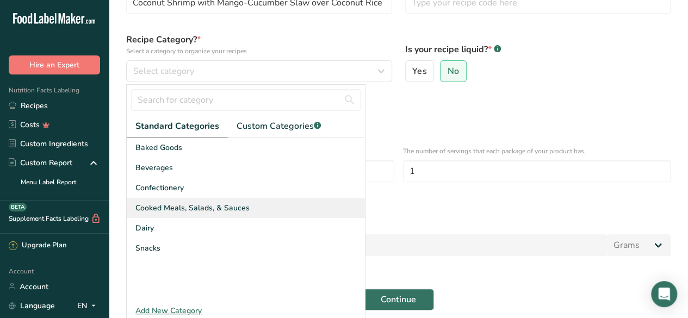
click at [251, 213] on div "Cooked Meals, Salads, & Sauces" at bounding box center [246, 208] width 238 height 20
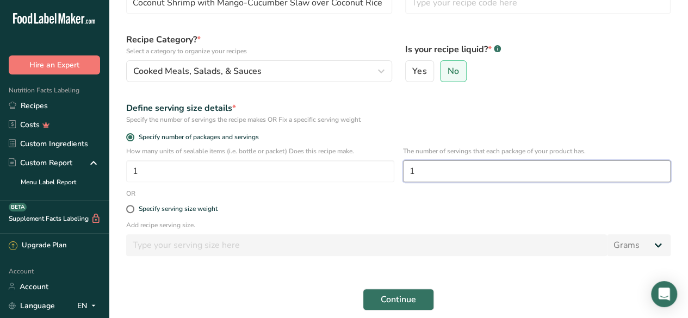
click at [431, 173] on input "1" at bounding box center [537, 172] width 268 height 22
type input "6"
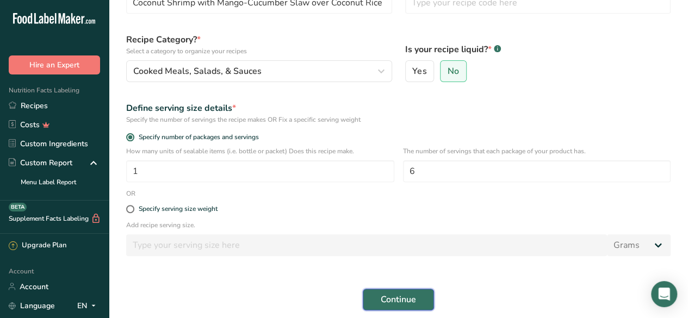
click at [407, 303] on span "Continue" at bounding box center [398, 299] width 35 height 13
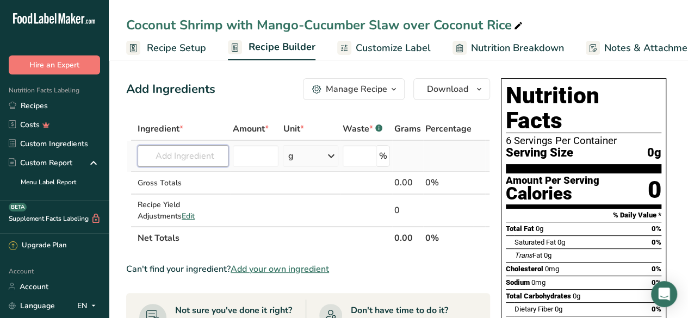
click at [189, 161] on input "text" at bounding box center [183, 156] width 91 height 22
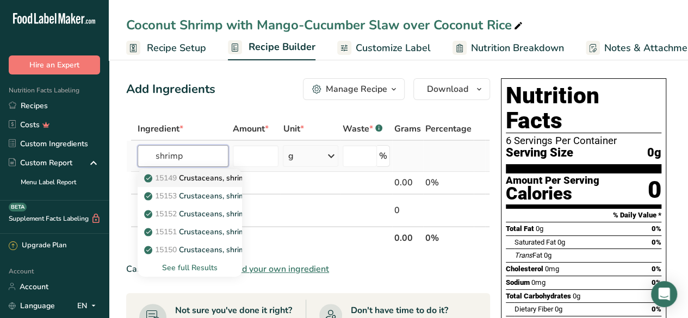
type input "shrimp"
click at [205, 178] on p "15149 Crustaceans, shrimp, mixed species, raw (may contain additives to retain …" at bounding box center [306, 178] width 321 height 11
type input "Crustaceans, shrimp, mixed species, raw (may contain additives to retain moistu…"
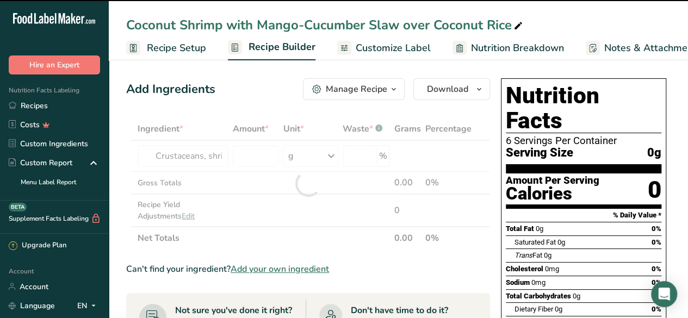
type input "0"
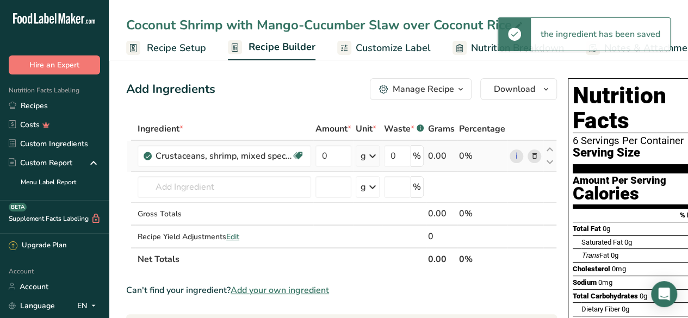
click at [366, 155] on div "g" at bounding box center [363, 156] width 5 height 13
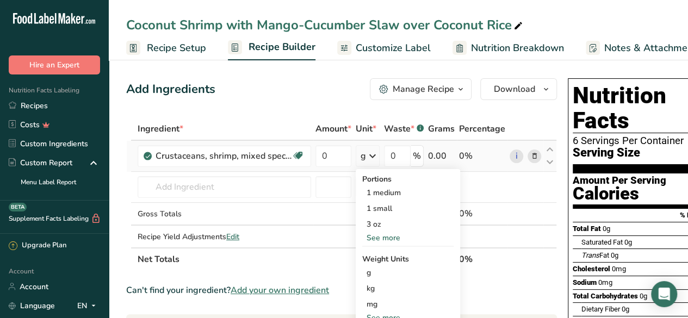
click at [384, 236] on div "See more" at bounding box center [407, 237] width 91 height 11
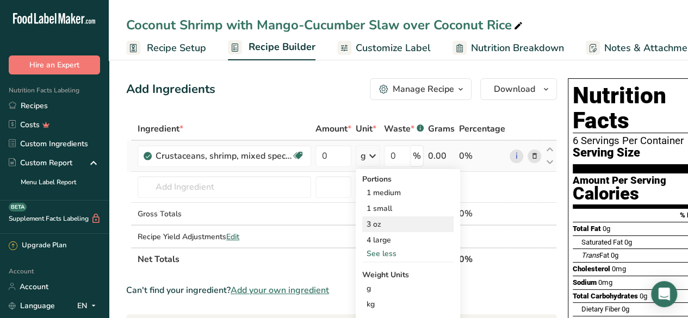
click at [398, 224] on div "3 oz" at bounding box center [407, 225] width 91 height 16
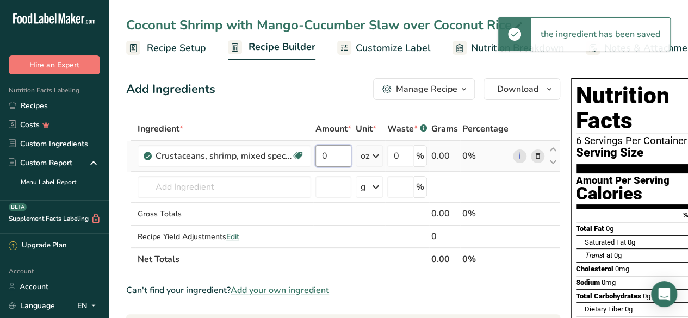
click at [334, 159] on input "0" at bounding box center [334, 156] width 36 height 22
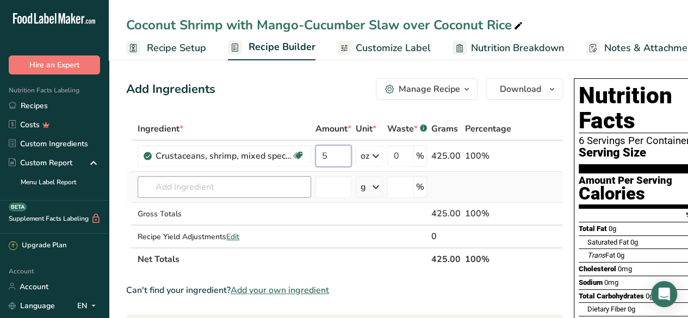
type input "5"
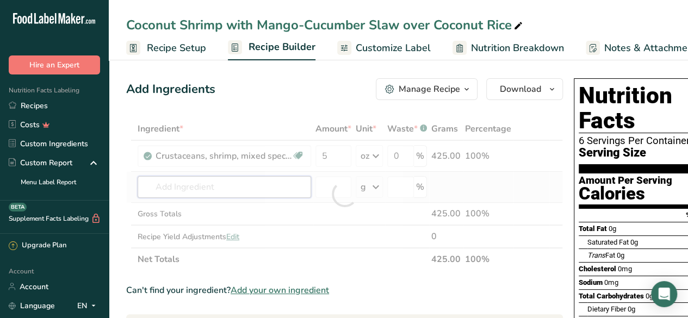
click at [226, 192] on div "Ingredient * Amount * Unit * Waste * .a-a{fill:#347362;}.b-a{fill:#fff;} Grams …" at bounding box center [344, 194] width 437 height 153
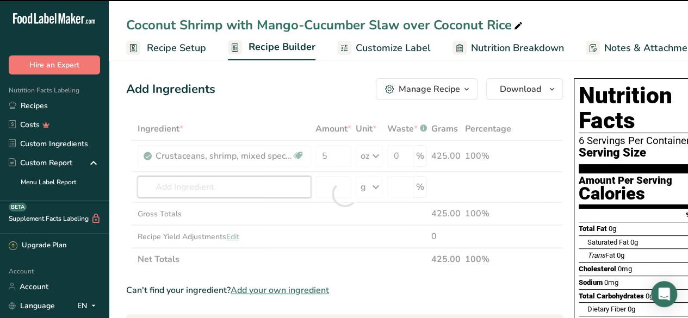
scroll to position [0, 53]
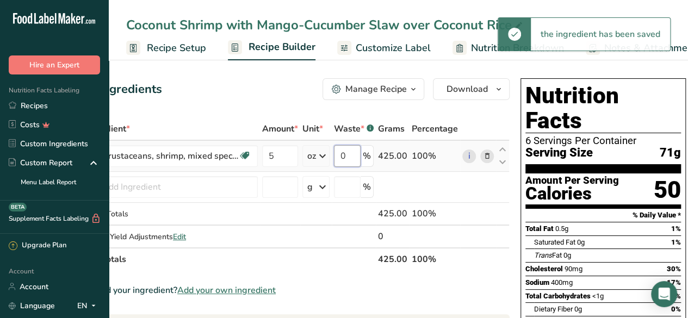
click at [347, 157] on input "0" at bounding box center [347, 156] width 27 height 22
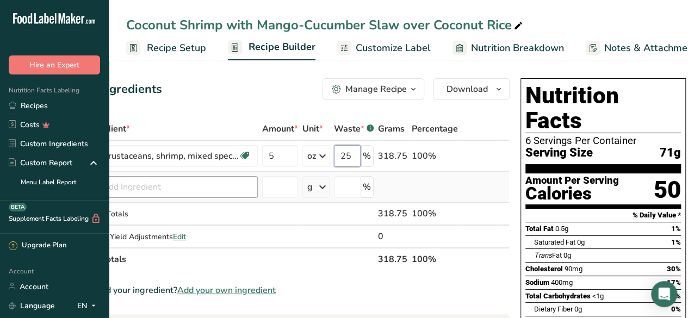
type input "25"
click at [175, 190] on div "Ingredient * Amount * Unit * Waste * .a-a{fill:#347362;}.b-a{fill:#fff;} Grams …" at bounding box center [291, 194] width 437 height 153
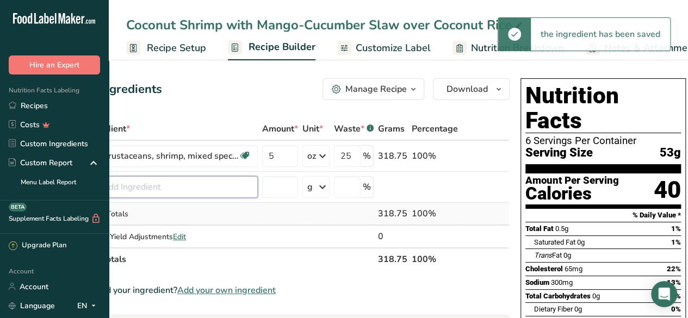
scroll to position [0, 0]
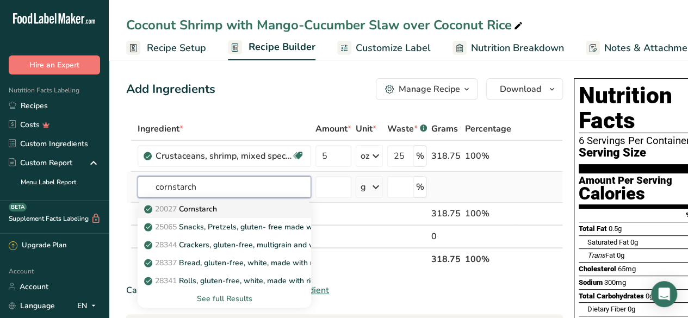
type input "cornstarch"
click at [236, 207] on div "20027 [GEOGRAPHIC_DATA]" at bounding box center [215, 209] width 139 height 11
type input "Cornstarch"
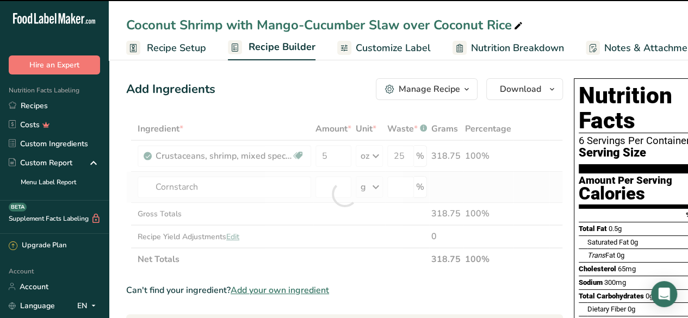
type input "0"
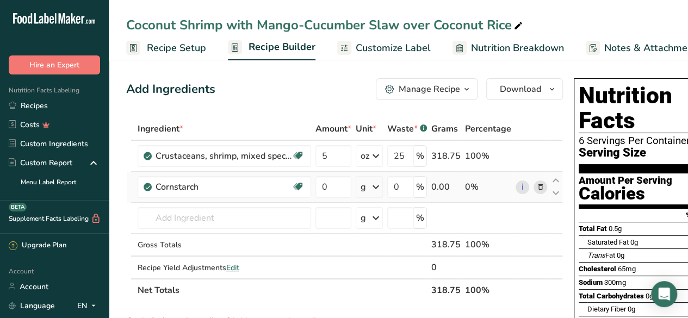
click at [379, 190] on icon at bounding box center [375, 187] width 13 height 20
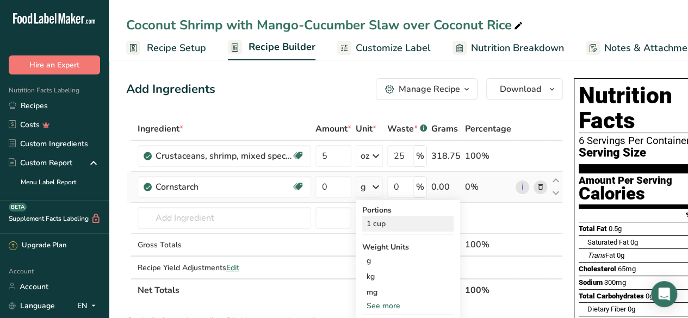
click at [388, 217] on div "1 cup" at bounding box center [407, 224] width 91 height 16
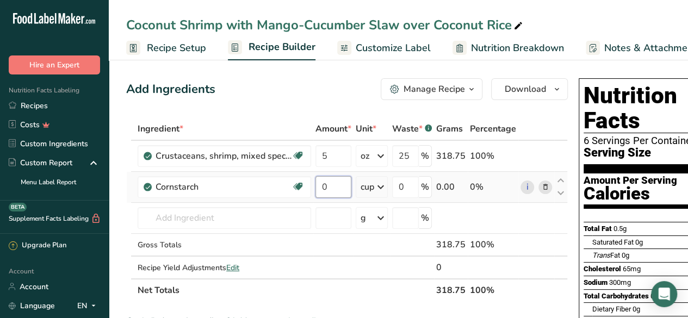
click at [331, 184] on input "0" at bounding box center [334, 187] width 36 height 22
type input "0.33"
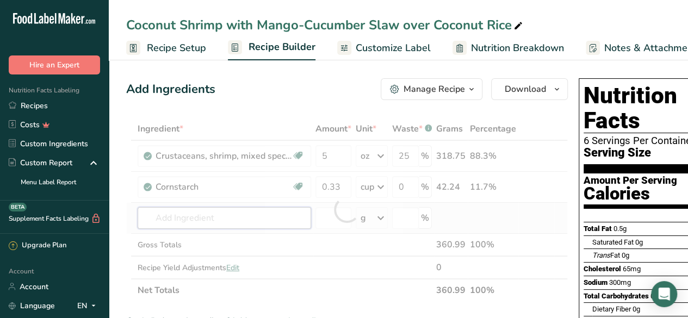
click at [226, 221] on div "Ingredient * Amount * Unit * Waste * .a-a{fill:#347362;}.b-a{fill:#fff;} Grams …" at bounding box center [347, 210] width 442 height 184
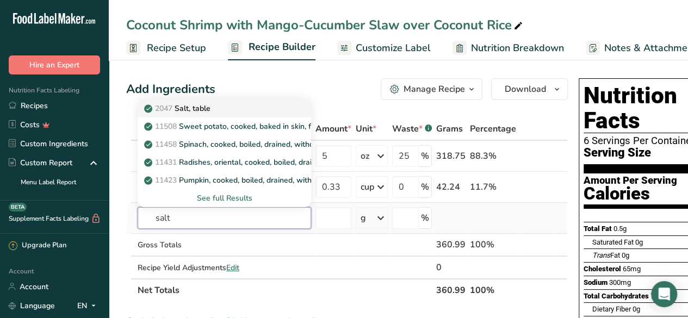
type input "salt"
click at [232, 104] on div "2047 Salt, table" at bounding box center [215, 108] width 139 height 11
type input "Salt, table"
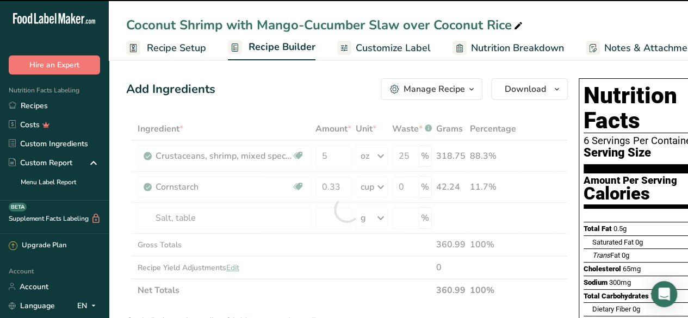
scroll to position [0, 59]
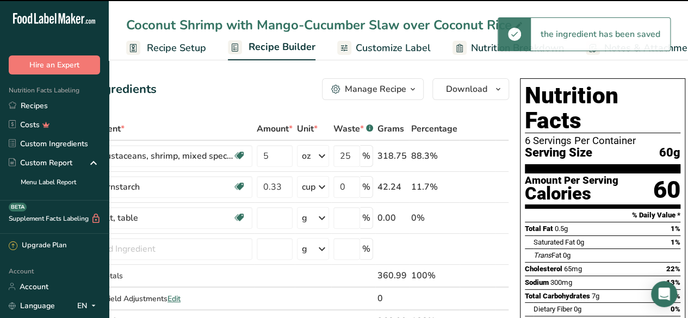
type input "0"
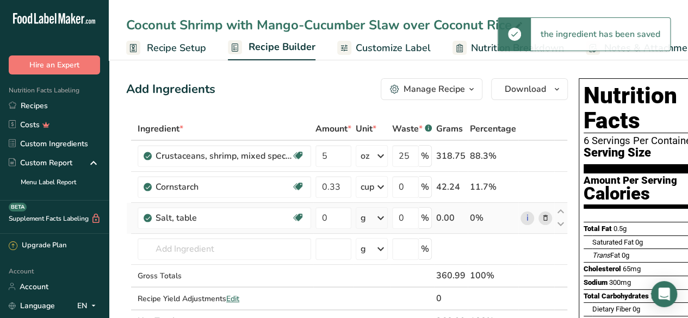
click at [375, 222] on icon at bounding box center [380, 218] width 13 height 20
click at [378, 248] on div "1 tsp" at bounding box center [407, 255] width 91 height 16
click at [332, 217] on input "0" at bounding box center [334, 218] width 36 height 22
type input "1"
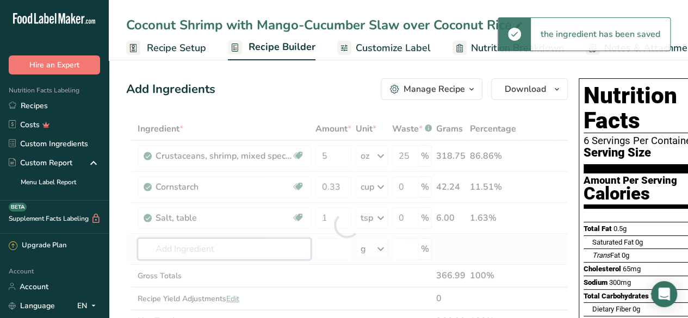
click at [220, 243] on div "Ingredient * Amount * Unit * Waste * .a-a{fill:#347362;}.b-a{fill:#fff;} Grams …" at bounding box center [347, 225] width 442 height 215
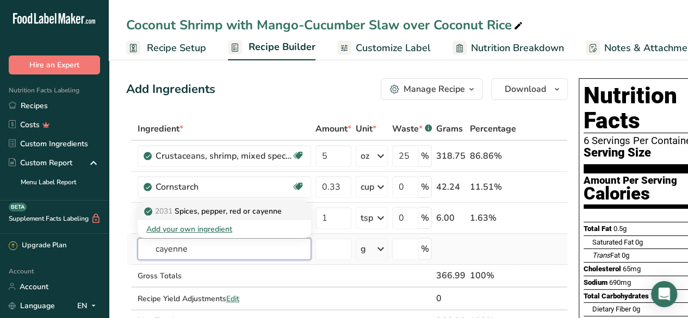
type input "cayenne"
click at [233, 213] on p "2031 Spices, pepper, red or cayenne" at bounding box center [213, 211] width 135 height 11
type input "Spices, pepper, red or cayenne"
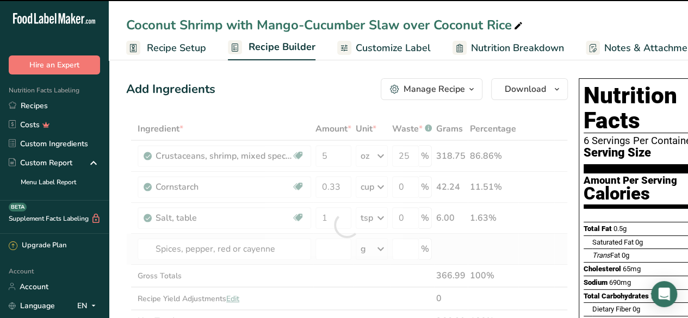
type input "0"
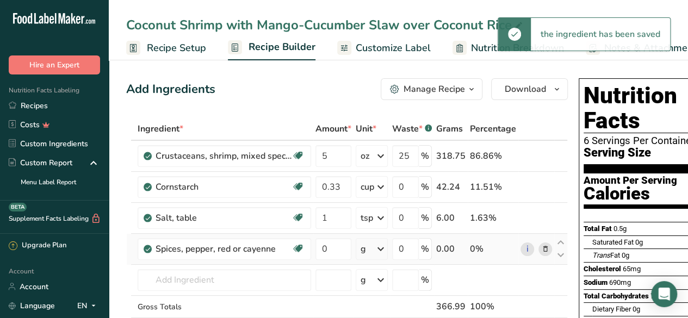
click at [378, 254] on icon at bounding box center [380, 249] width 13 height 20
click at [379, 284] on div "1 tsp" at bounding box center [407, 286] width 91 height 16
click at [340, 248] on input "0" at bounding box center [334, 249] width 36 height 22
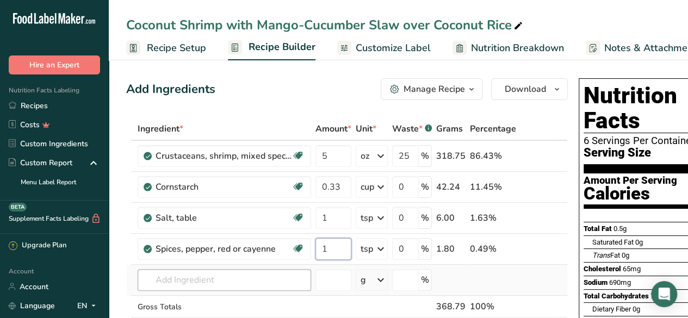
type input "1"
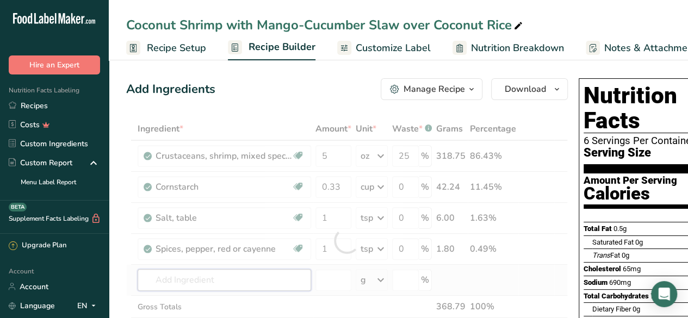
click at [251, 271] on div "Ingredient * Amount * Unit * Waste * .a-a{fill:#347362;}.b-a{fill:#fff;} Grams …" at bounding box center [347, 241] width 442 height 247
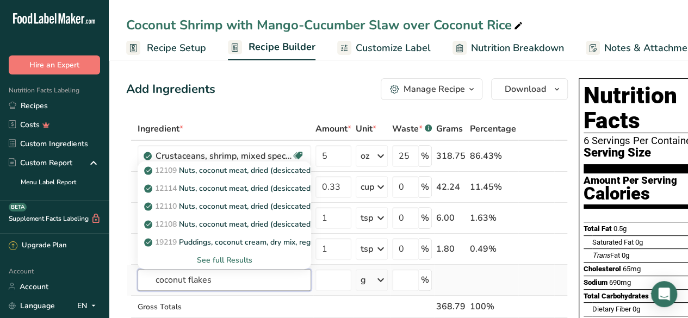
type input "coconut flakes"
click at [257, 256] on div "See full Results" at bounding box center [224, 260] width 156 height 11
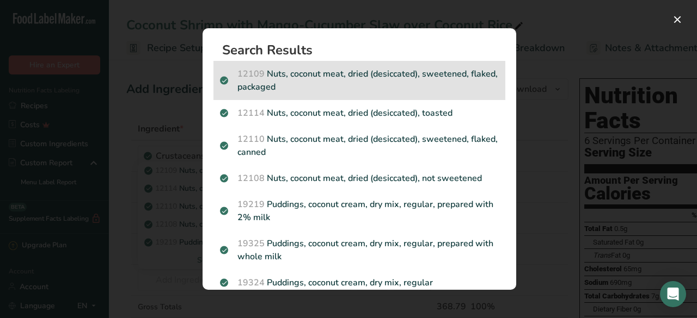
click at [442, 78] on p "12109 Nuts, coconut meat, dried (desiccated), sweetened, flaked, packaged" at bounding box center [359, 80] width 279 height 26
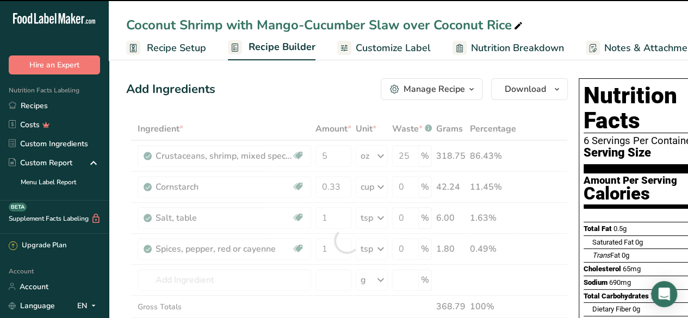
type input "0"
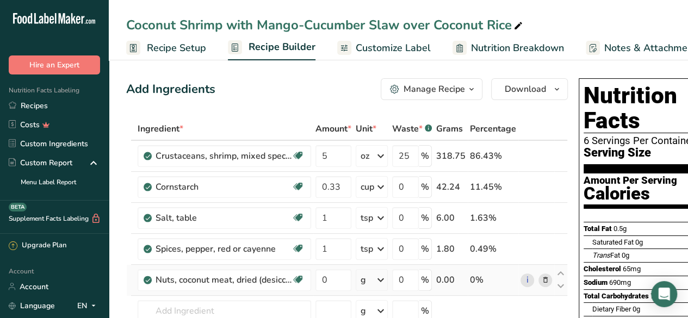
click at [373, 280] on div "g" at bounding box center [372, 280] width 32 height 22
click at [380, 313] on div "1 cup" at bounding box center [407, 317] width 91 height 16
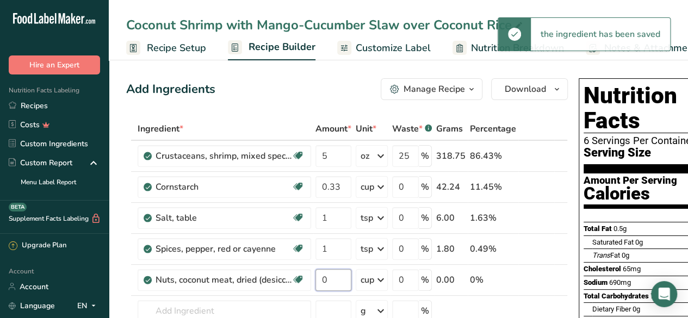
click at [331, 279] on input "0" at bounding box center [334, 280] width 36 height 22
type input "2"
click at [266, 306] on div "Ingredient * Amount * Unit * Waste * .a-a{fill:#347362;}.b-a{fill:#fff;} Grams …" at bounding box center [347, 257] width 442 height 278
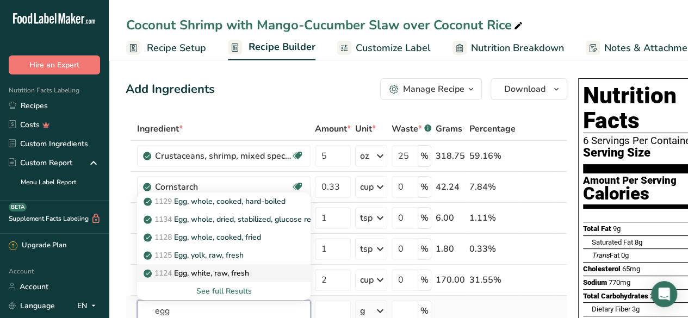
type input "egg"
click at [249, 269] on p "1124 Egg, white, raw, fresh" at bounding box center [197, 273] width 103 height 11
type input "Egg, white, raw, fresh"
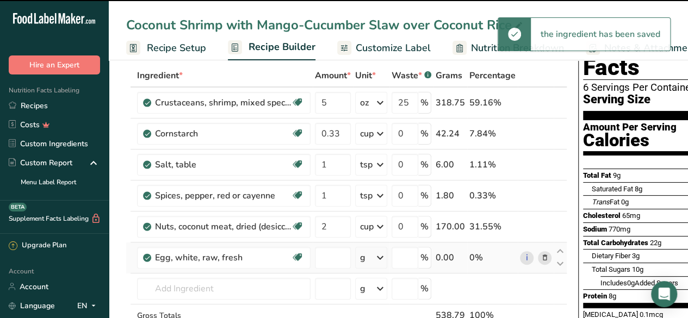
type input "0"
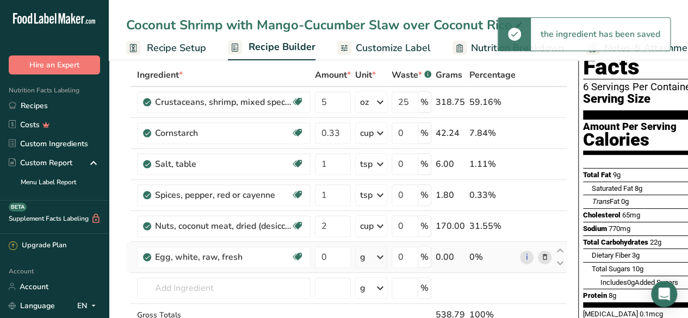
click at [375, 255] on icon at bounding box center [380, 258] width 13 height 20
click at [383, 297] on div "1 large" at bounding box center [407, 294] width 91 height 16
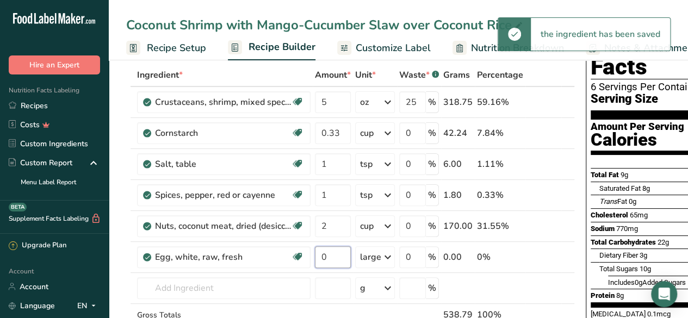
click at [327, 254] on input "0" at bounding box center [333, 258] width 36 height 22
type input "3"
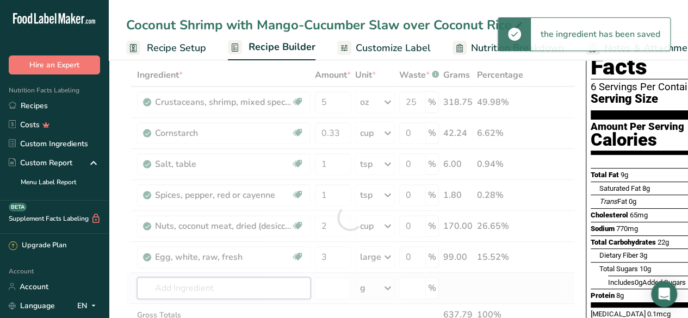
click at [261, 285] on div "Ingredient * Amount * Unit * Waste * .a-a{fill:#347362;}.b-a{fill:#fff;} Grams …" at bounding box center [350, 218] width 449 height 309
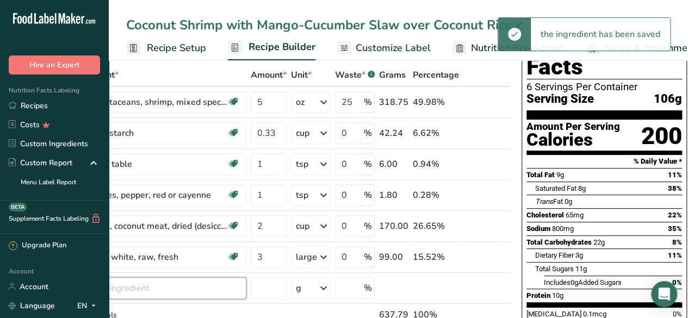
scroll to position [0, 0]
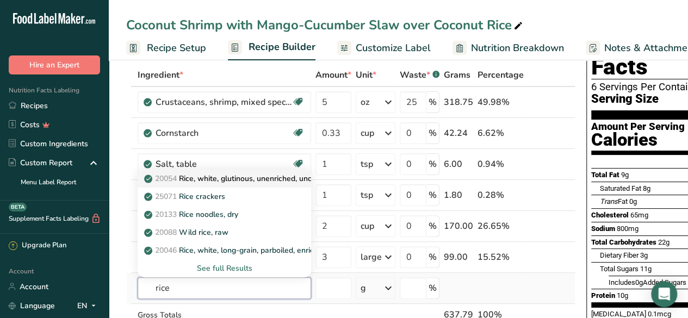
type input "rice"
click at [264, 184] on link "20054 Rice, white, glutinous, unenriched, uncooked" at bounding box center [225, 179] width 174 height 18
type input "Rice, white, glutinous, unenriched, uncooked"
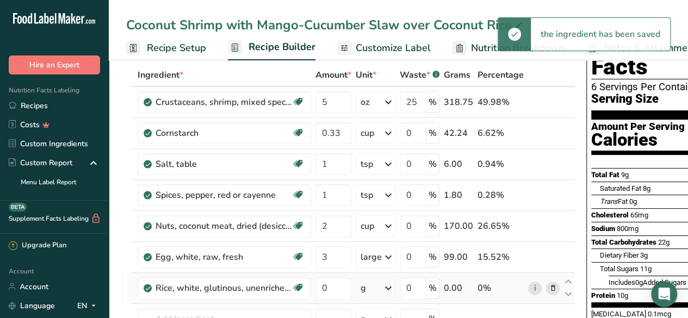
click at [385, 286] on icon at bounding box center [388, 289] width 13 height 20
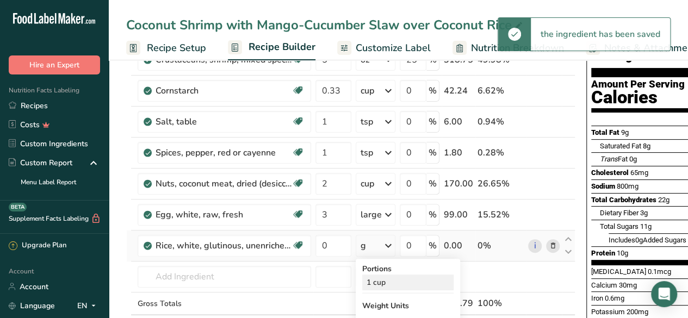
click at [388, 278] on div "1 cup" at bounding box center [407, 283] width 91 height 16
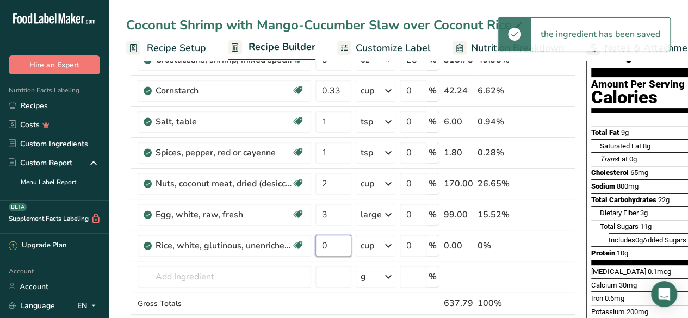
click at [338, 243] on input "0" at bounding box center [334, 246] width 36 height 22
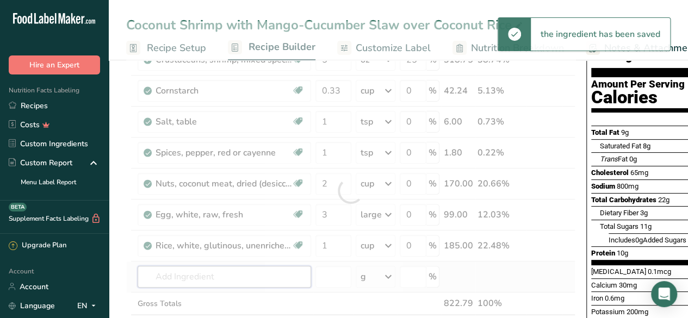
click at [250, 277] on div "Ingredient * Amount * Unit * Waste * .a-a{fill:#347362;}.b-a{fill:#fff;} Grams …" at bounding box center [350, 191] width 449 height 340
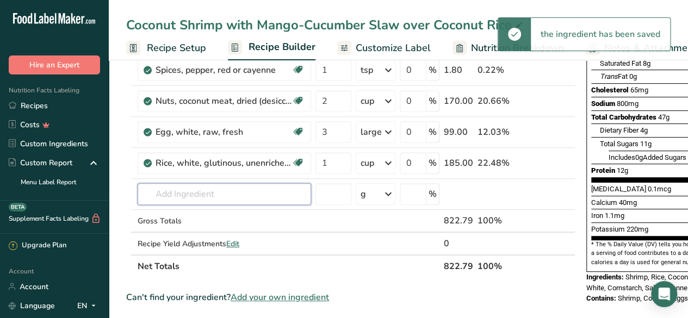
scroll to position [184, 0]
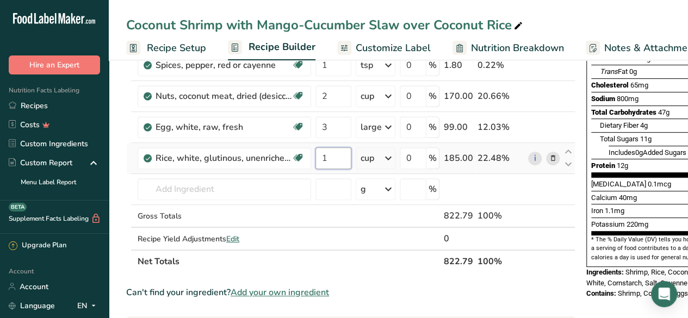
click at [331, 157] on input "1" at bounding box center [334, 158] width 36 height 22
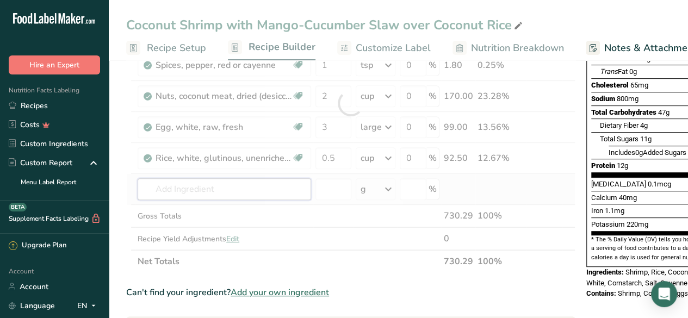
click at [261, 184] on div "Ingredient * Amount * Unit * Waste * .a-a{fill:#347362;}.b-a{fill:#fff;} Grams …" at bounding box center [350, 104] width 449 height 340
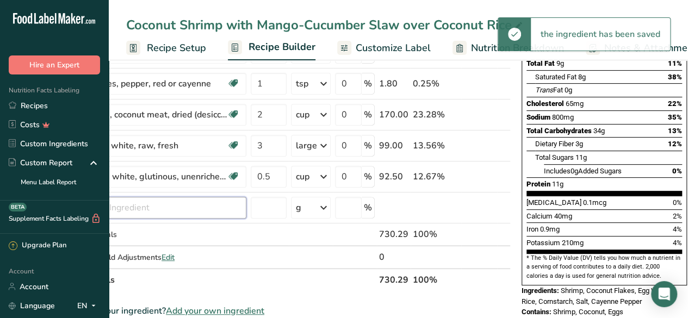
scroll to position [0, 0]
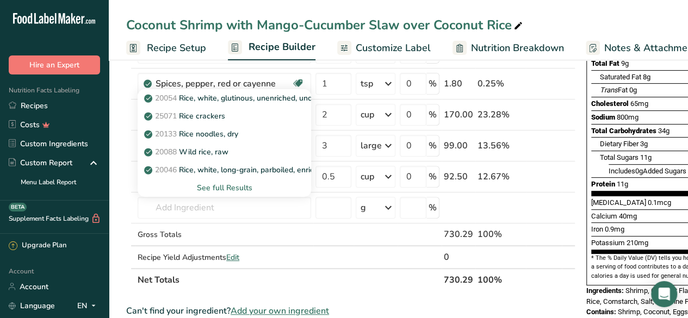
click at [632, 170] on section "Total Fat 9g 11% Saturated Fat 8g 38% Trans Fat 0g [MEDICAL_DATA] 65mg 22% Sodi…" at bounding box center [670, 126] width 156 height 139
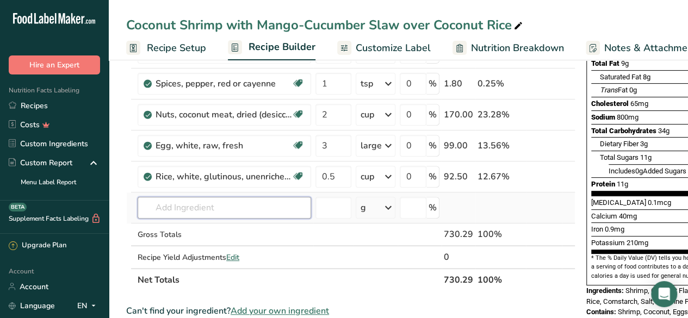
click at [194, 207] on input "text" at bounding box center [225, 208] width 174 height 22
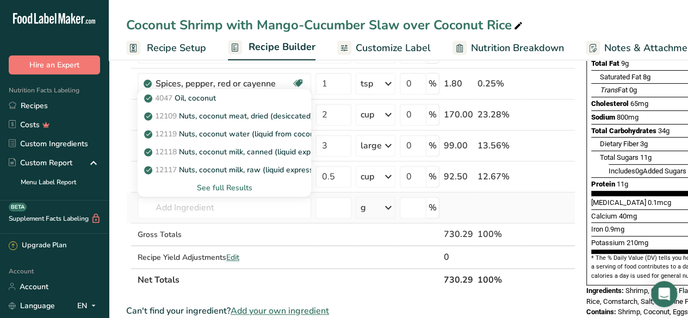
click at [227, 184] on div "See full Results" at bounding box center [224, 187] width 156 height 11
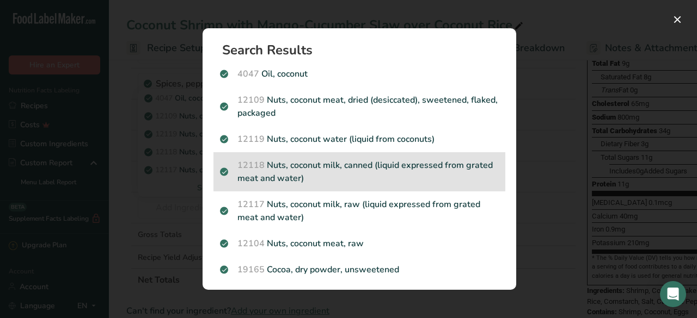
click at [378, 168] on p "12118 Nuts, coconut milk, canned (liquid expressed from grated meat and water)" at bounding box center [359, 172] width 279 height 26
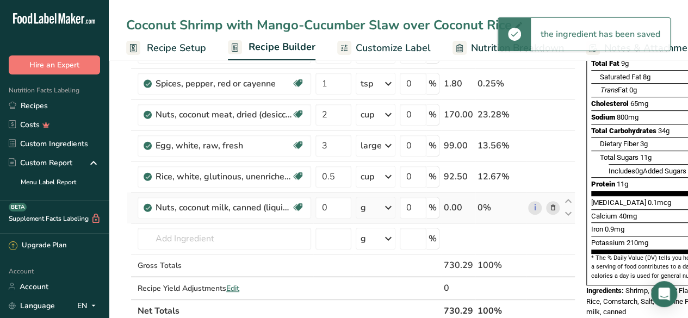
click at [378, 210] on div "g" at bounding box center [376, 208] width 40 height 22
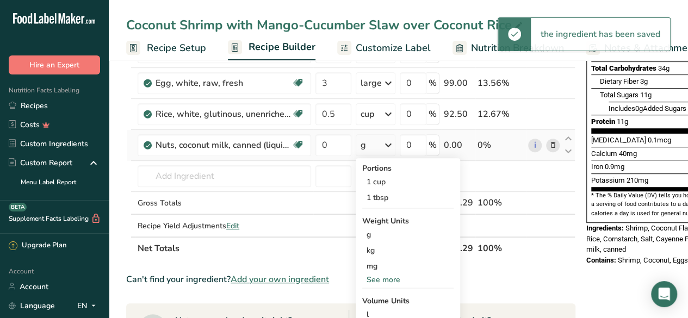
scroll to position [229, 0]
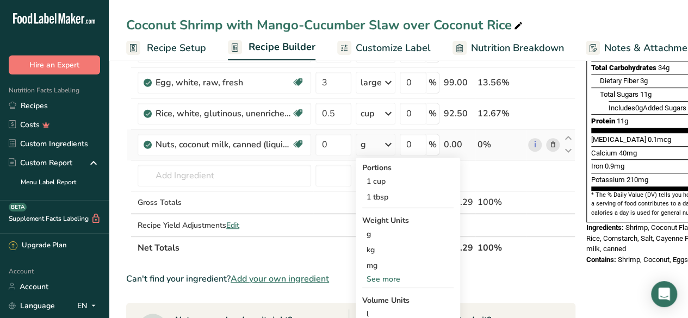
click at [391, 279] on div "See more" at bounding box center [407, 279] width 91 height 11
click at [383, 311] on div "oz" at bounding box center [407, 313] width 91 height 16
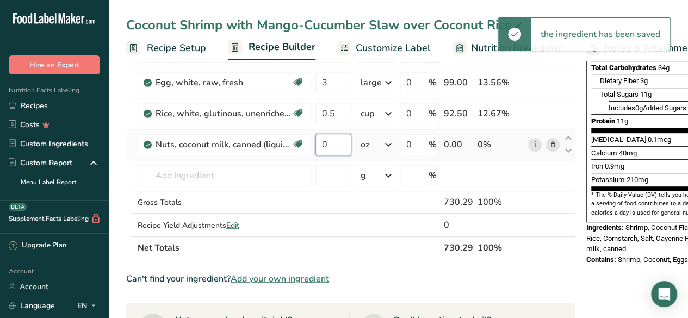
click at [331, 143] on input "0" at bounding box center [334, 145] width 36 height 22
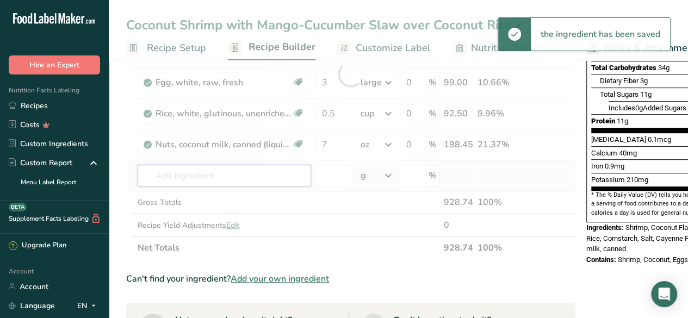
click at [269, 174] on div "Ingredient * Amount * Unit * Waste * .a-a{fill:#347362;}.b-a{fill:#fff;} Grams …" at bounding box center [350, 74] width 449 height 371
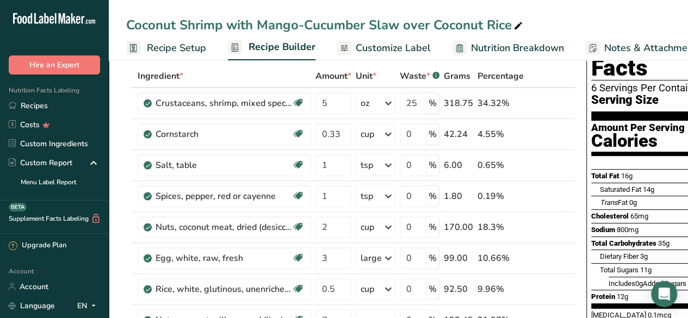
scroll to position [202, 0]
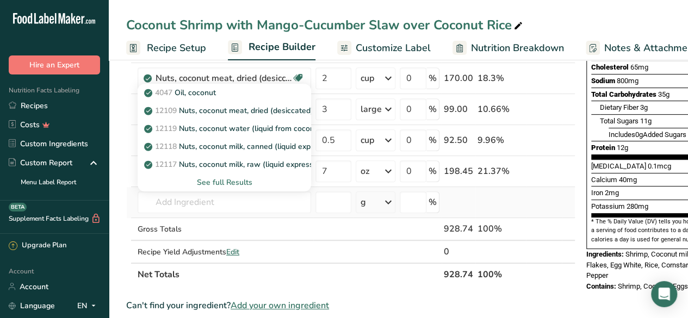
click at [231, 183] on div "See full Results" at bounding box center [224, 182] width 156 height 11
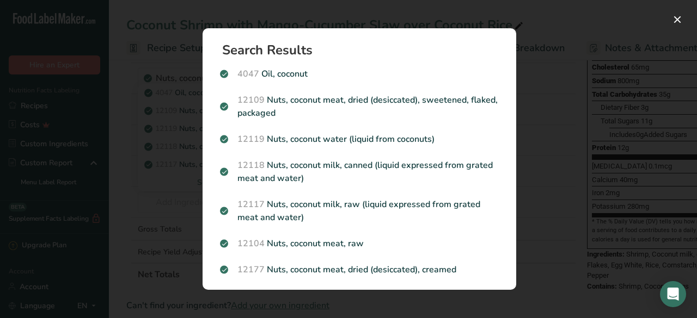
click at [553, 153] on div "Search results modal" at bounding box center [348, 159] width 697 height 318
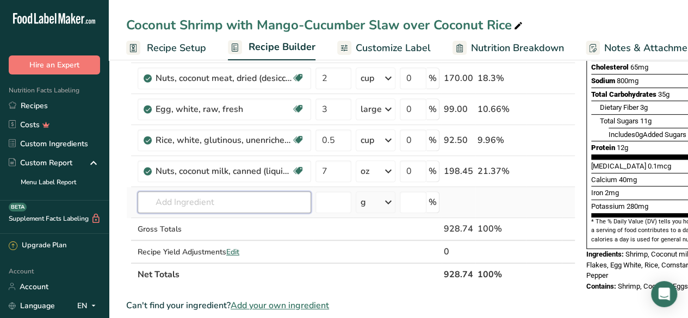
click at [192, 199] on input "text" at bounding box center [225, 203] width 174 height 22
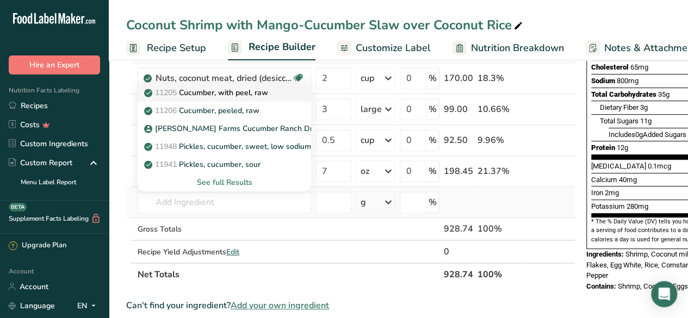
click at [258, 92] on p "11205 Cucumber, with peel, raw" at bounding box center [207, 92] width 122 height 11
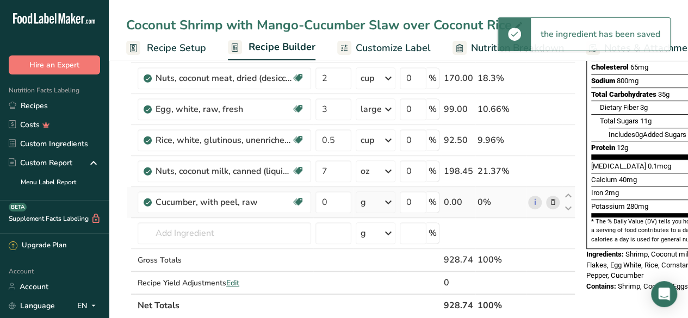
click at [382, 202] on icon at bounding box center [388, 203] width 13 height 20
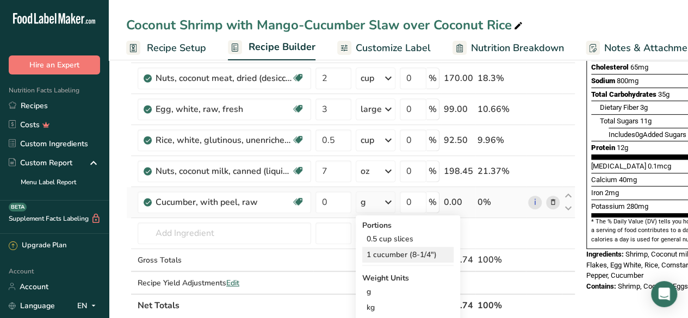
click at [419, 248] on div "1 cucumber (8-1/4")" at bounding box center [407, 255] width 91 height 16
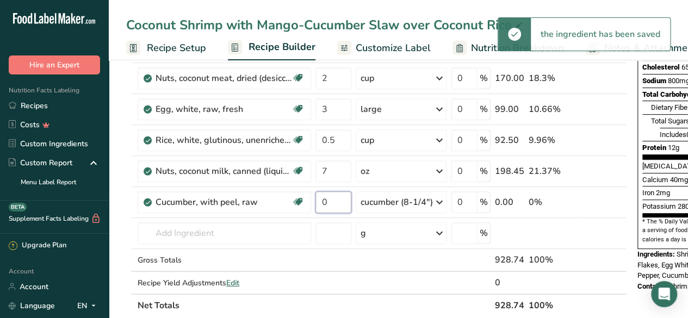
click at [334, 200] on input "0" at bounding box center [334, 203] width 36 height 22
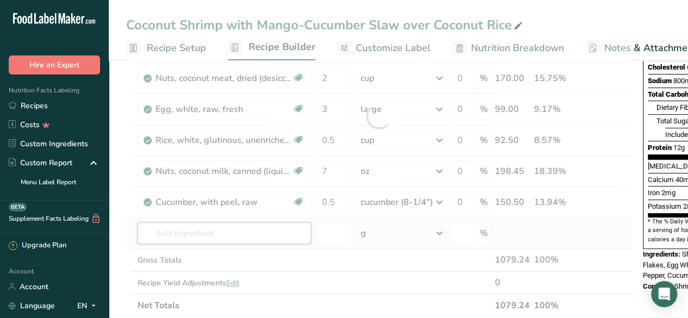
click at [190, 230] on div "Ingredient * Amount * Unit * Waste * .a-a{fill:#347362;}.b-a{fill:#fff;} Grams …" at bounding box center [379, 117] width 506 height 402
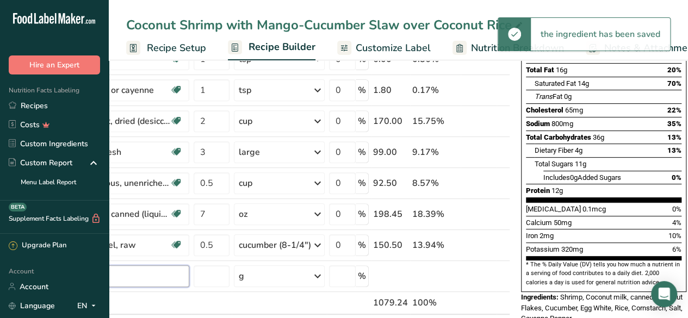
scroll to position [0, 0]
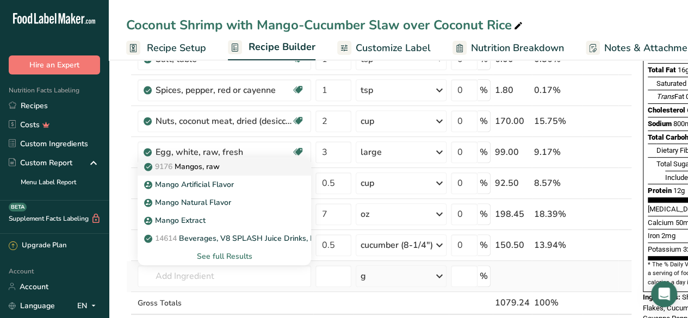
click at [252, 168] on div "9176 Mangos, raw" at bounding box center [215, 166] width 139 height 11
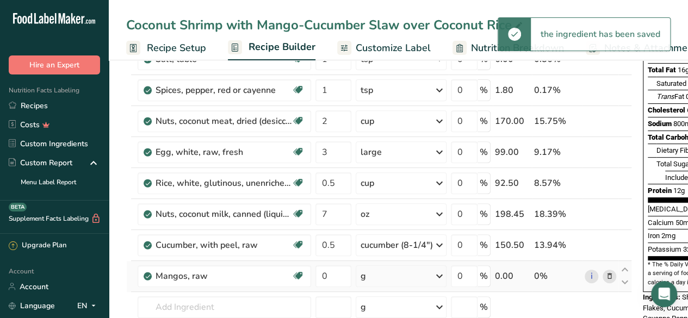
click at [391, 272] on div "g" at bounding box center [401, 277] width 91 height 22
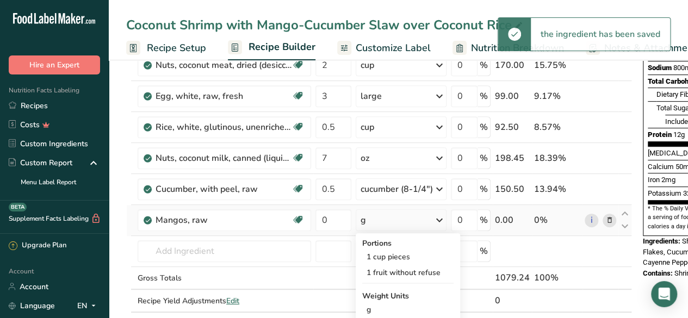
scroll to position [217, 0]
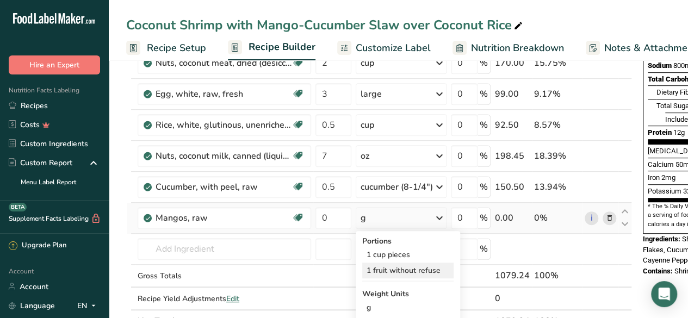
click at [415, 271] on div "1 fruit without refuse" at bounding box center [407, 271] width 91 height 16
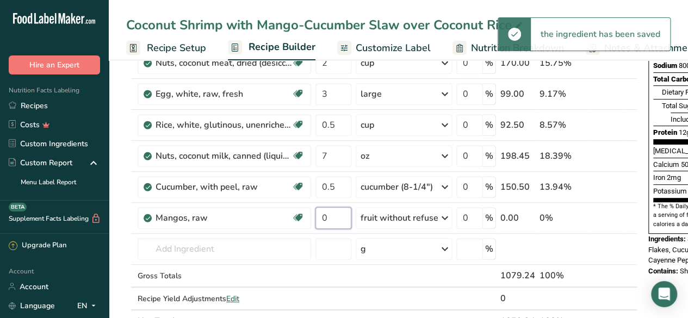
click at [334, 215] on input "0" at bounding box center [334, 218] width 36 height 22
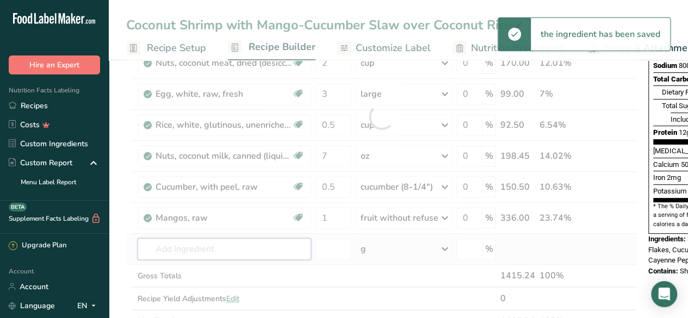
click at [251, 249] on div "Ingredient * Amount * Unit * Waste * .a-a{fill:#347362;}.b-a{fill:#fff;} Grams …" at bounding box center [382, 116] width 512 height 433
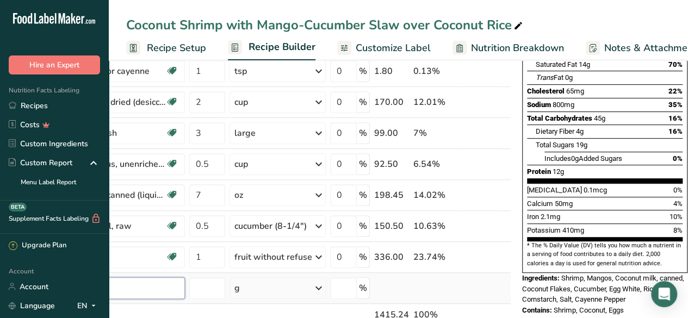
scroll to position [0, 0]
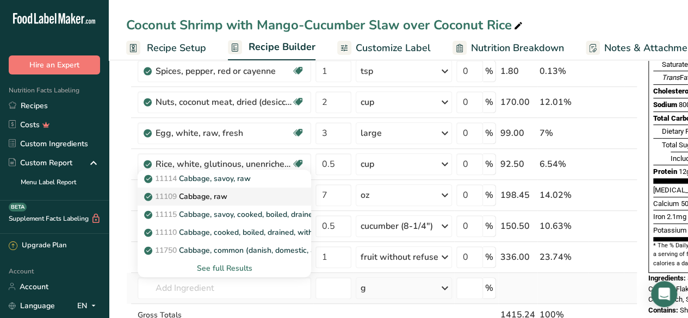
click at [247, 191] on div "11109 Cabbage, raw" at bounding box center [215, 196] width 139 height 11
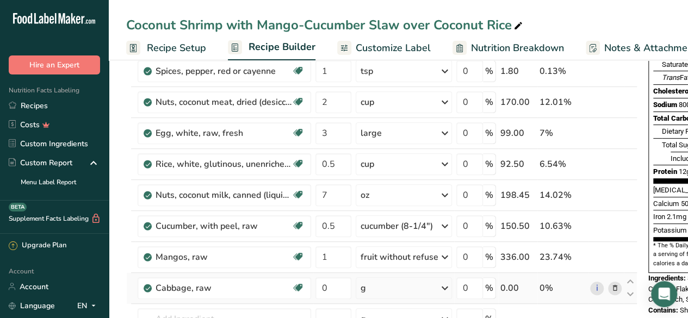
click at [383, 282] on div "g" at bounding box center [404, 289] width 96 height 22
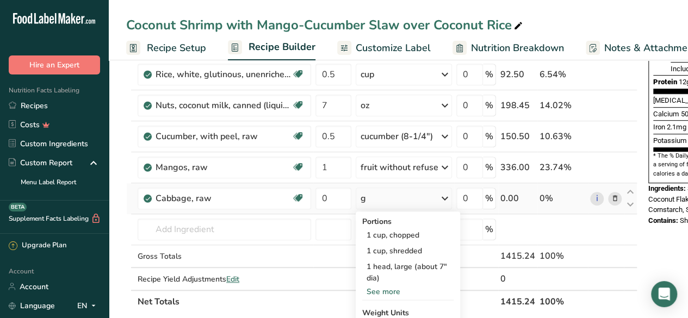
scroll to position [268, 0]
click at [411, 244] on div "1 cup, shredded" at bounding box center [407, 251] width 91 height 16
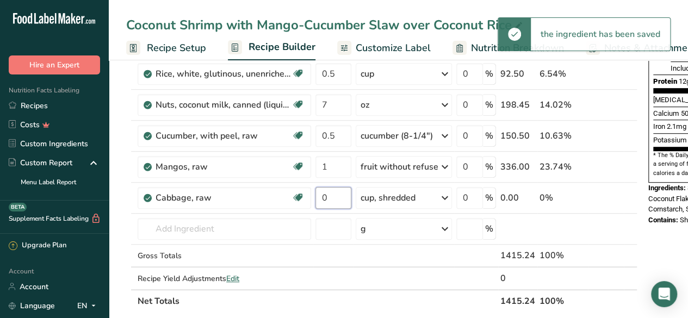
click at [336, 196] on input "0" at bounding box center [334, 198] width 36 height 22
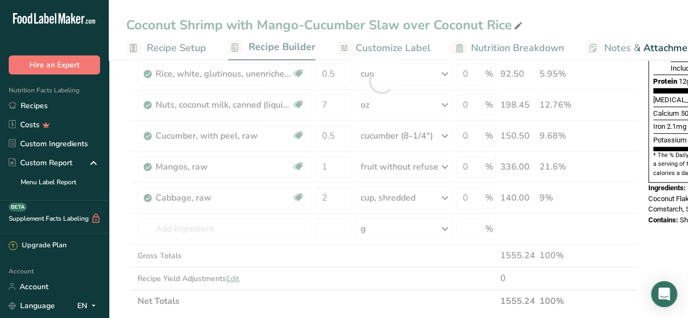
click at [666, 136] on span "Potassium" at bounding box center [671, 140] width 34 height 8
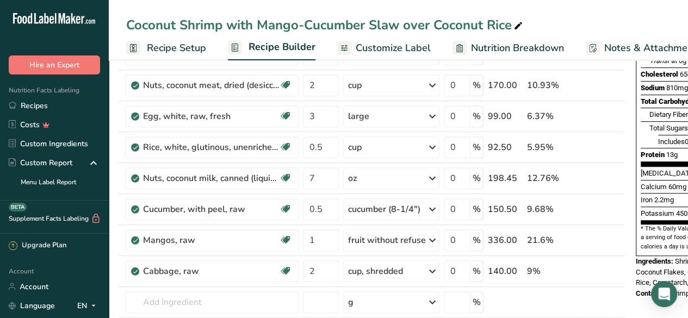
scroll to position [200, 0]
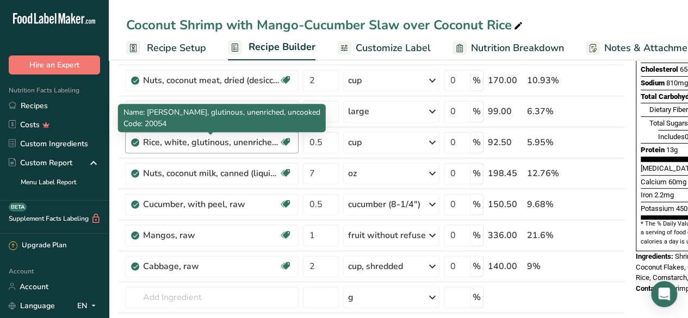
click at [226, 142] on div "Rice, white, glutinous, unenriched, uncooked" at bounding box center [211, 142] width 136 height 13
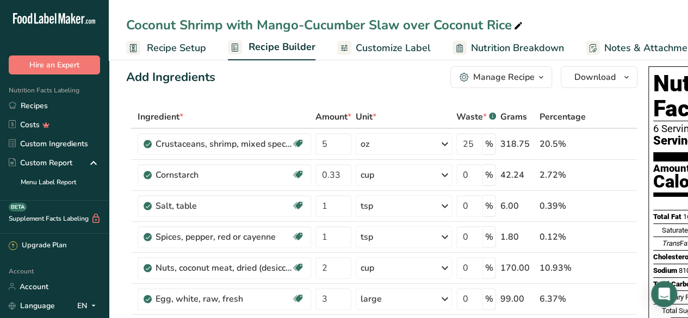
scroll to position [0, 0]
